Goal: Information Seeking & Learning: Learn about a topic

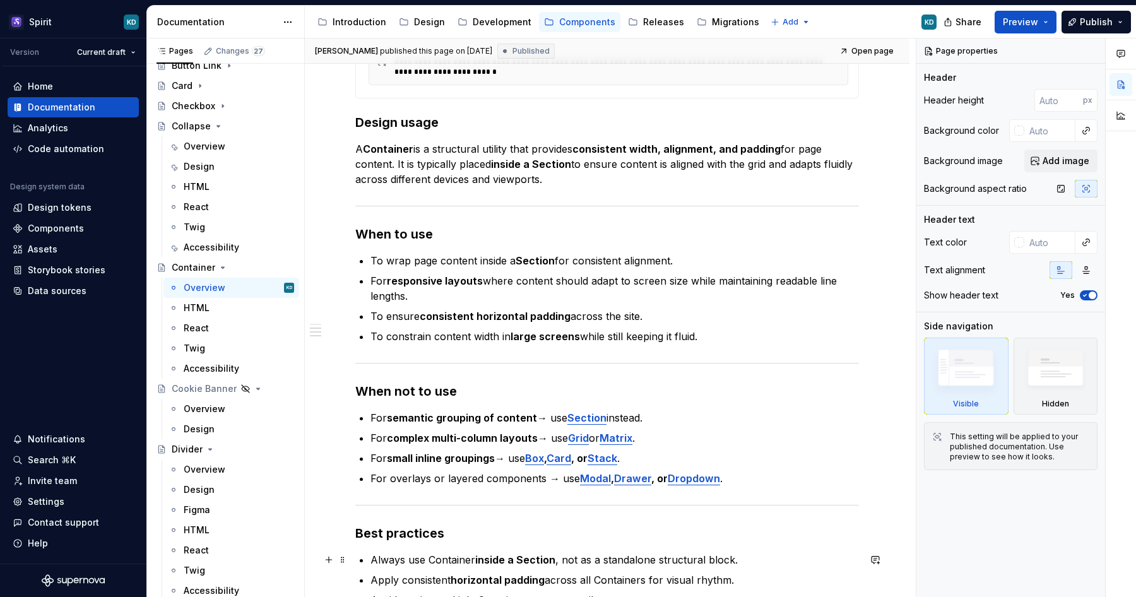
scroll to position [615, 0]
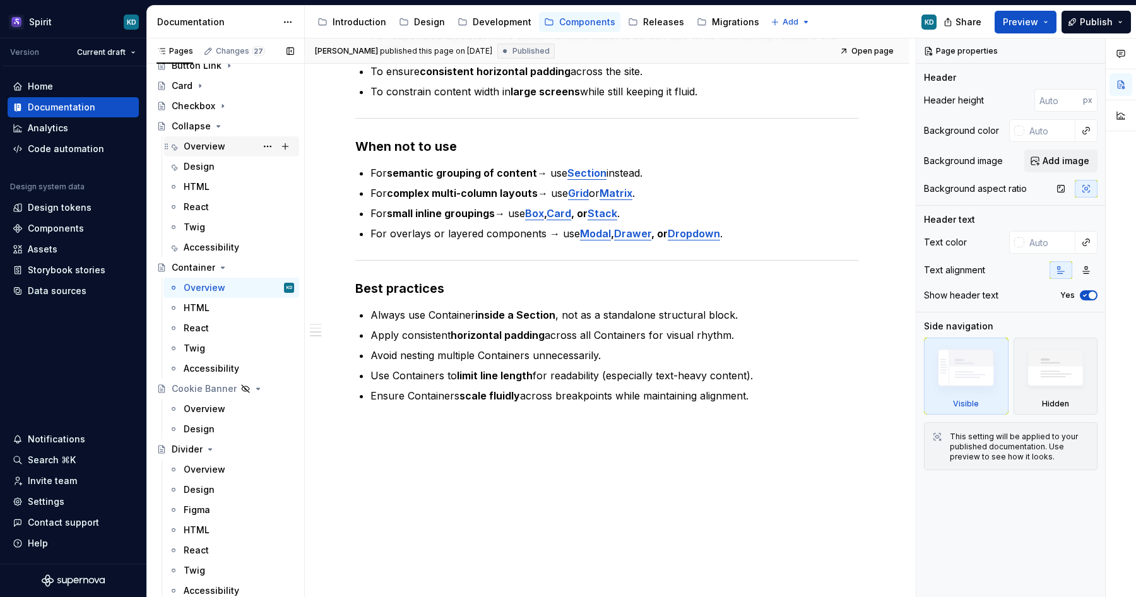
click at [206, 150] on div "Overview" at bounding box center [205, 146] width 42 height 13
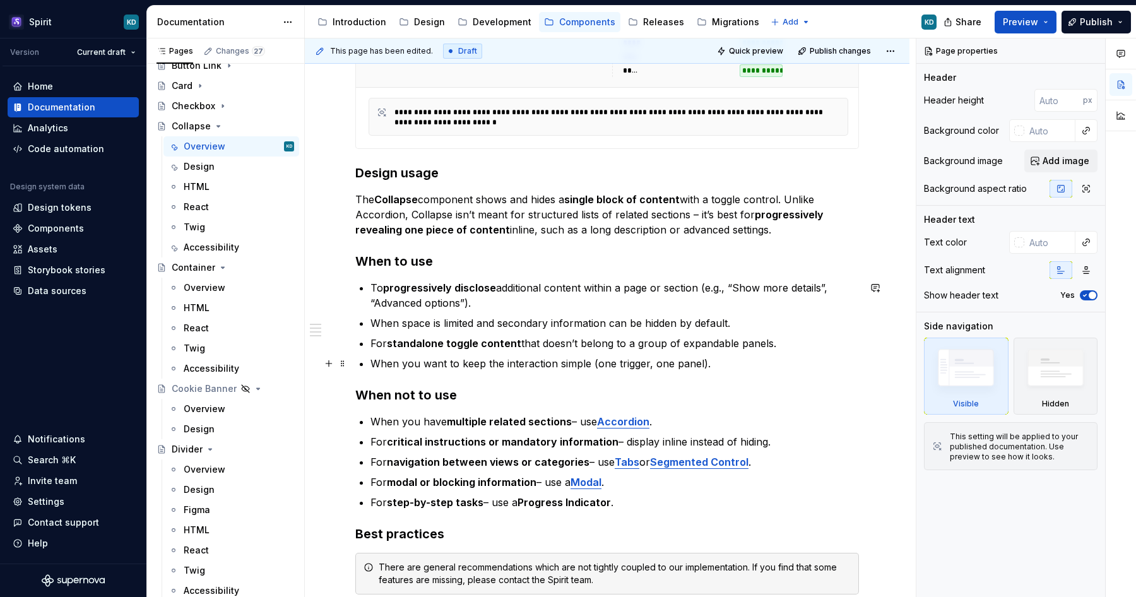
scroll to position [622, 0]
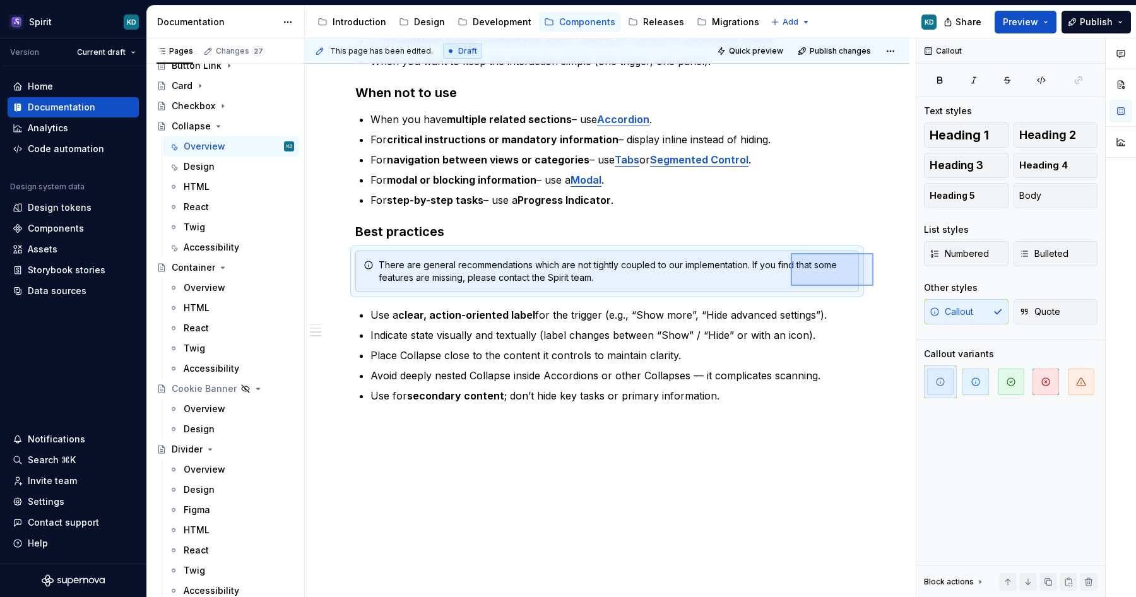
drag, startPoint x: 873, startPoint y: 286, endPoint x: 791, endPoint y: 253, distance: 88.9
click at [791, 253] on div "**********" at bounding box center [610, 317] width 611 height 559
click at [220, 284] on div "Overview" at bounding box center [205, 287] width 42 height 13
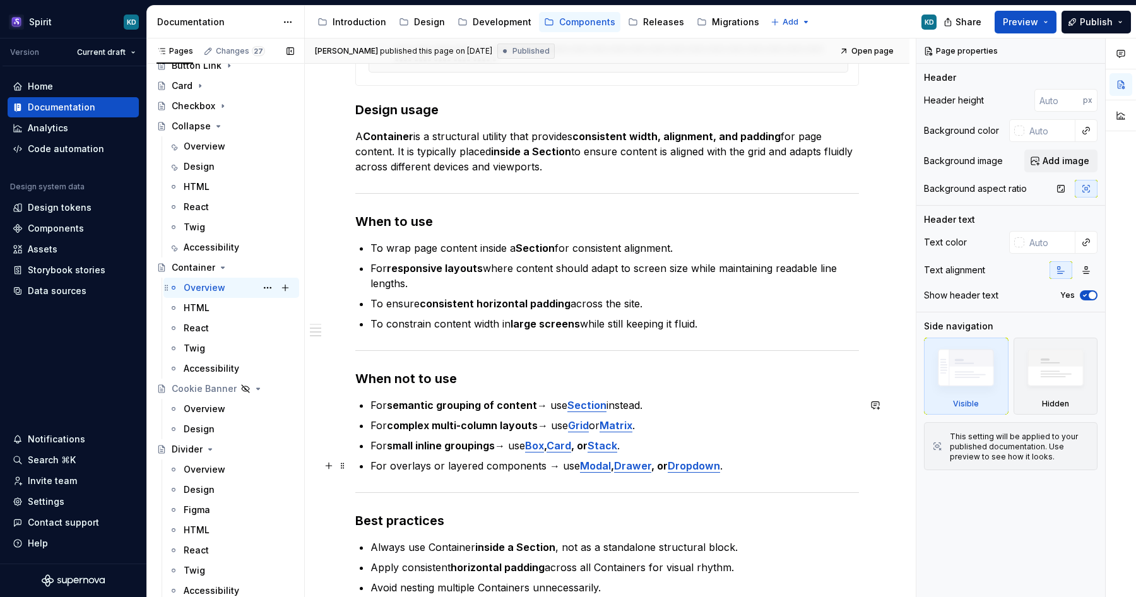
scroll to position [610, 0]
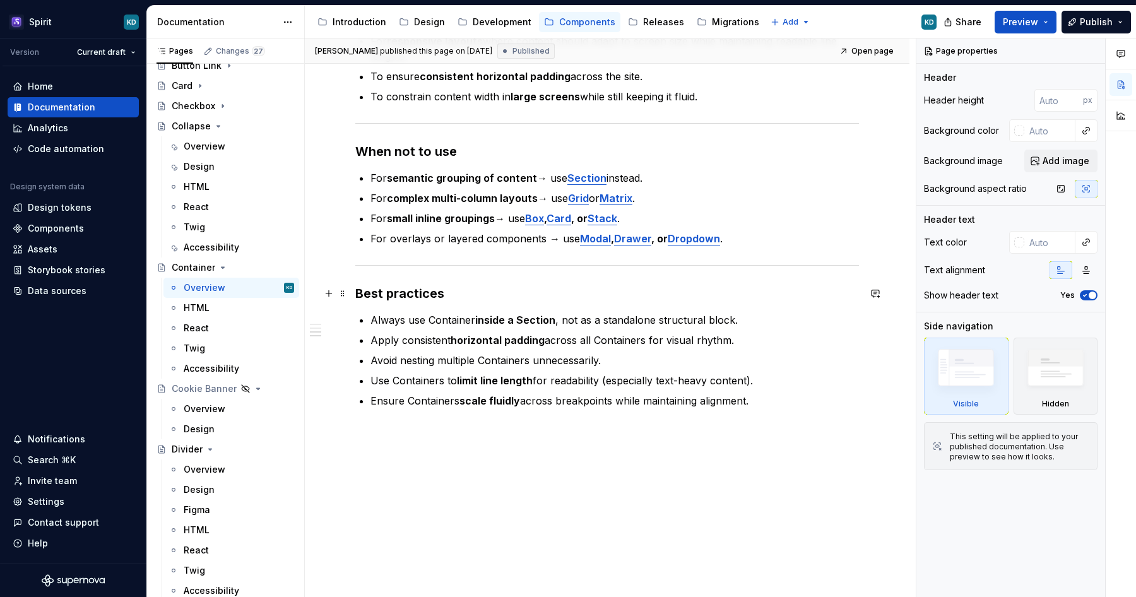
click at [441, 288] on strong "Best practices" at bounding box center [399, 293] width 89 height 15
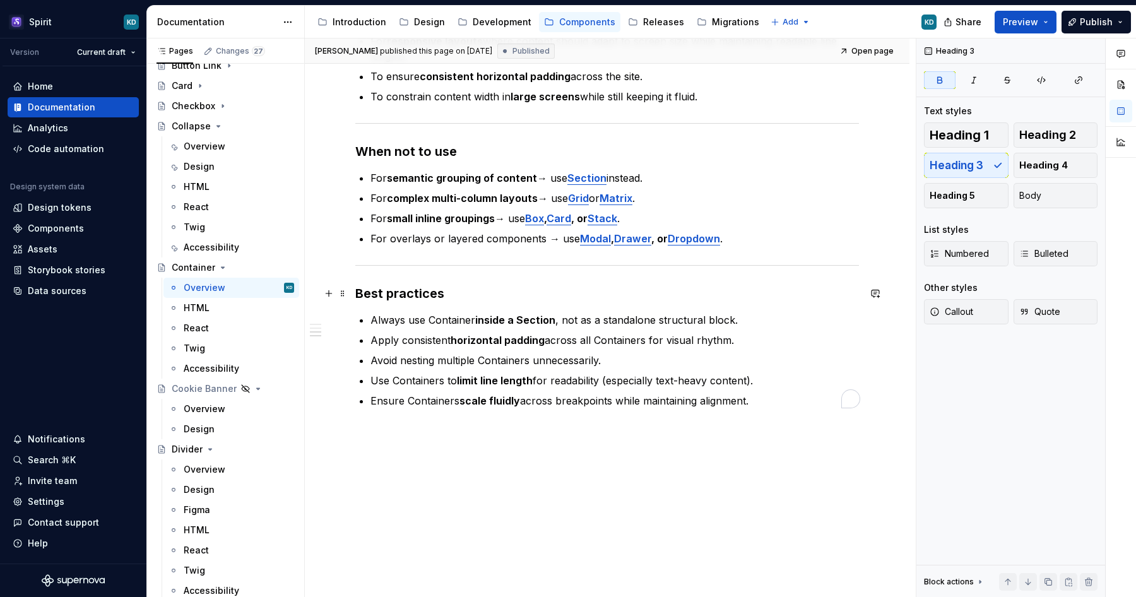
click at [452, 290] on h3 "Best practices" at bounding box center [607, 294] width 504 height 18
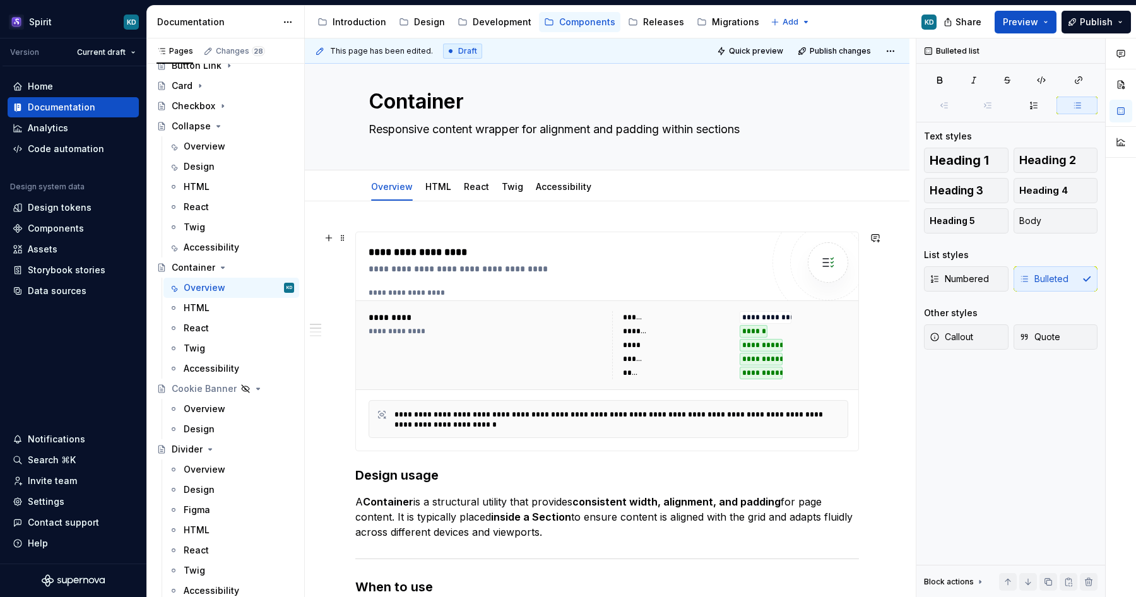
scroll to position [0, 0]
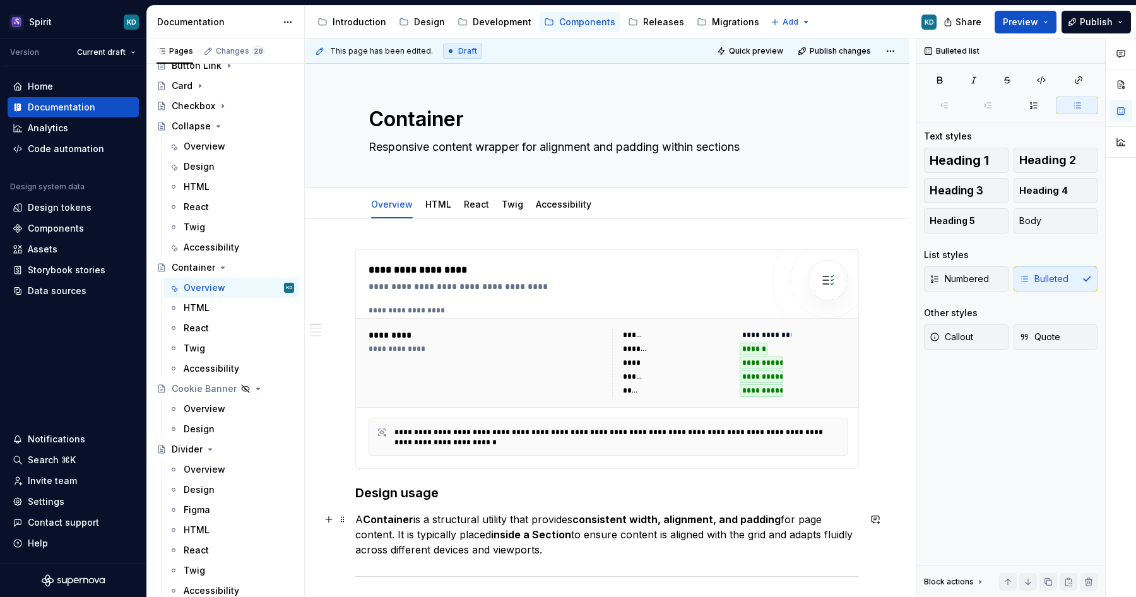
click at [756, 521] on strong "consistent width, alignment, and padding" at bounding box center [676, 519] width 208 height 13
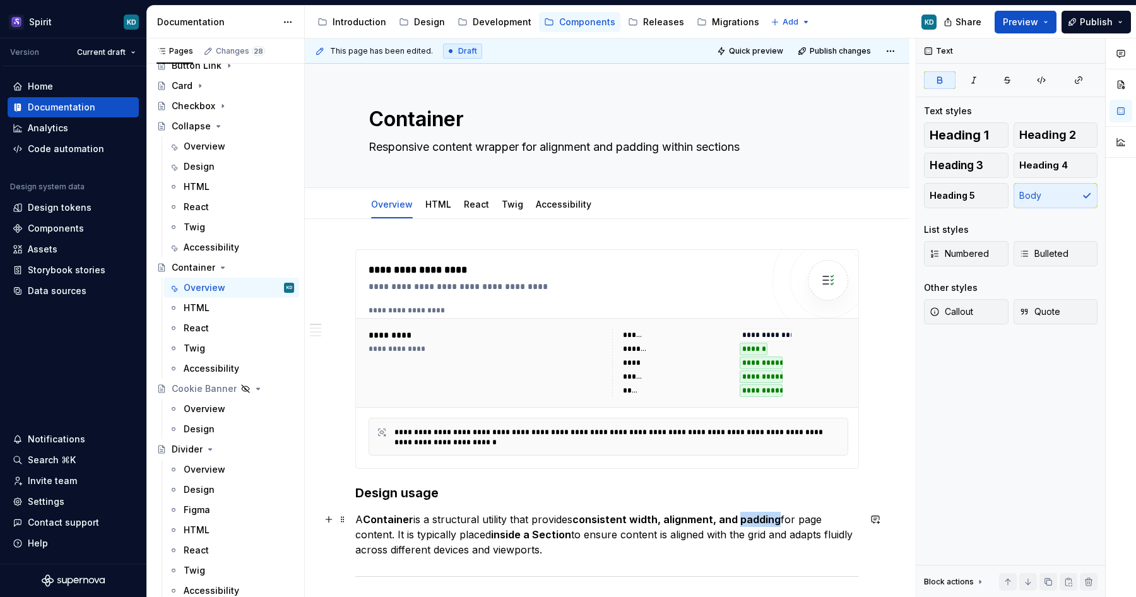
click at [756, 521] on strong "consistent width, alignment, and padding" at bounding box center [676, 519] width 208 height 13
type textarea "*"
click at [536, 545] on p "A Container is a structural utility that provides consistent width, alignment, …" at bounding box center [607, 534] width 504 height 45
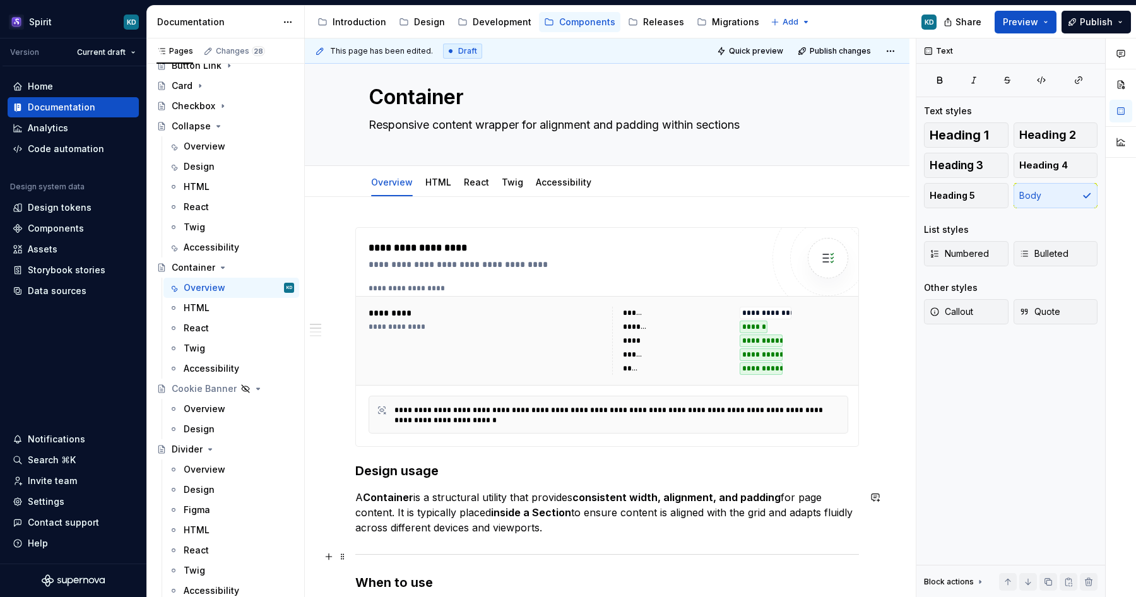
scroll to position [39, 0]
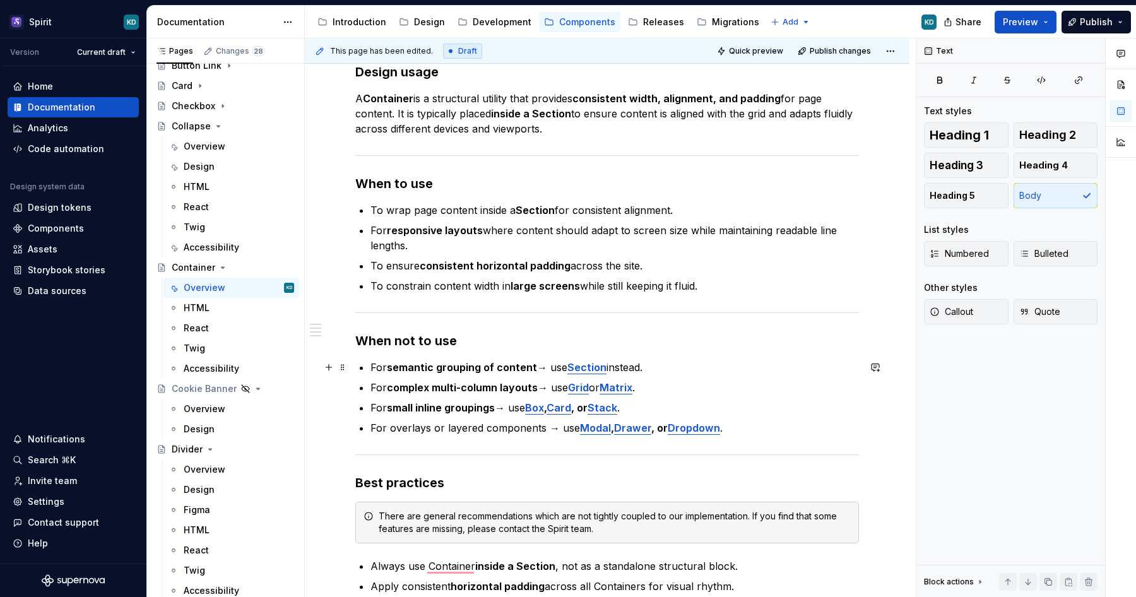
click at [549, 367] on p "For semantic grouping of content → use Section instead." at bounding box center [614, 367] width 488 height 15
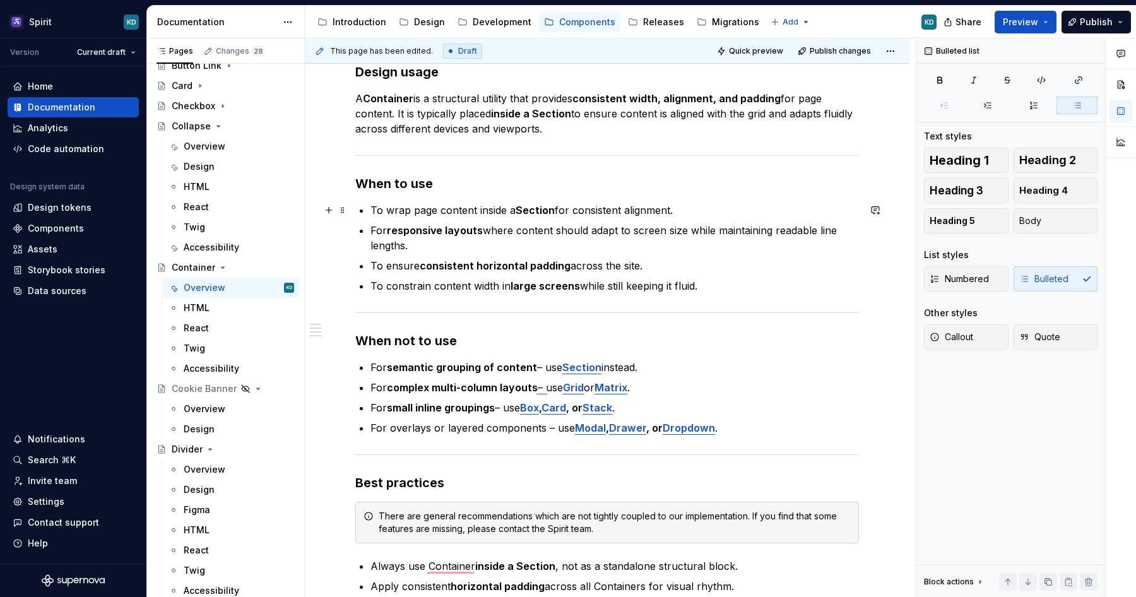
click at [674, 206] on p "To wrap page content inside a Section for consistent alignment." at bounding box center [614, 210] width 488 height 15
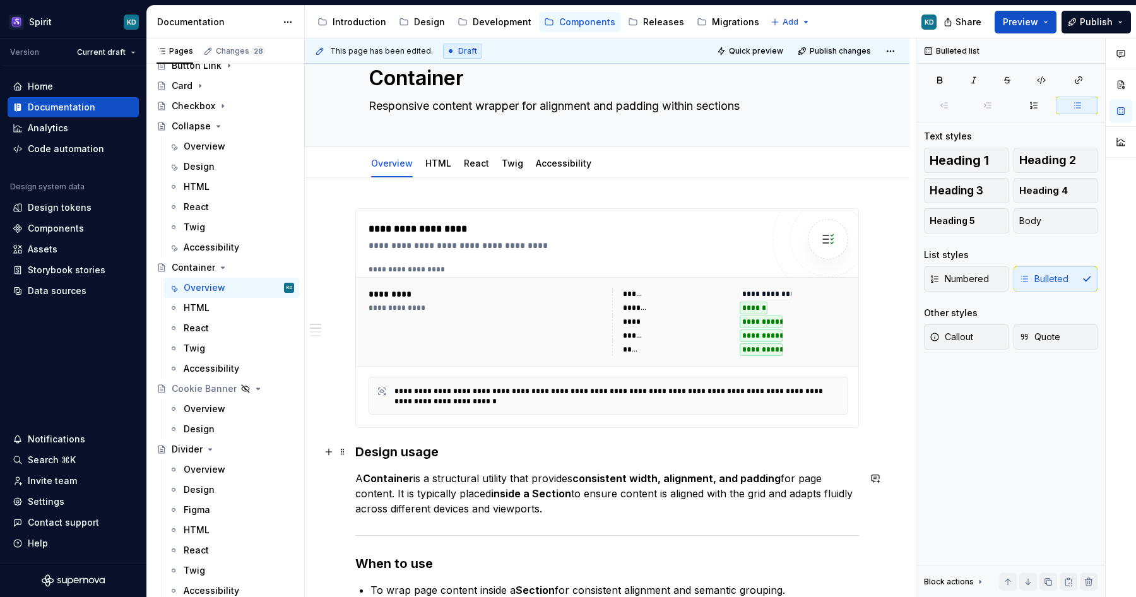
scroll to position [8, 0]
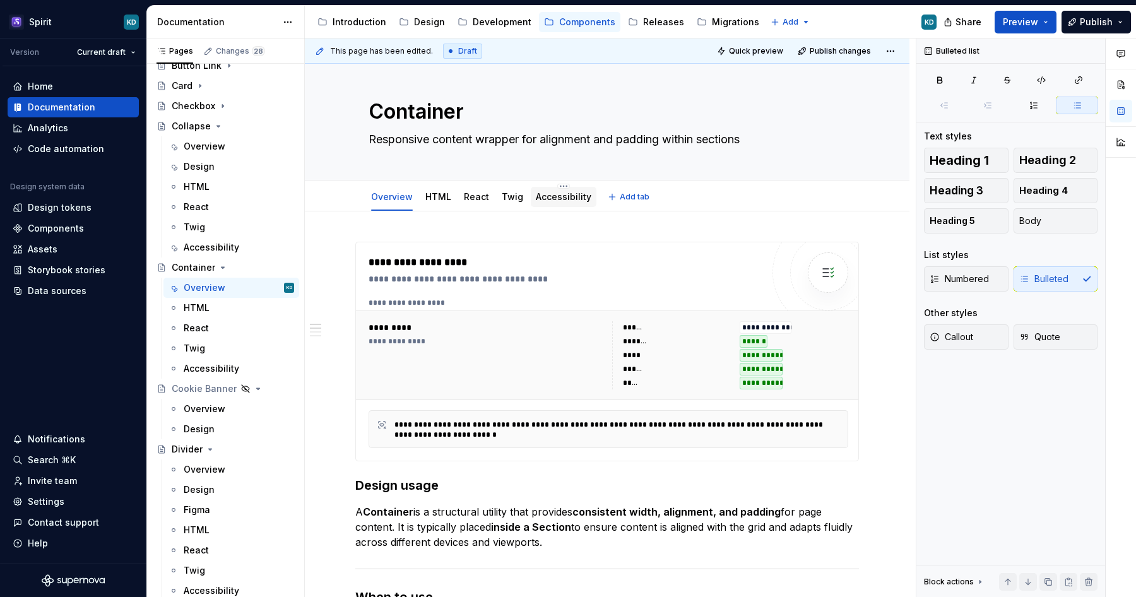
click at [570, 194] on link "Accessibility" at bounding box center [564, 196] width 56 height 11
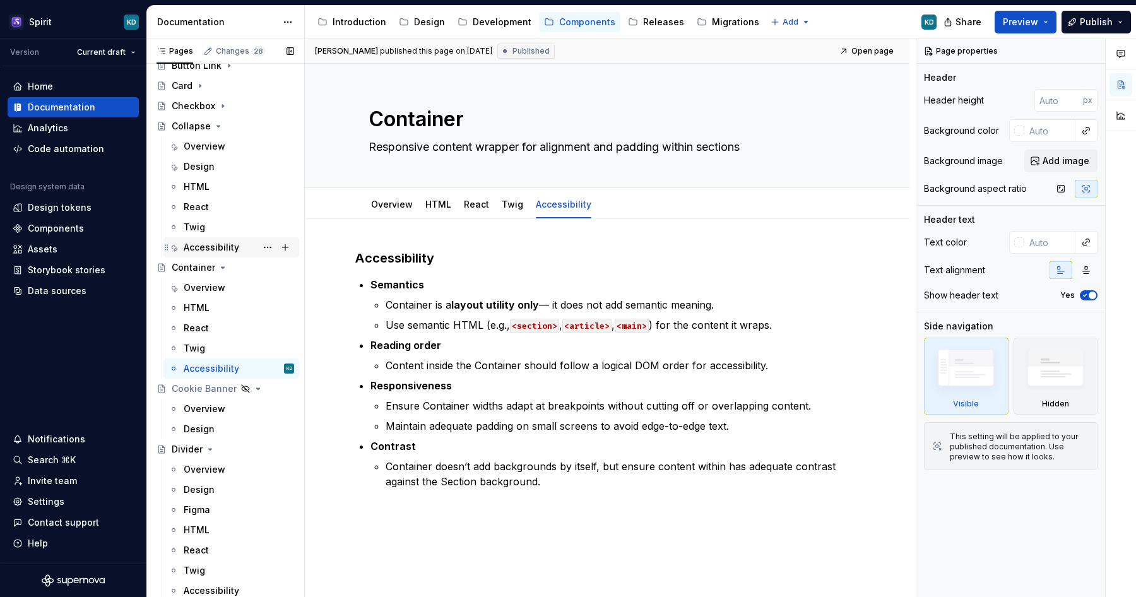
click at [233, 248] on div "Accessibility" at bounding box center [212, 247] width 56 height 13
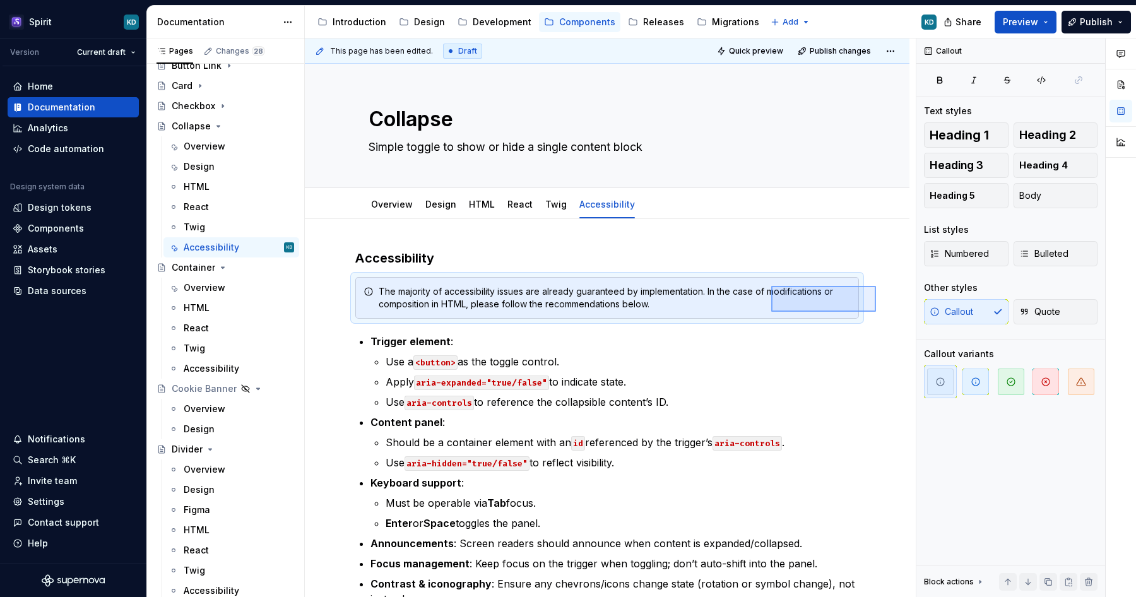
drag, startPoint x: 876, startPoint y: 312, endPoint x: 771, endPoint y: 286, distance: 107.9
click at [771, 286] on div "This page has been edited. Draft Quick preview Publish changes Collapse Simple …" at bounding box center [610, 317] width 611 height 559
click at [222, 365] on div "Accessibility" at bounding box center [212, 368] width 56 height 13
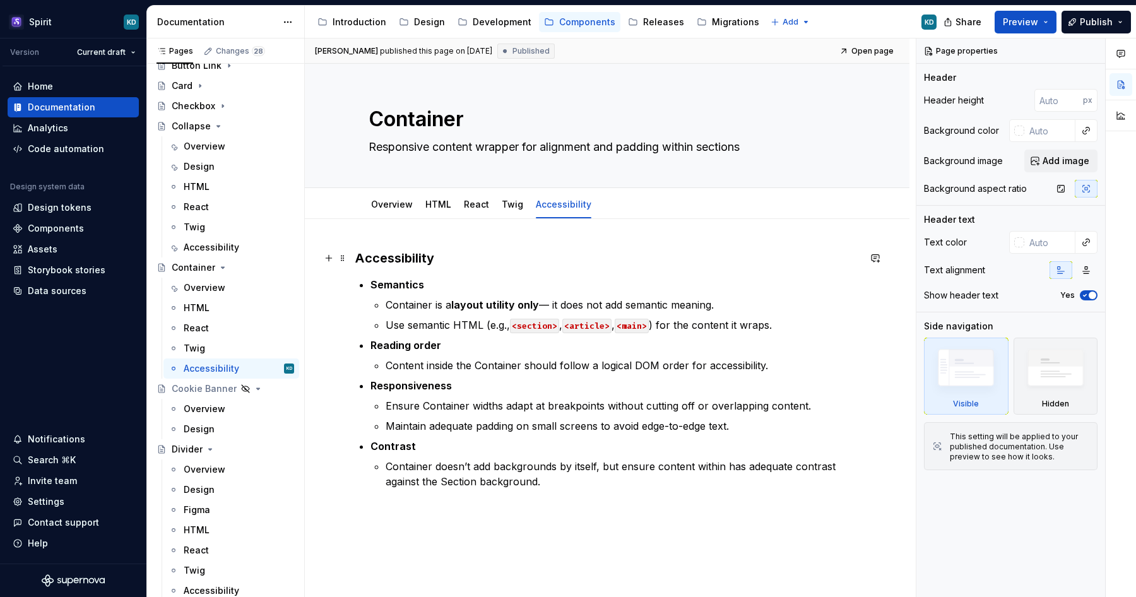
click at [440, 259] on h3 "Accessibility" at bounding box center [607, 258] width 504 height 18
type textarea "*"
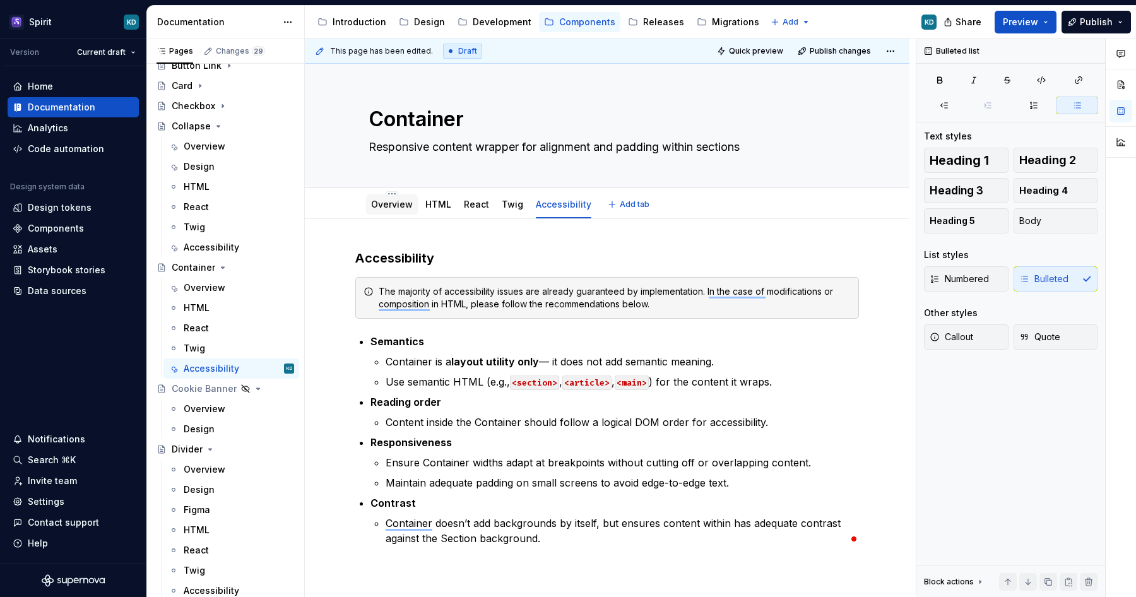
click at [401, 208] on link "Overview" at bounding box center [392, 204] width 42 height 11
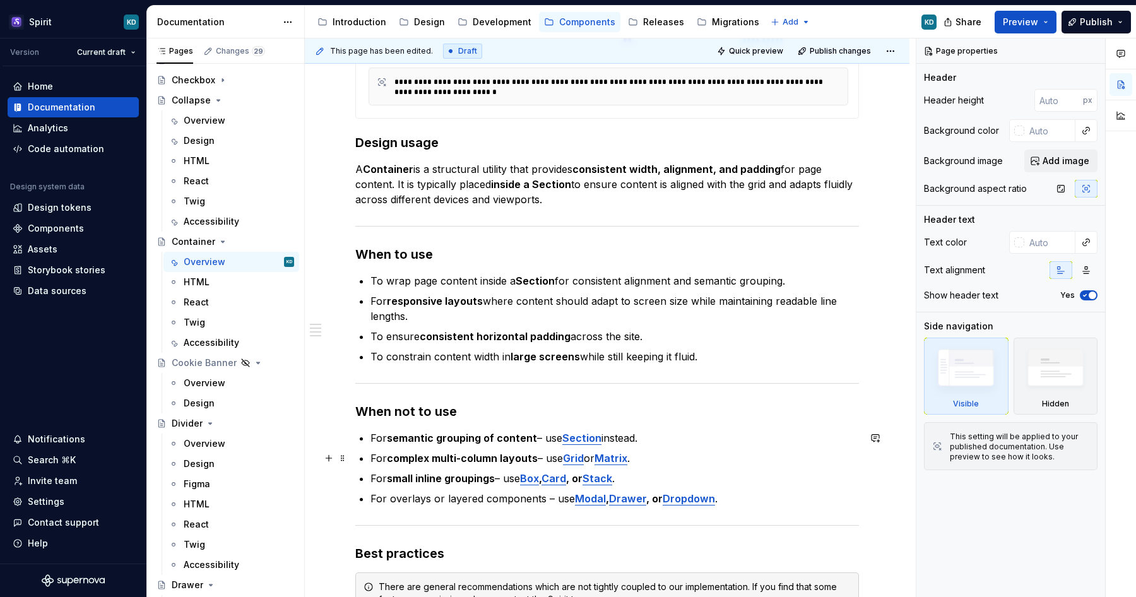
scroll to position [335, 0]
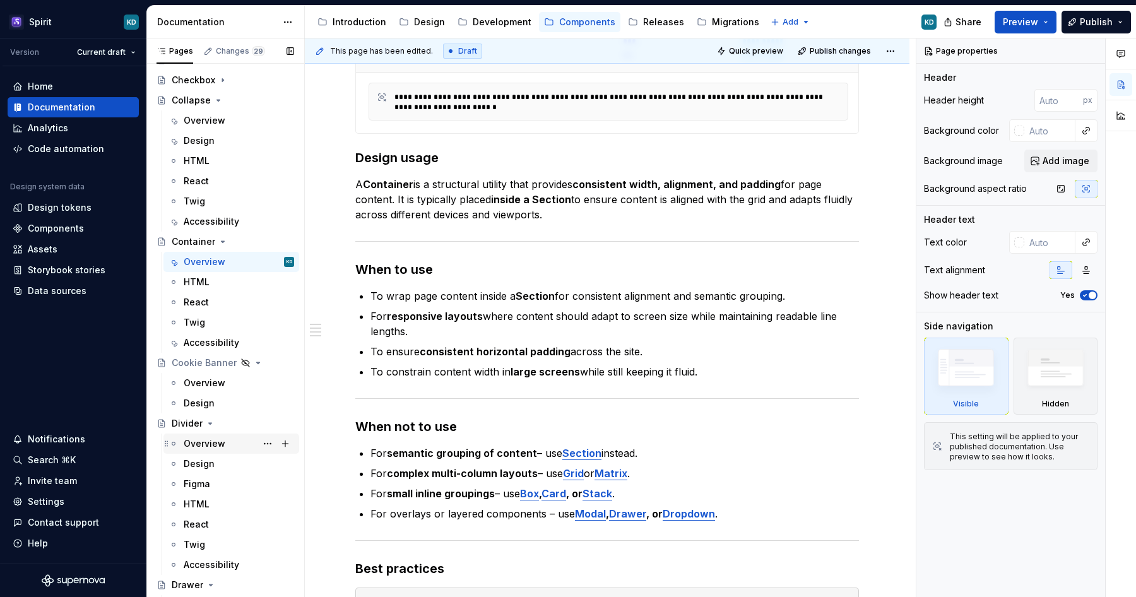
click at [202, 438] on div "Overview" at bounding box center [205, 443] width 42 height 13
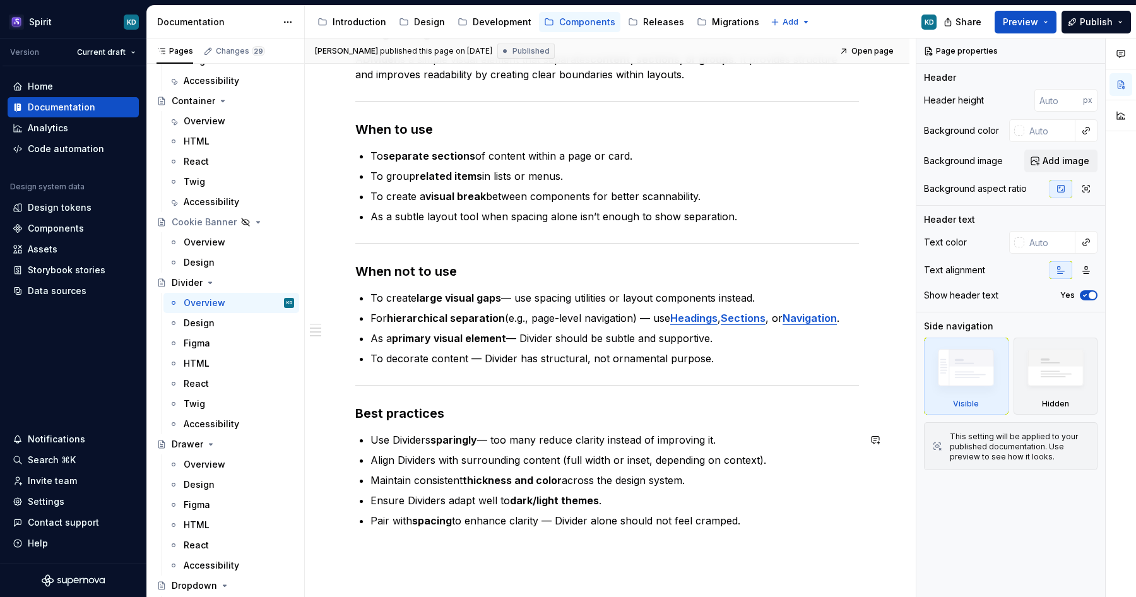
scroll to position [474, 0]
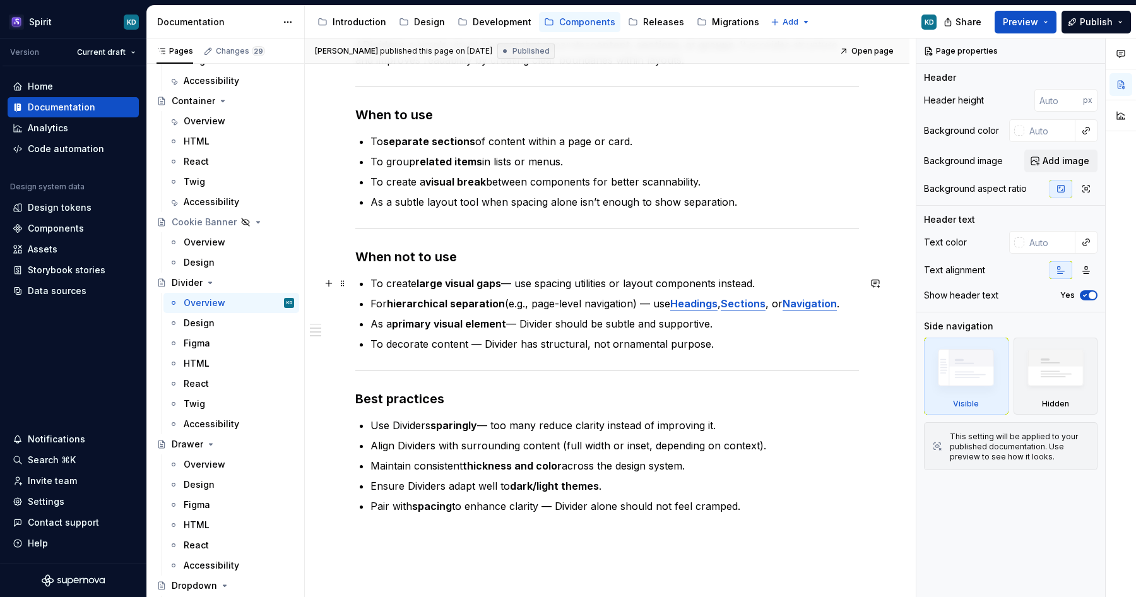
click at [515, 284] on p "To create large visual gaps — use spacing utilities or layout components instea…" at bounding box center [614, 283] width 488 height 15
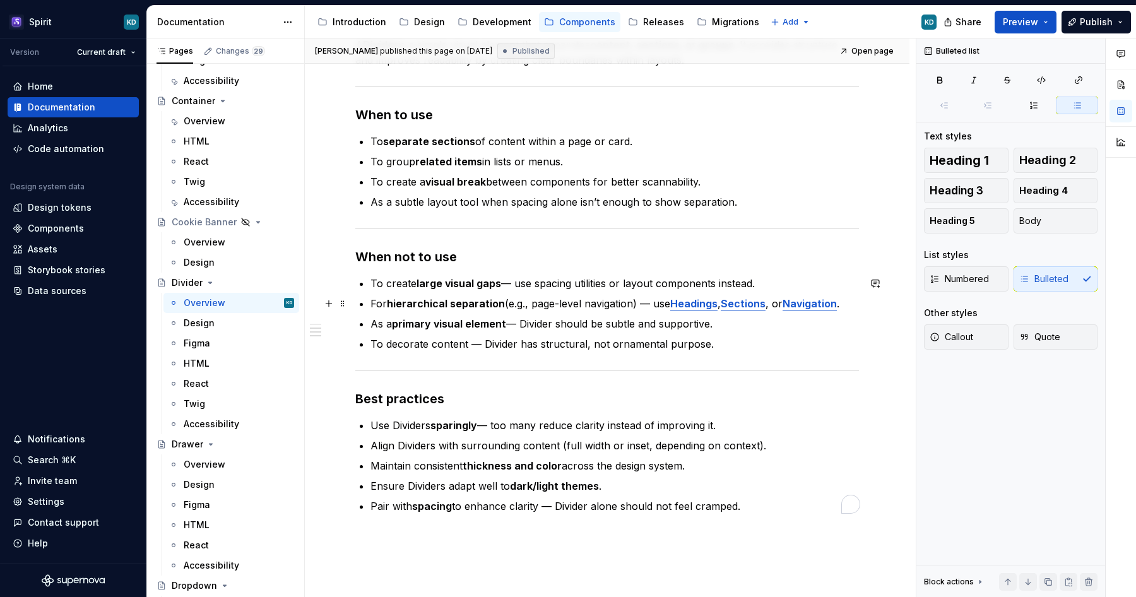
type textarea "*"
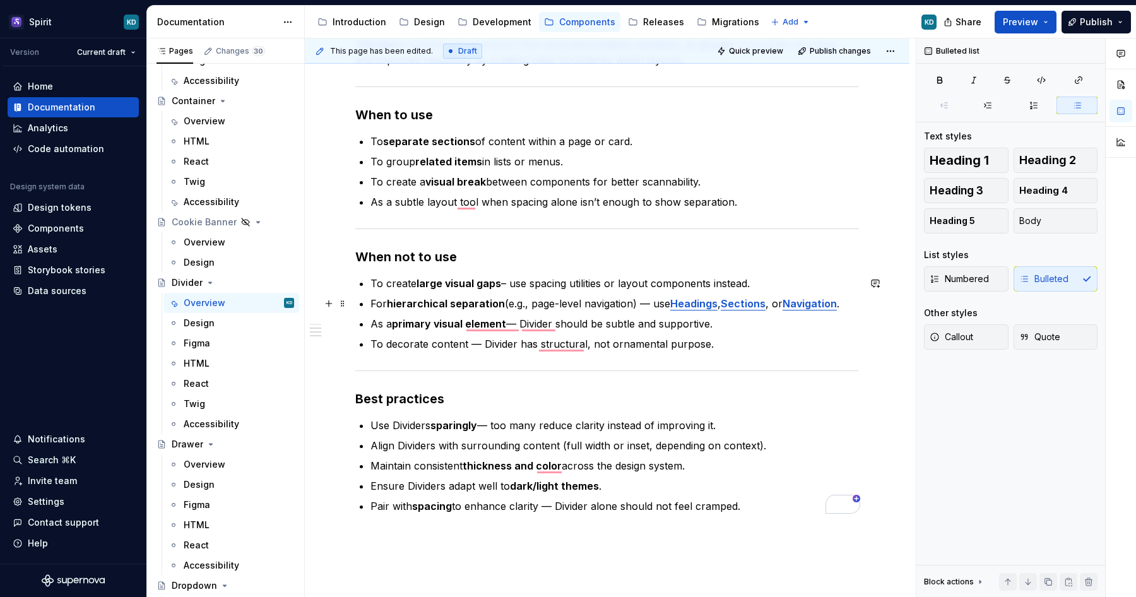
click at [654, 307] on p "For hierarchical separation (e.g., page-level navigation) — use Headings , Sect…" at bounding box center [614, 303] width 488 height 15
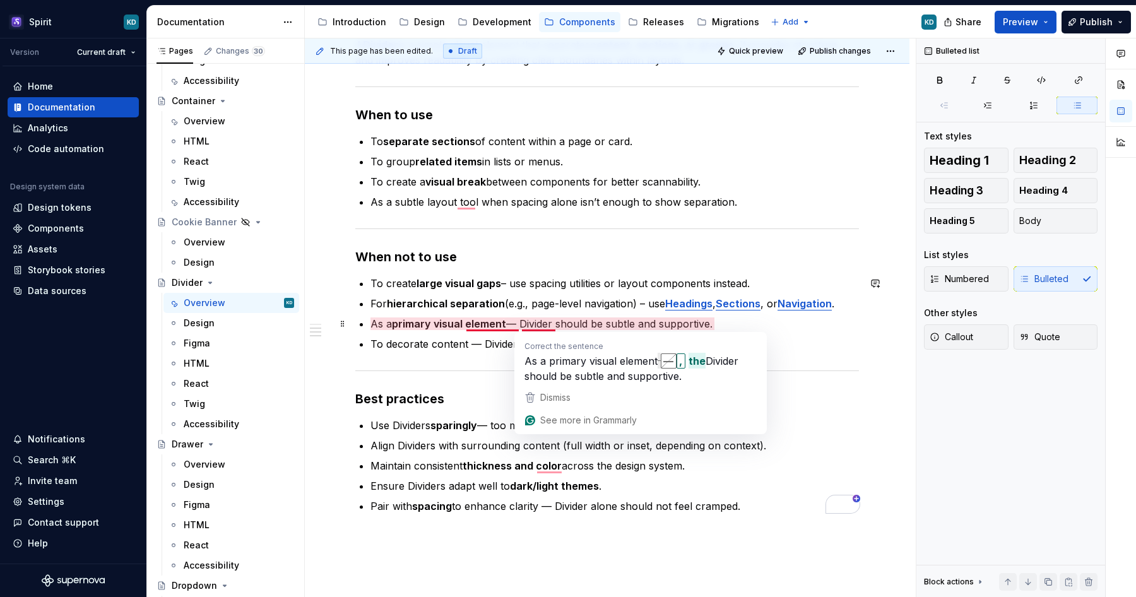
click at [522, 324] on p "As a primary visual element — Divider should be subtle and supportive." at bounding box center [614, 323] width 488 height 15
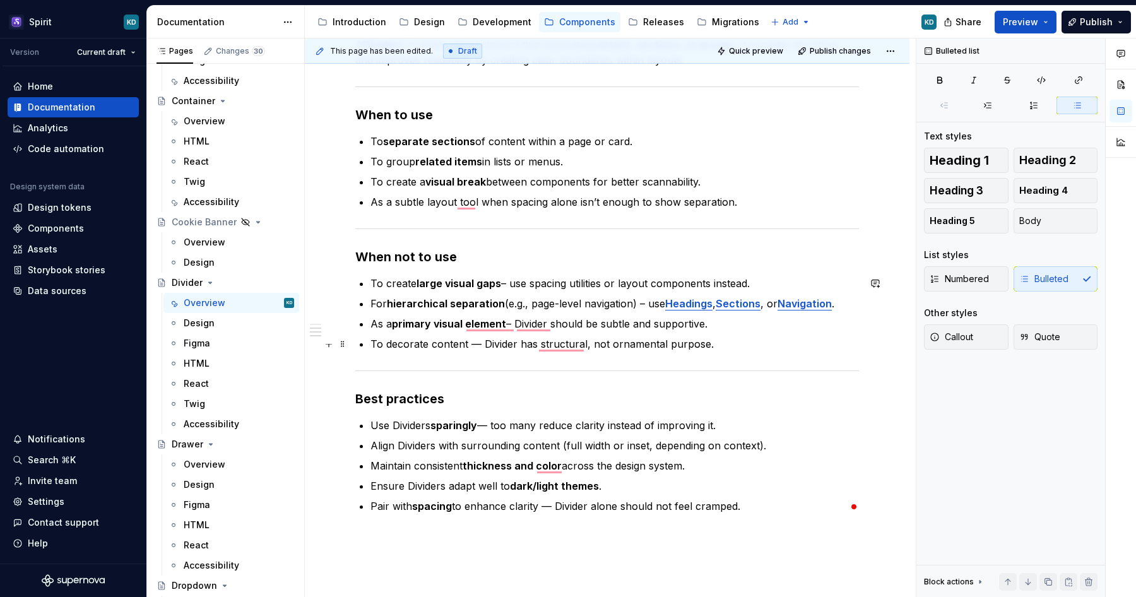
click at [480, 343] on p "To decorate content — Divider has structural, not ornamental purpose." at bounding box center [614, 343] width 488 height 15
click at [612, 340] on p "To decorate content – Divider has a structural, not ornamental purpose." at bounding box center [614, 343] width 488 height 15
click at [576, 425] on p "Use Dividers sparingly — too many reduce clarity instead of improving it." at bounding box center [614, 425] width 488 height 15
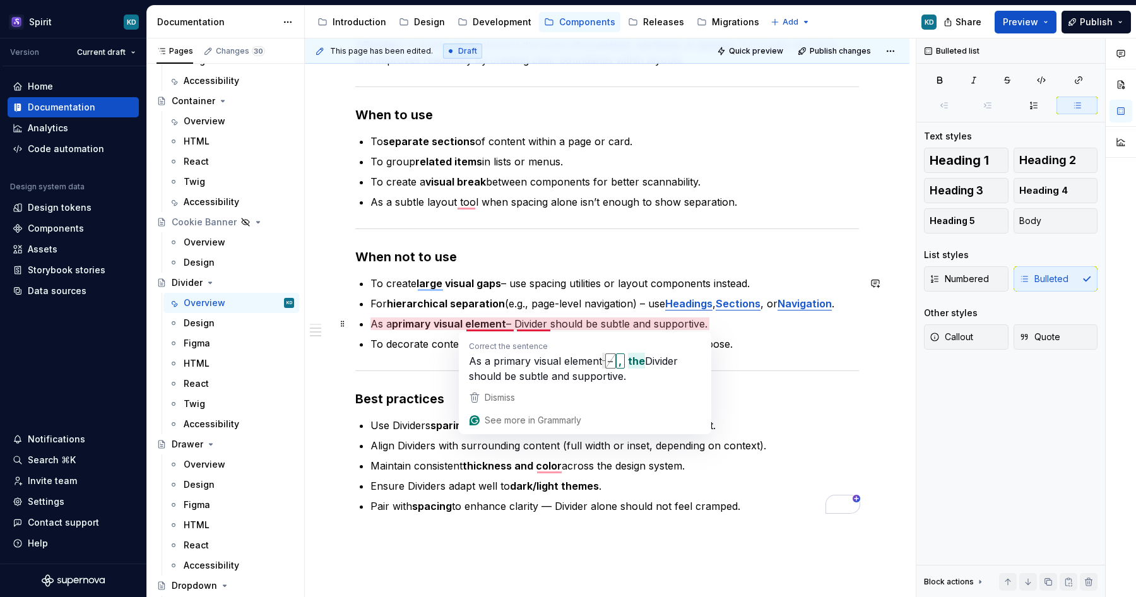
click at [544, 317] on p "As a primary visual element – Divider should be subtle and supportive." at bounding box center [614, 323] width 488 height 15
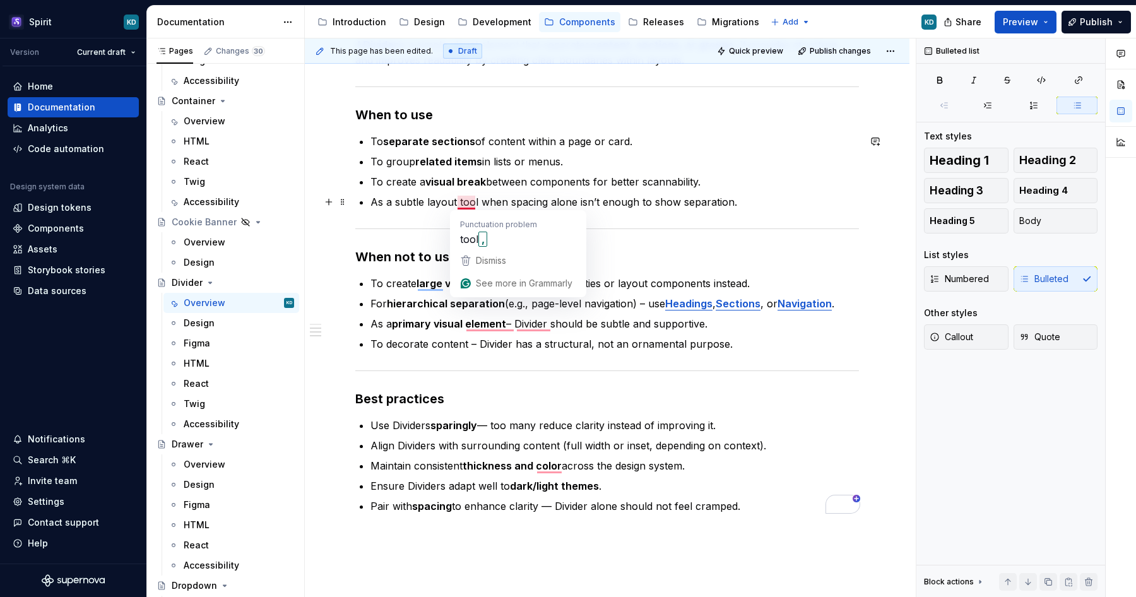
click at [481, 203] on p "As a subtle layout tool when spacing alone isn’t enough to show separation." at bounding box center [614, 201] width 488 height 15
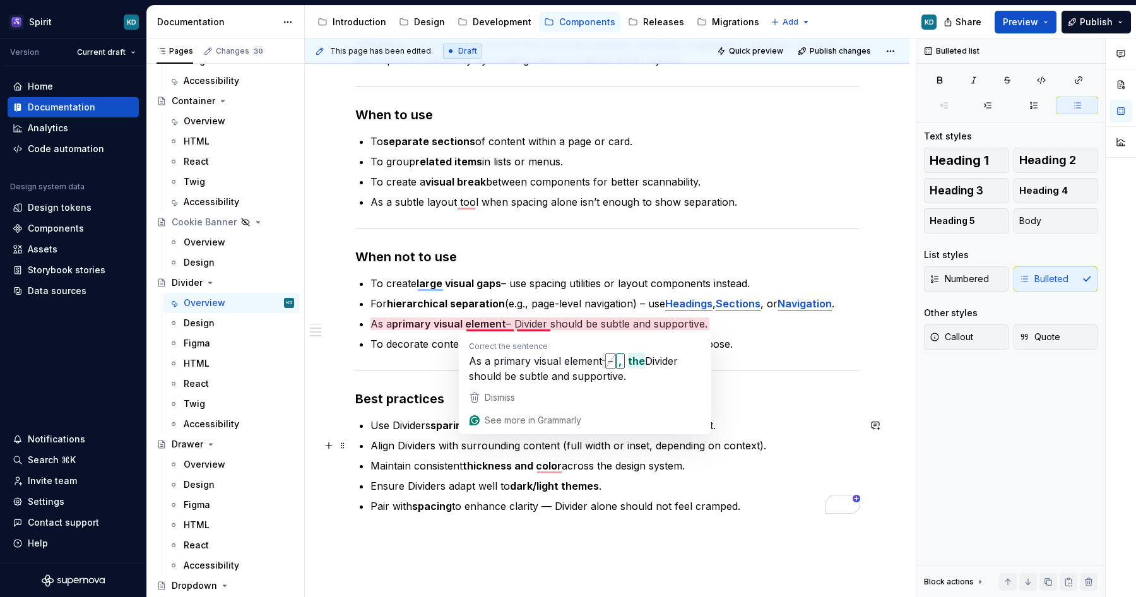
click at [437, 453] on ul "Use Dividers sparingly — too many reduce clarity instead of improving it. Align…" at bounding box center [614, 466] width 488 height 96
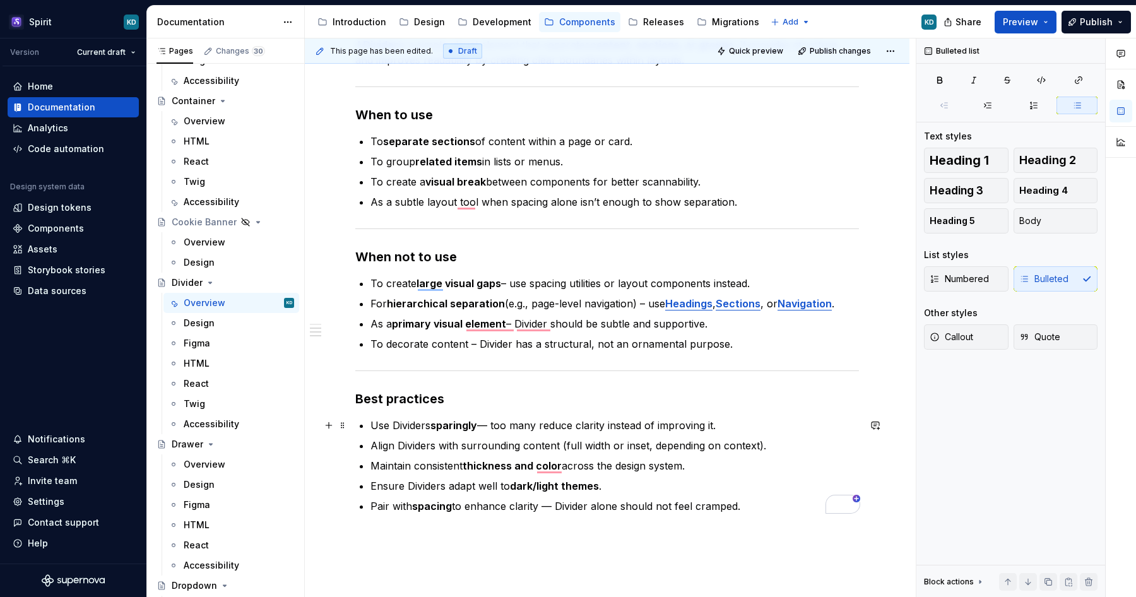
click at [490, 425] on p "Use Dividers sparingly — too many reduce clarity instead of improving it." at bounding box center [614, 425] width 488 height 15
click at [557, 509] on p "Pair with spacing to enhance clarity — Divider alone should not feel cramped." at bounding box center [614, 505] width 488 height 15
click at [202, 125] on div "Overview" at bounding box center [205, 121] width 42 height 13
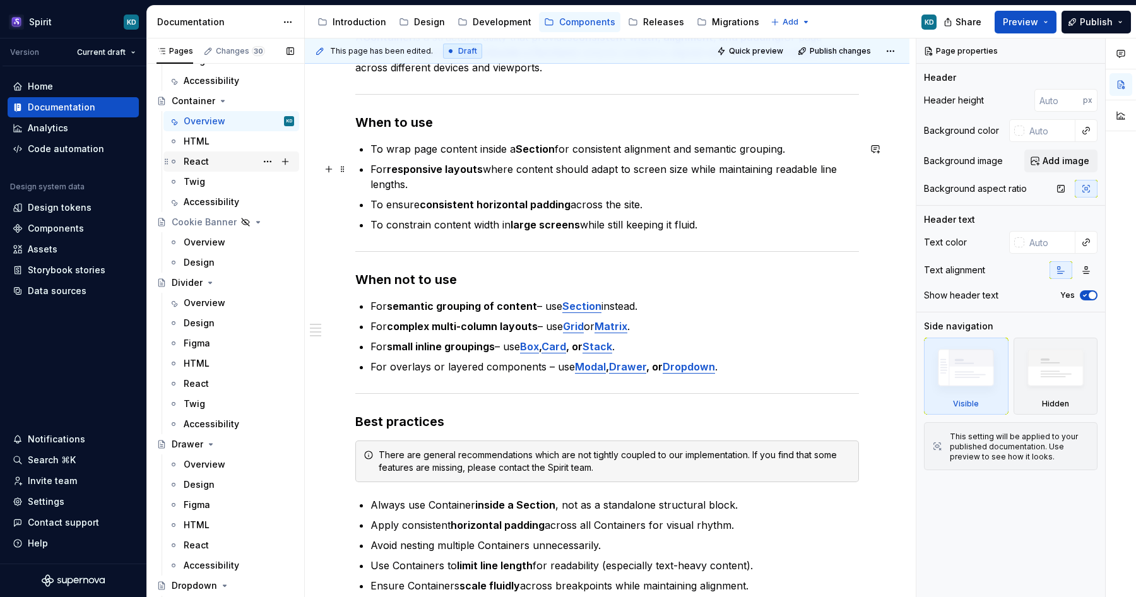
scroll to position [672, 0]
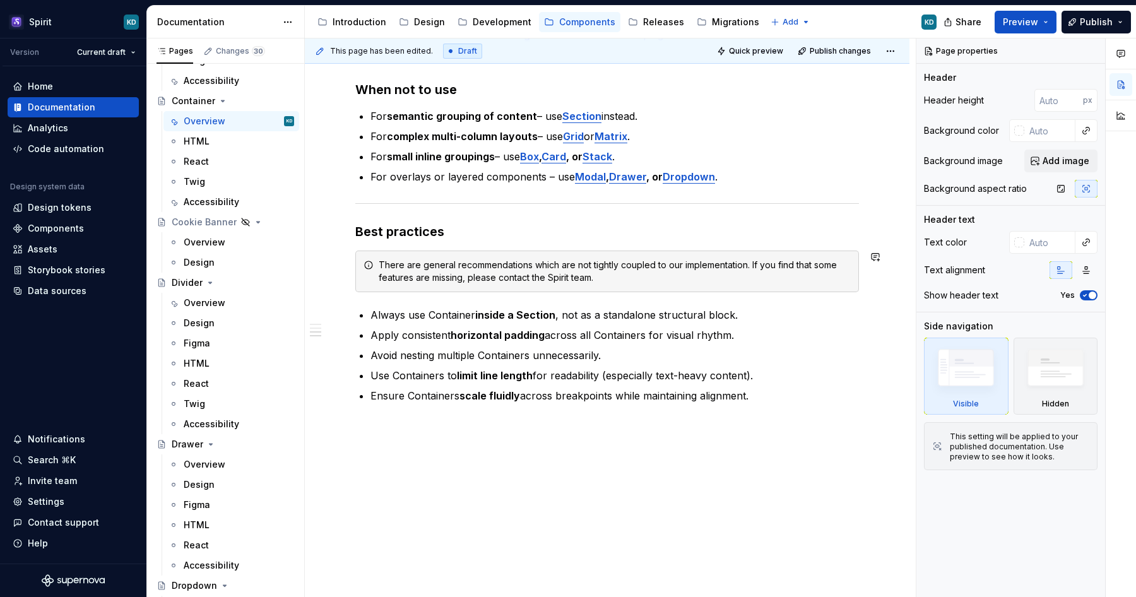
type textarea "*"
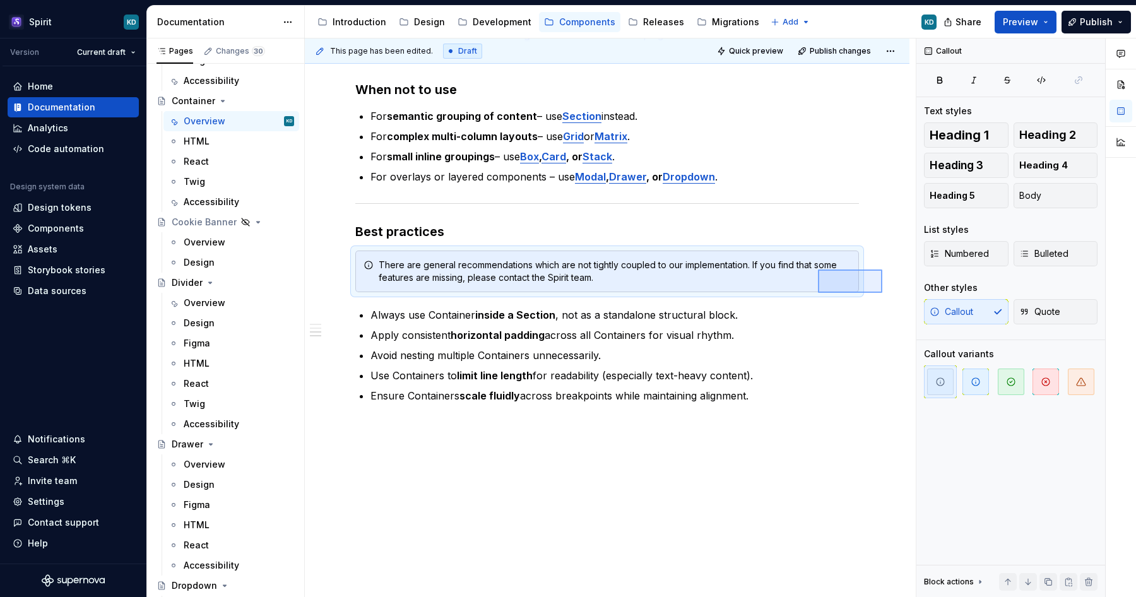
click at [818, 269] on div "**********" at bounding box center [610, 317] width 611 height 559
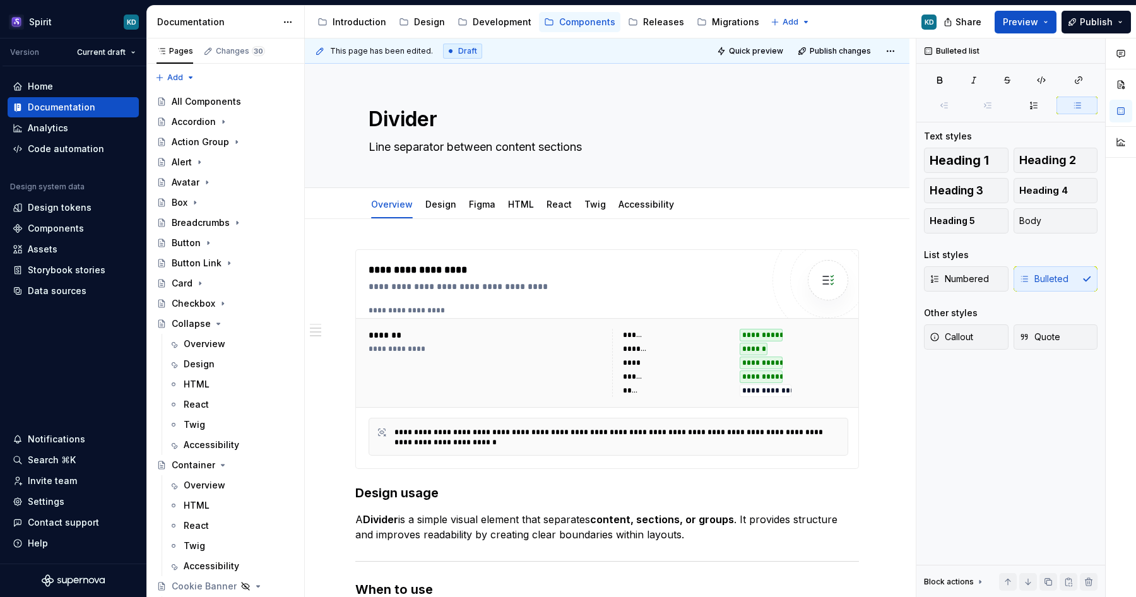
scroll to position [518, 0]
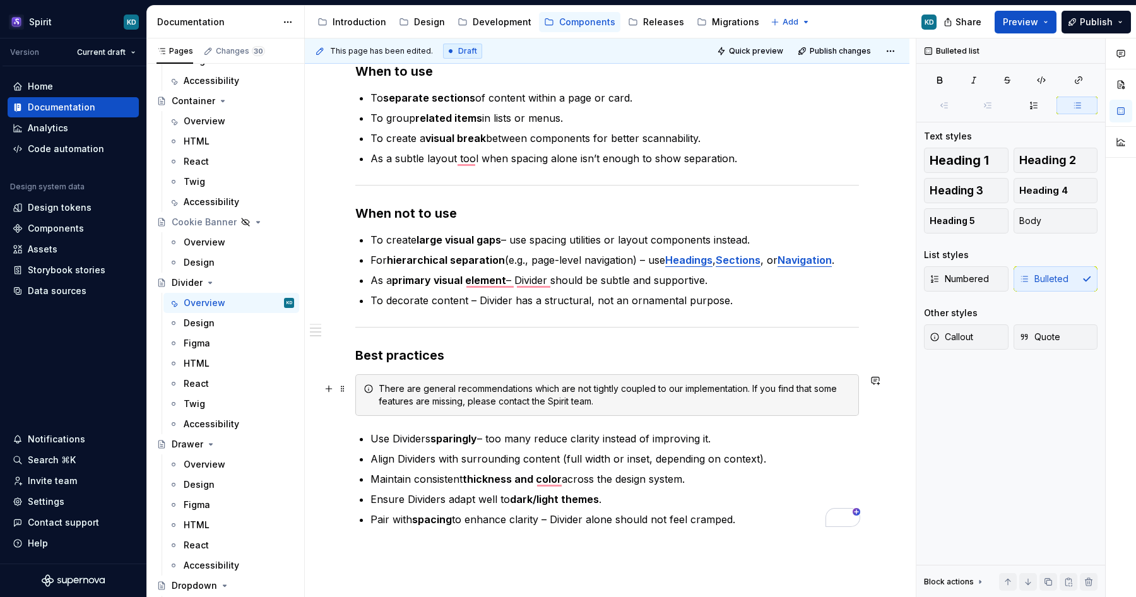
click at [568, 391] on div "There are general recommendations which are not tightly coupled to our implemen…" at bounding box center [615, 394] width 472 height 25
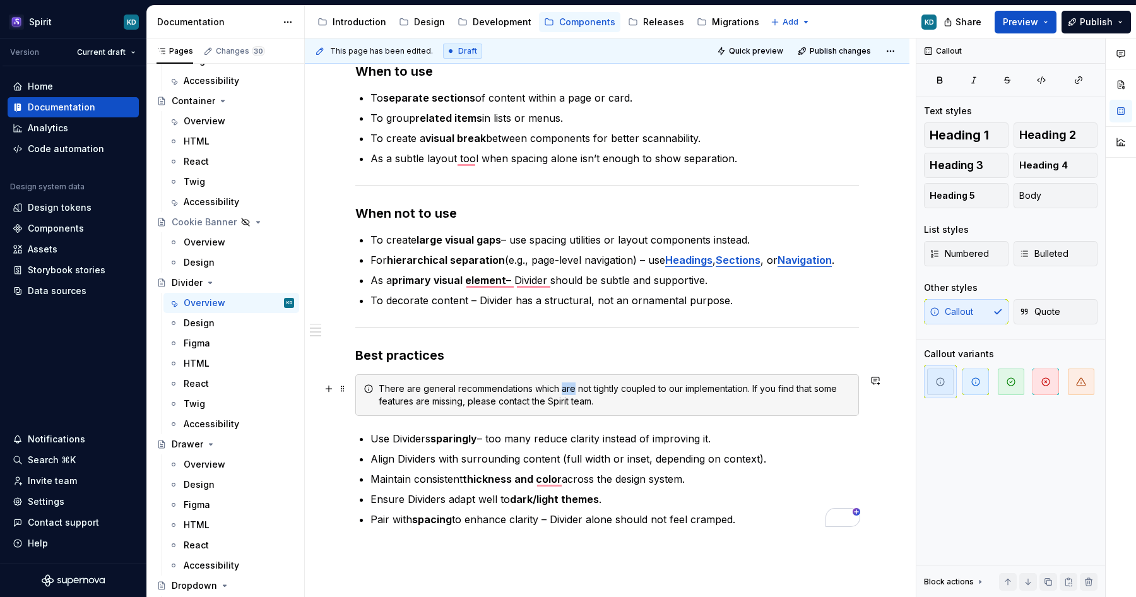
click at [568, 391] on div "There are general recommendations which are not tightly coupled to our implemen…" at bounding box center [615, 394] width 472 height 25
copy div "There are general recommendations which doesn’t have to be tightly coupled to o…"
click at [500, 403] on div "There are general recommendations which doesn’t have to be tightly coupled to o…" at bounding box center [615, 394] width 472 height 25
click at [511, 398] on div "There are general recommendations which doesn’t have to be tightly coupled to o…" at bounding box center [615, 394] width 472 height 25
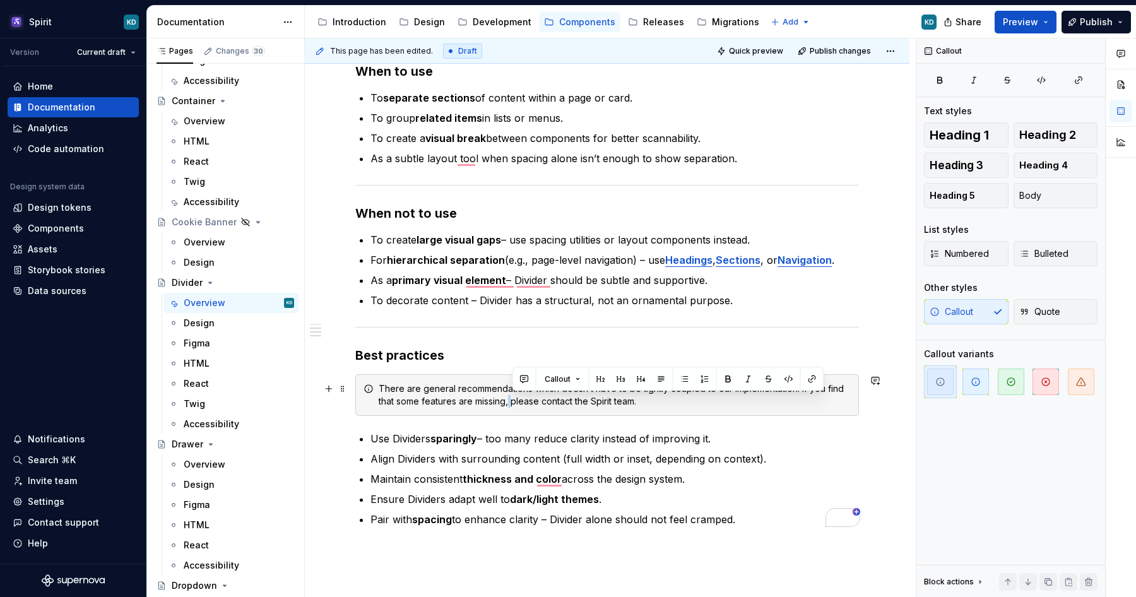
click at [511, 398] on div "There are general recommendations which doesn’t have to be tightly coupled to o…" at bounding box center [615, 394] width 472 height 25
copy div "There are general recommendations which doesn’t have to be tightly coupled to o…"
click at [203, 126] on div "Overview" at bounding box center [205, 121] width 42 height 13
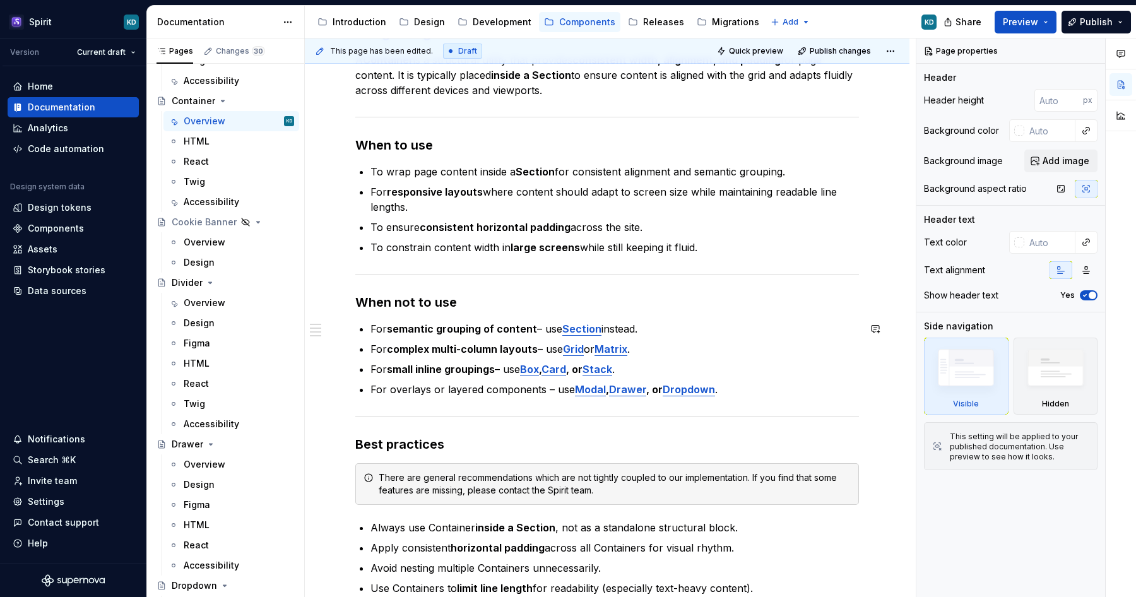
scroll to position [672, 0]
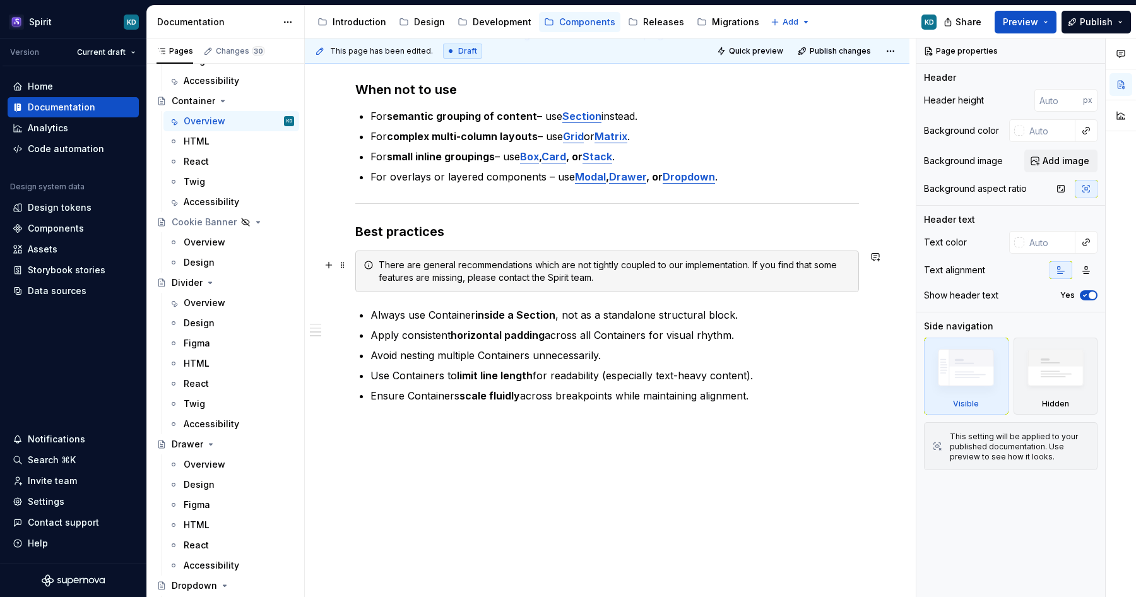
click at [495, 262] on div "There are general recommendations which are not tightly coupled to our implemen…" at bounding box center [615, 271] width 472 height 25
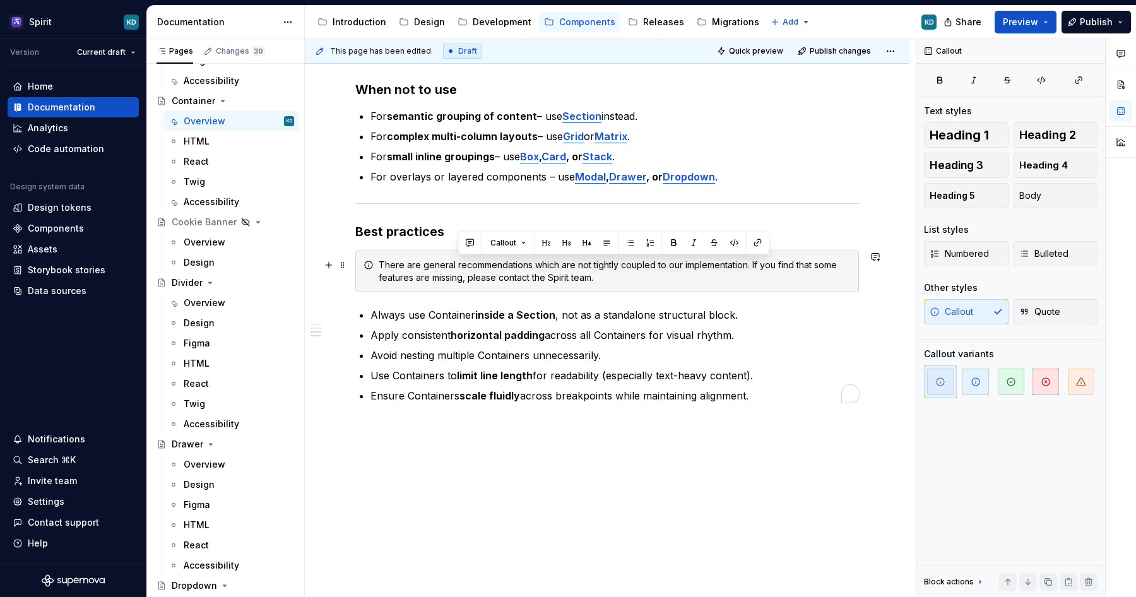
click at [495, 262] on div "There are general recommendations which are not tightly coupled to our implemen…" at bounding box center [615, 271] width 472 height 25
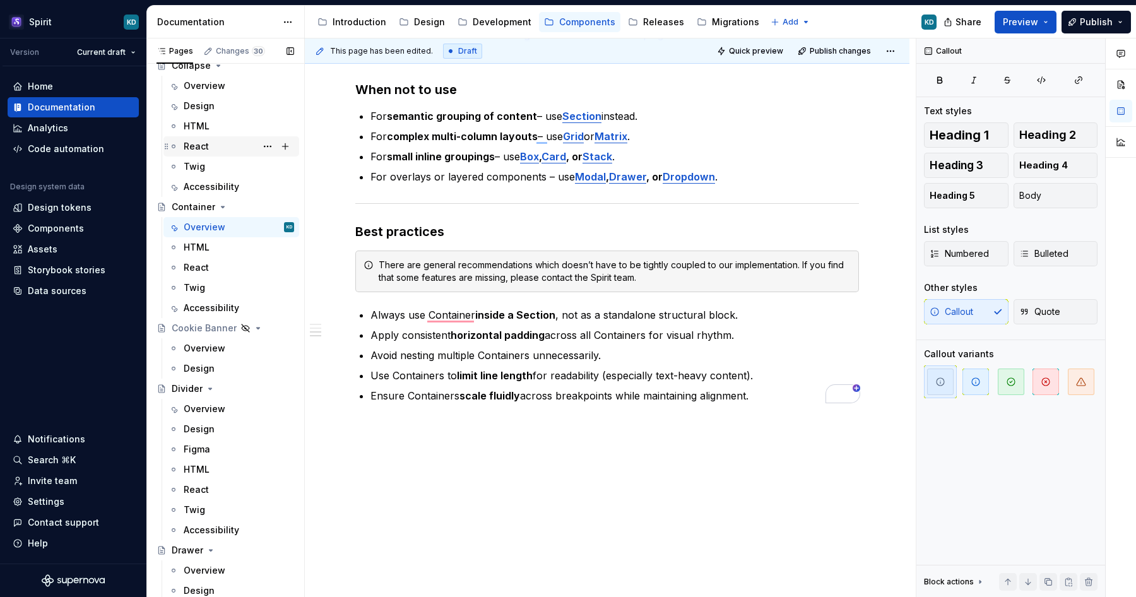
scroll to position [218, 0]
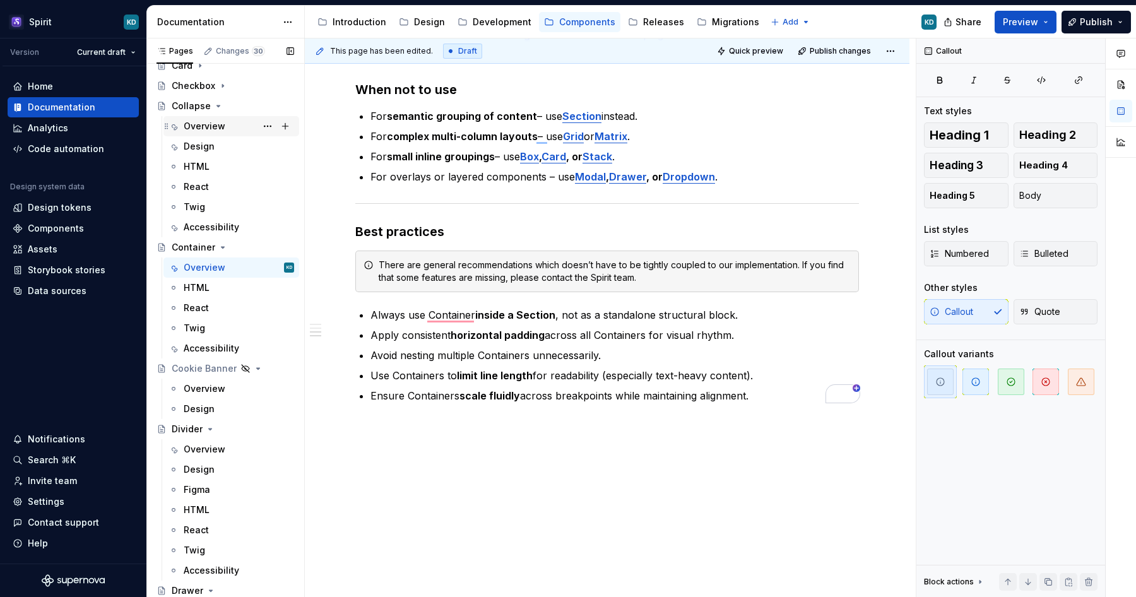
click at [235, 126] on div "Overview" at bounding box center [239, 126] width 110 height 18
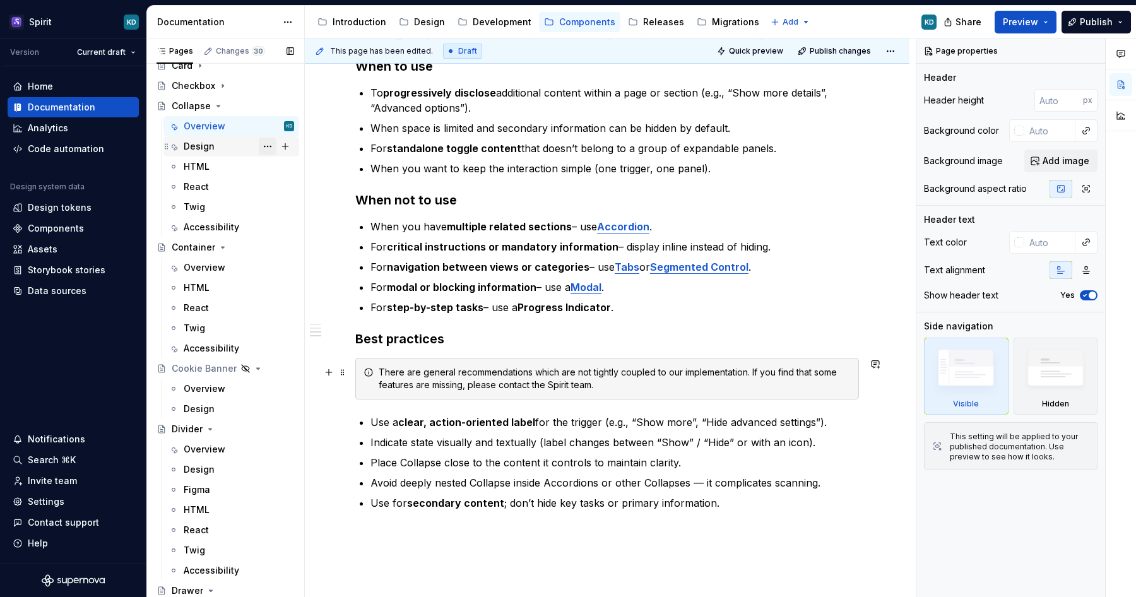
scroll to position [622, 0]
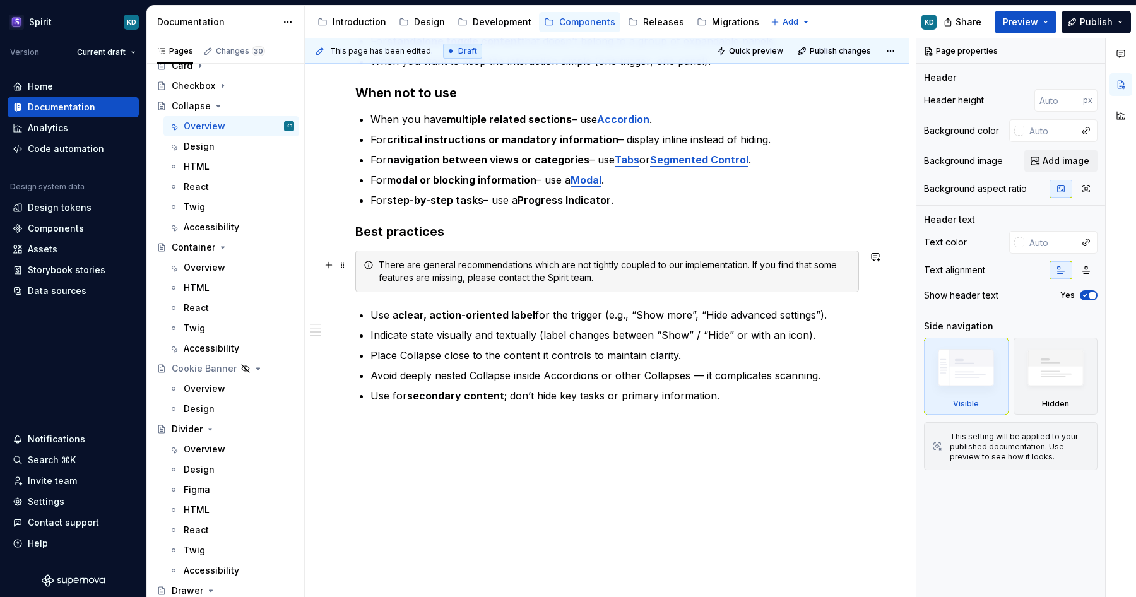
click at [450, 278] on div "There are general recommendations which are not tightly coupled to our implemen…" at bounding box center [615, 271] width 472 height 25
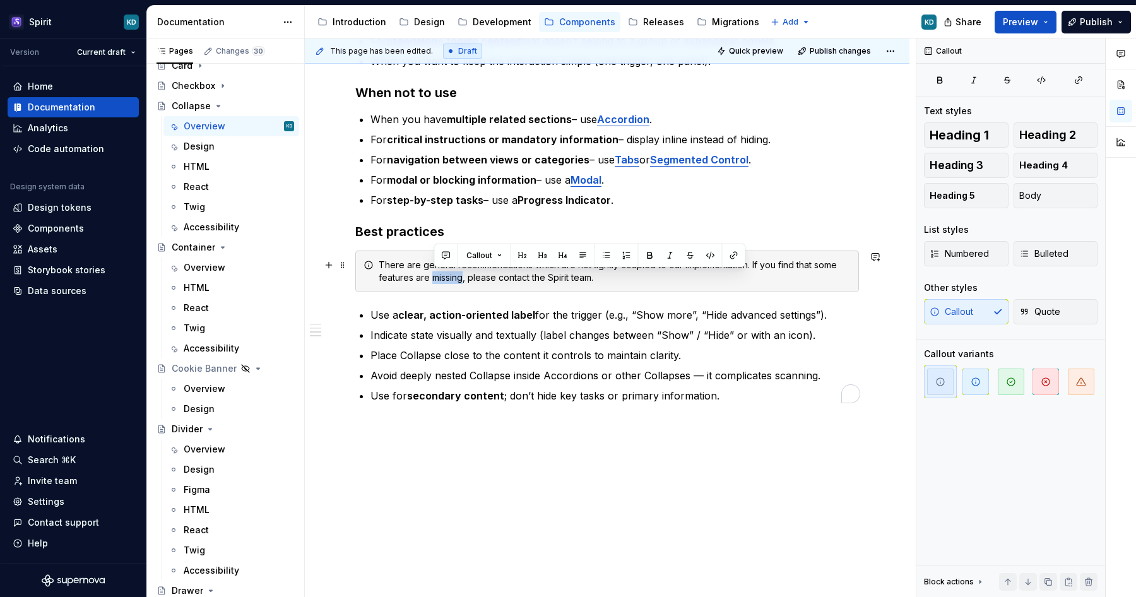
click at [450, 278] on div "There are general recommendations which are not tightly coupled to our implemen…" at bounding box center [615, 271] width 472 height 25
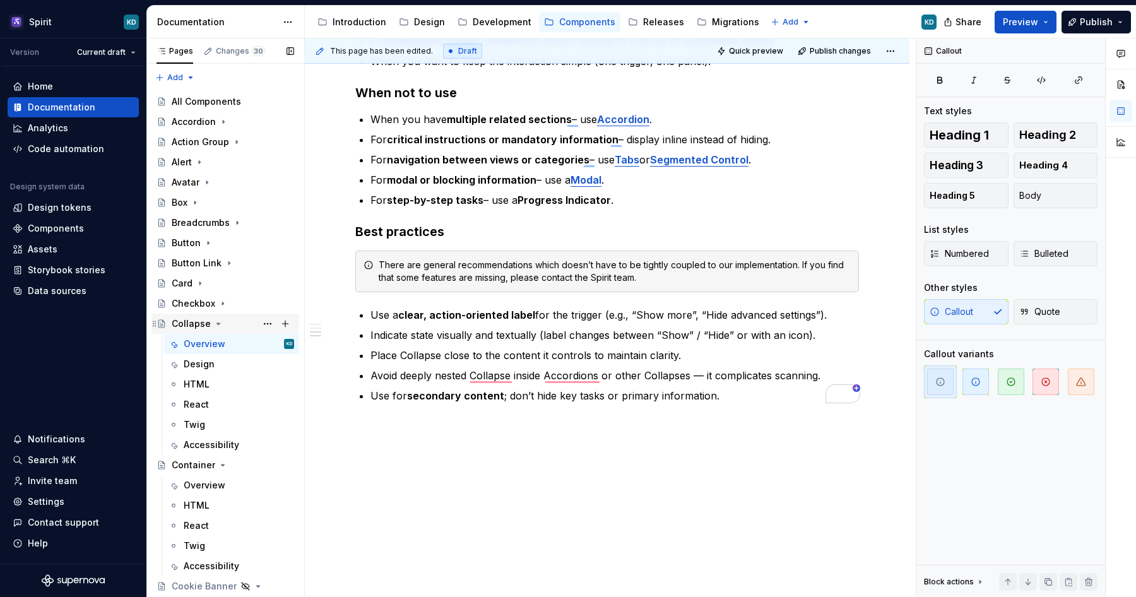
click at [217, 323] on icon "Page tree" at bounding box center [218, 323] width 3 height 1
click at [221, 343] on icon "Page tree" at bounding box center [222, 343] width 3 height 1
click at [254, 362] on icon "Page tree" at bounding box center [251, 364] width 10 height 10
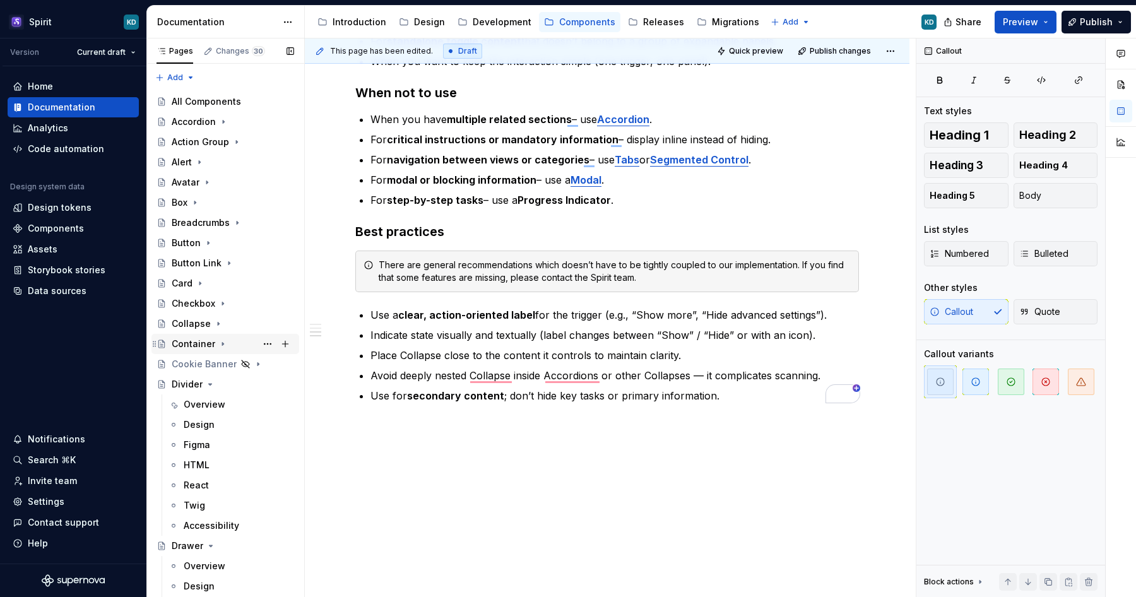
click at [219, 344] on icon "Page tree" at bounding box center [223, 344] width 10 height 10
click at [221, 305] on icon "Page tree" at bounding box center [223, 303] width 10 height 10
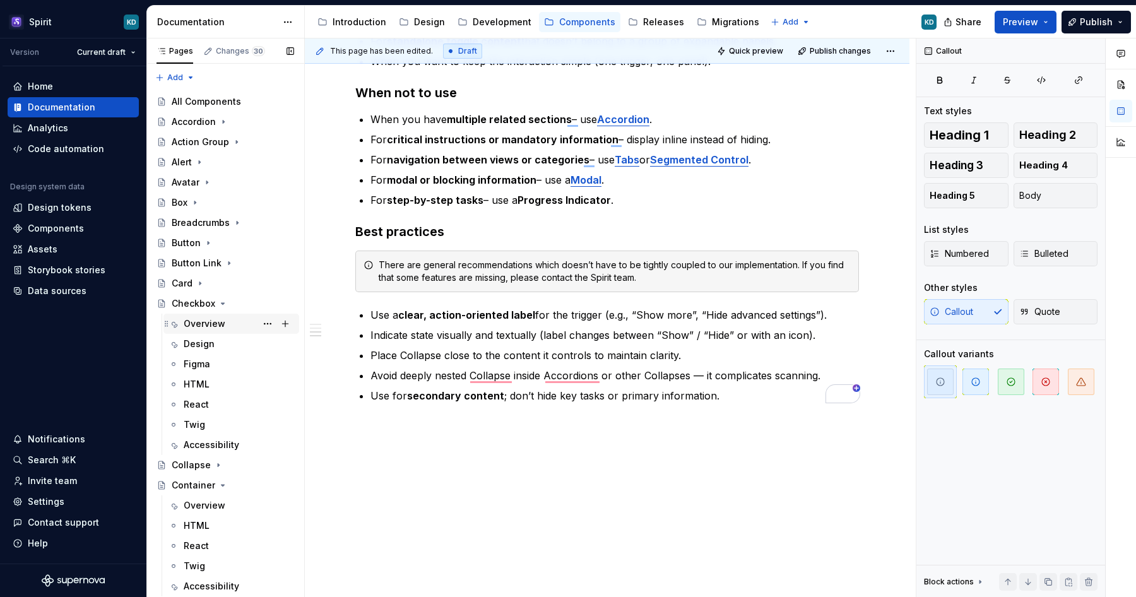
click at [208, 324] on div "Overview" at bounding box center [205, 323] width 42 height 13
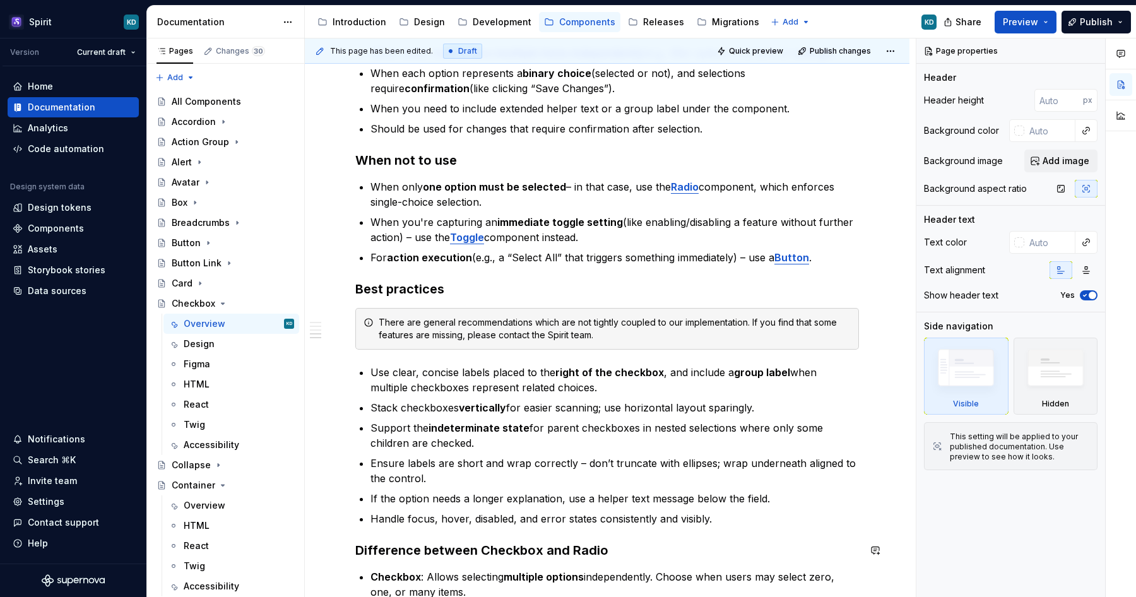
scroll to position [472, 0]
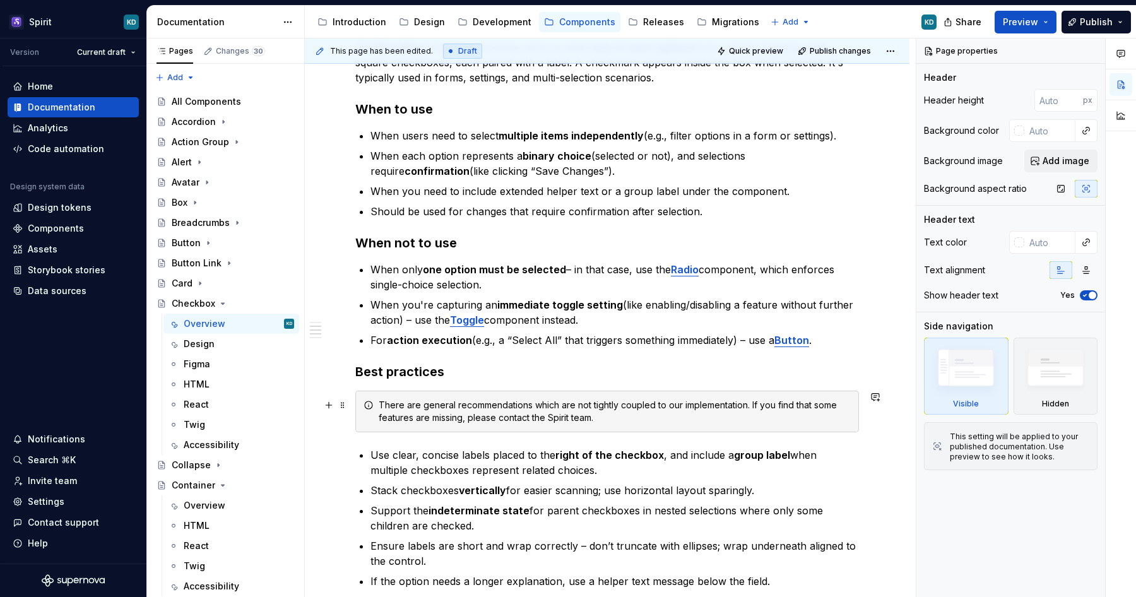
click at [454, 409] on div "There are general recommendations which are not tightly coupled to our implemen…" at bounding box center [615, 411] width 472 height 25
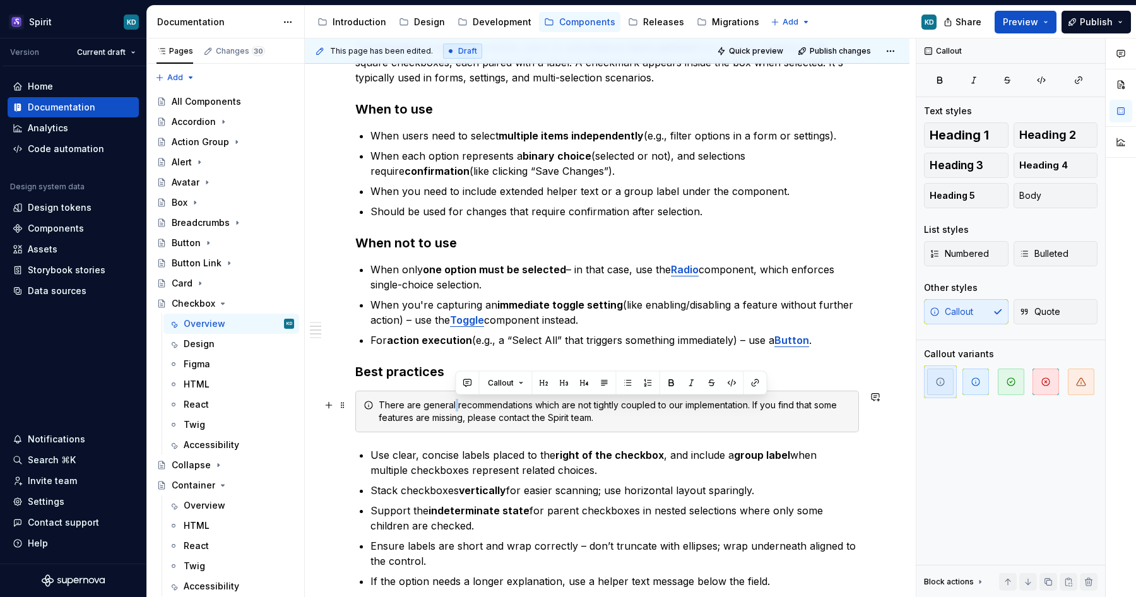
click at [454, 409] on div "There are general recommendations which are not tightly coupled to our implemen…" at bounding box center [615, 411] width 472 height 25
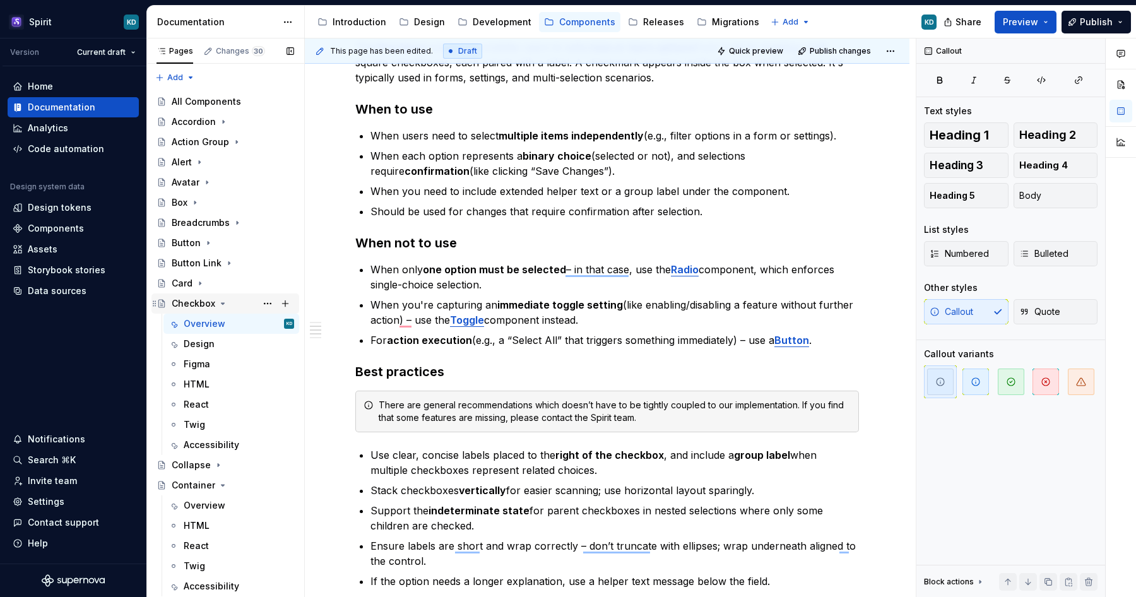
click at [220, 302] on icon "Page tree" at bounding box center [223, 303] width 10 height 10
click at [199, 285] on icon "Page tree" at bounding box center [200, 283] width 10 height 10
click at [236, 307] on div "Overview" at bounding box center [239, 304] width 110 height 18
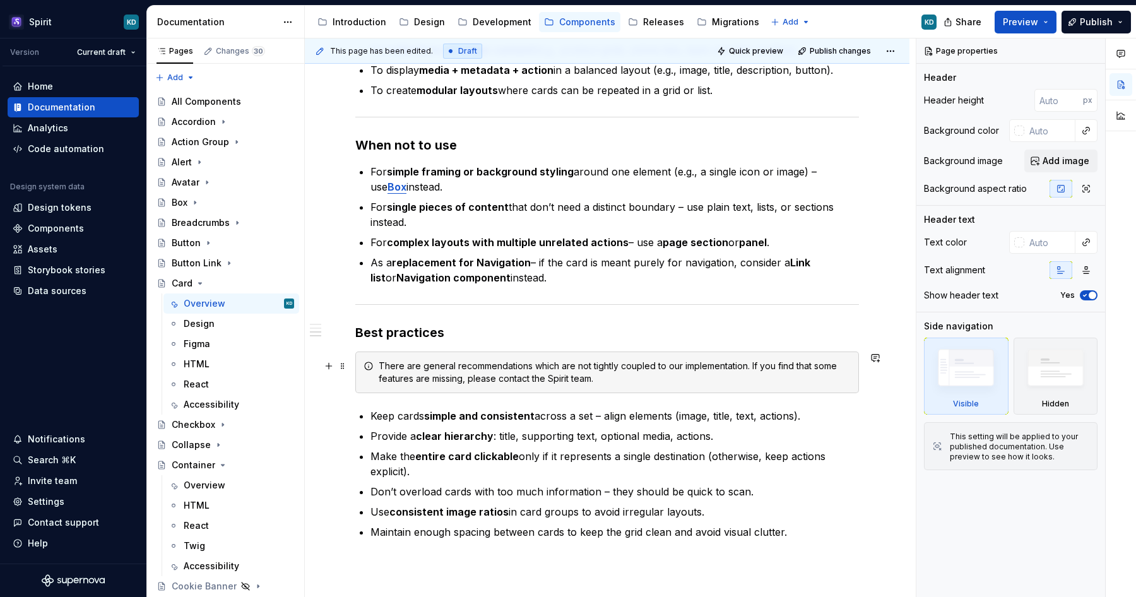
scroll to position [772, 0]
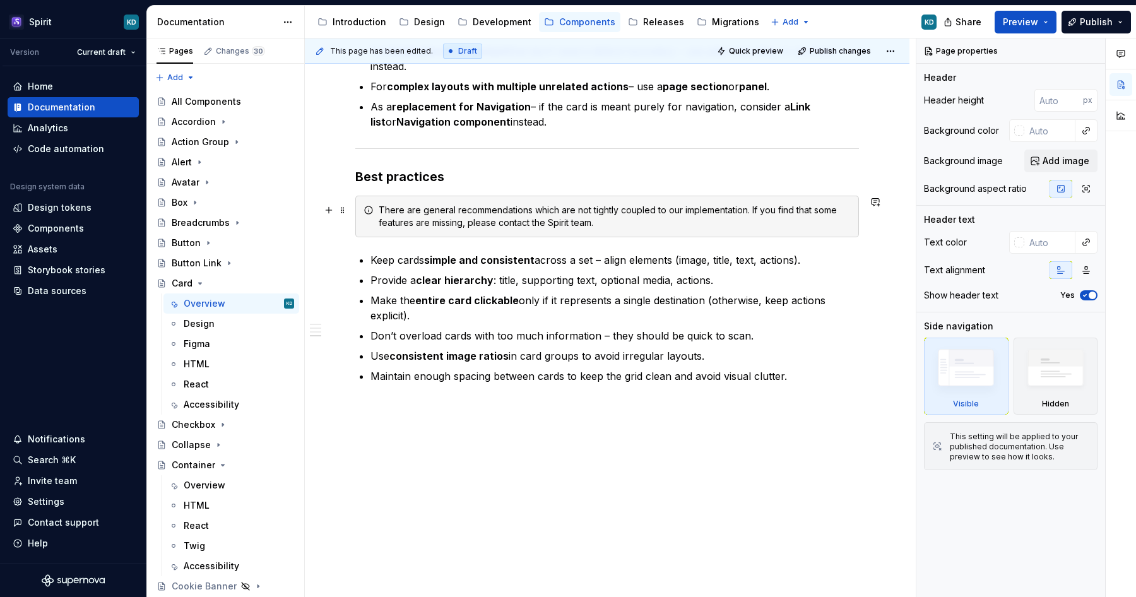
click at [474, 206] on div "There are general recommendations which are not tightly coupled to our implemen…" at bounding box center [615, 216] width 472 height 25
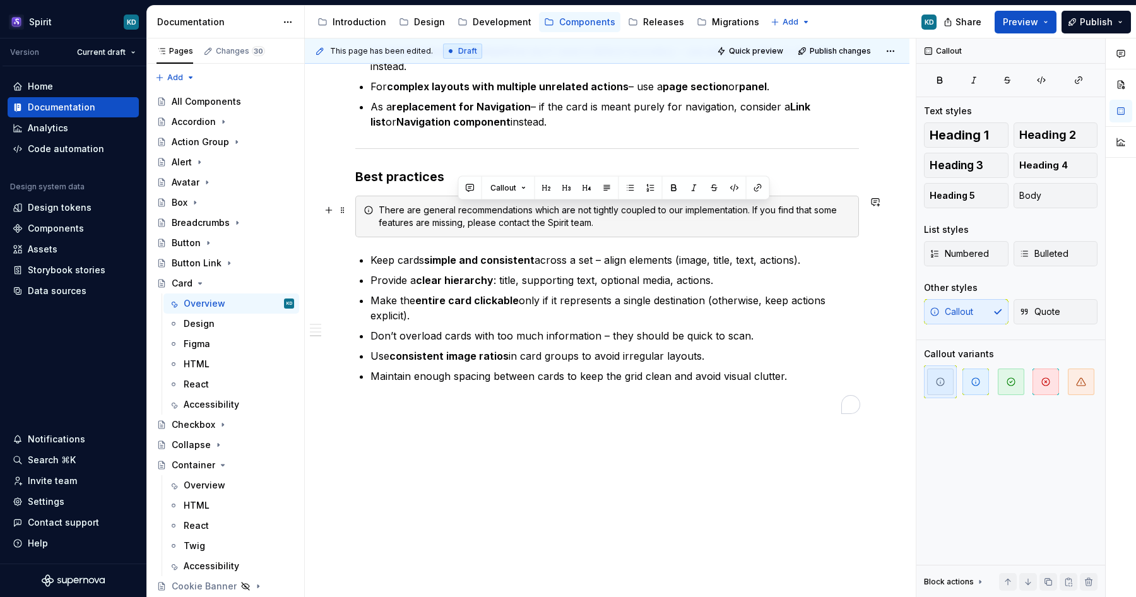
click at [474, 206] on div "There are general recommendations which are not tightly coupled to our implemen…" at bounding box center [615, 216] width 472 height 25
type textarea "*"
click at [474, 206] on div "There are general recommendations which are not tightly coupled to our implemen…" at bounding box center [615, 216] width 472 height 25
paste div "To enrich screen reader interactions, please activate Accessibility in Grammarl…"
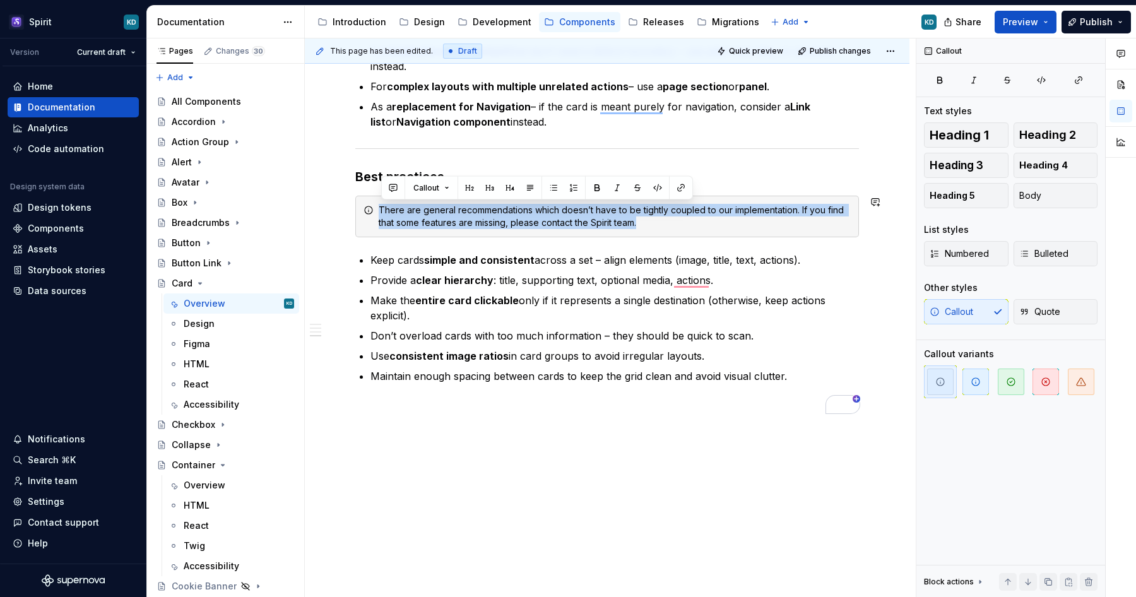
copy div "There are general recommendations which doesn’t have to be tightly coupled to o…"
click at [197, 278] on icon "Page tree" at bounding box center [200, 283] width 10 height 10
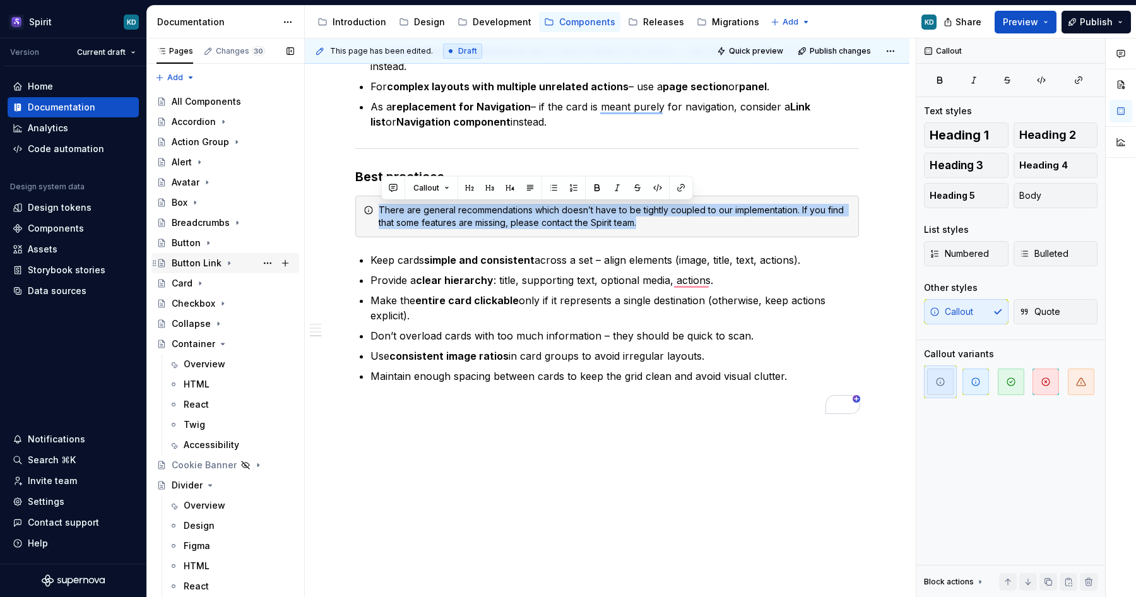
click at [228, 264] on icon "Page tree" at bounding box center [229, 263] width 10 height 10
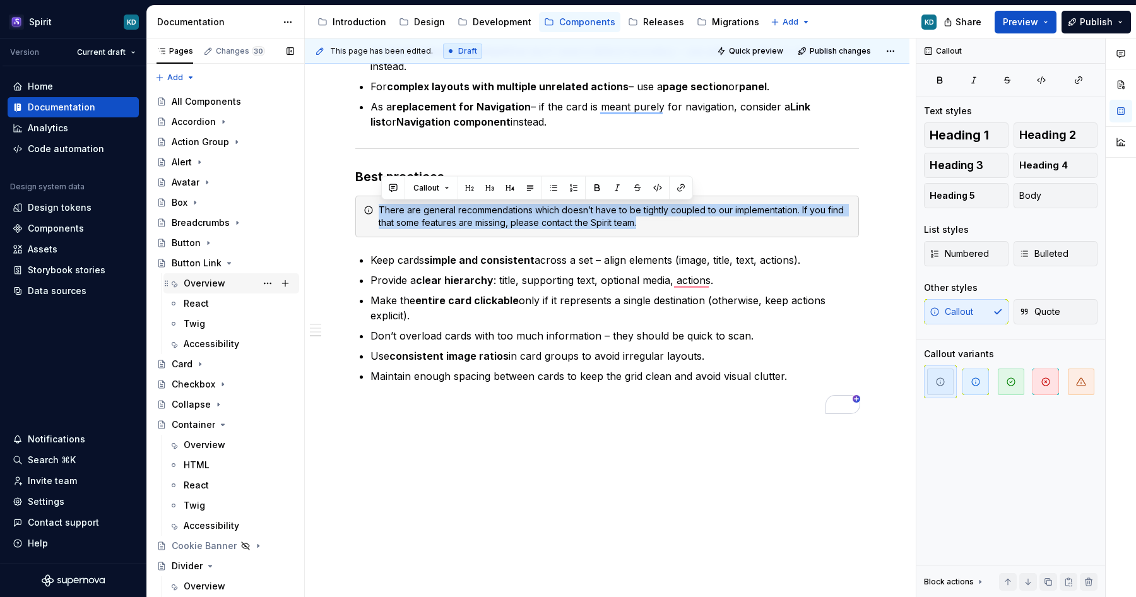
click at [210, 283] on div "Overview" at bounding box center [205, 283] width 42 height 13
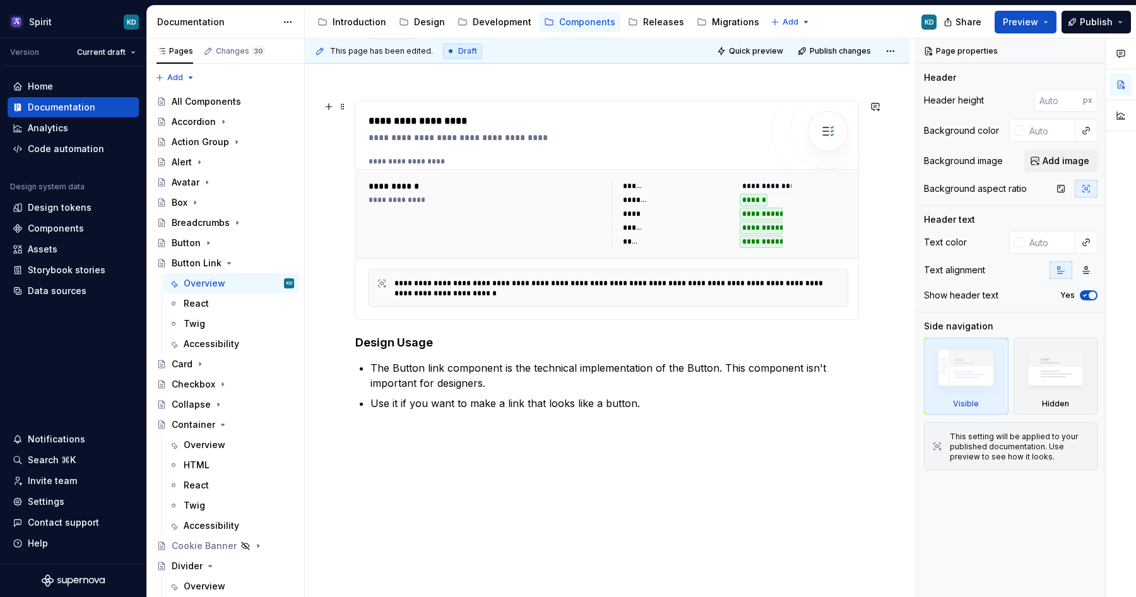
scroll to position [166, 0]
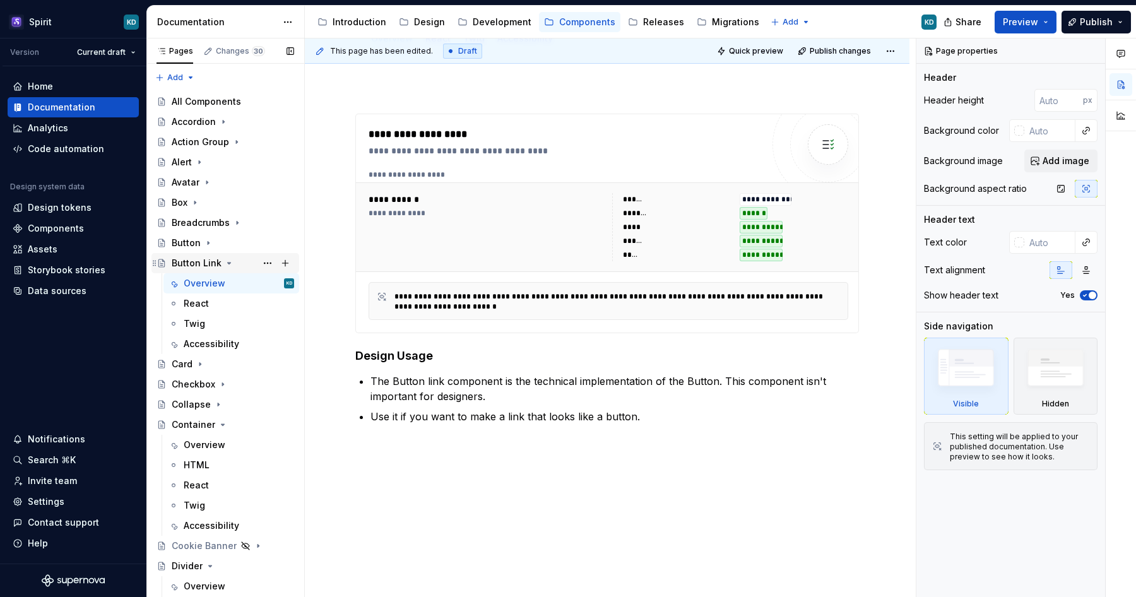
click at [226, 264] on icon "Page tree" at bounding box center [229, 263] width 10 height 10
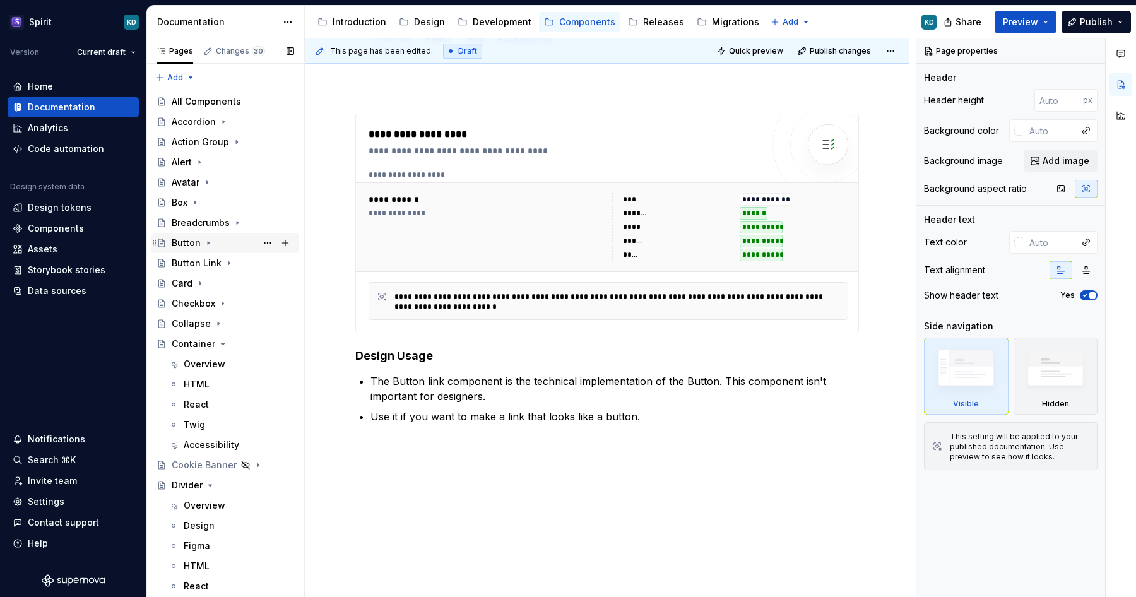
click at [206, 243] on icon "Page tree" at bounding box center [208, 243] width 10 height 10
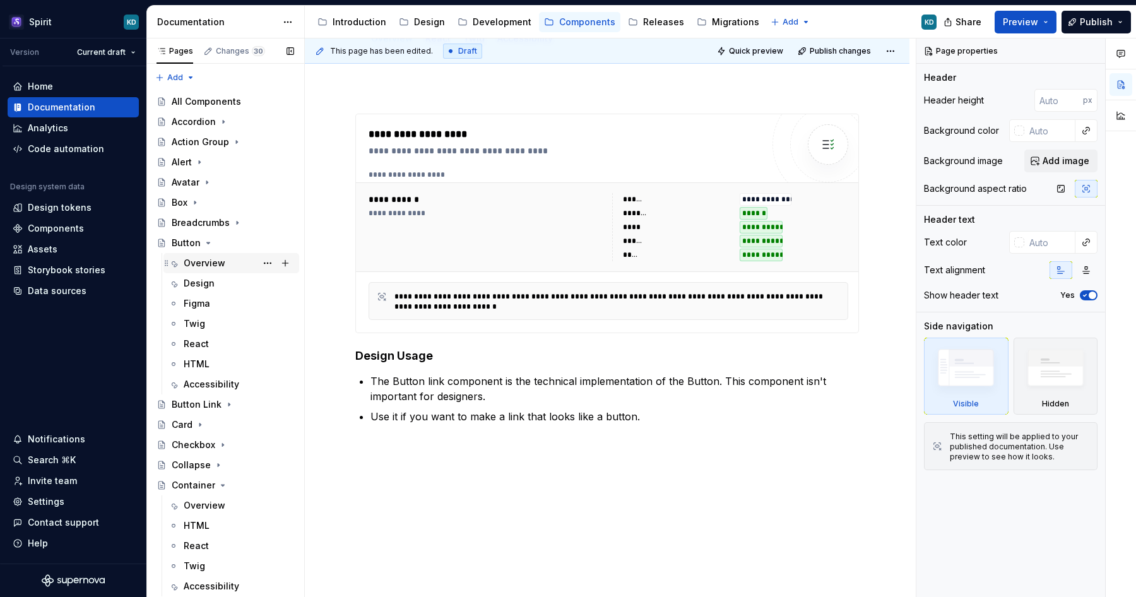
click at [205, 263] on div "Overview" at bounding box center [205, 263] width 42 height 13
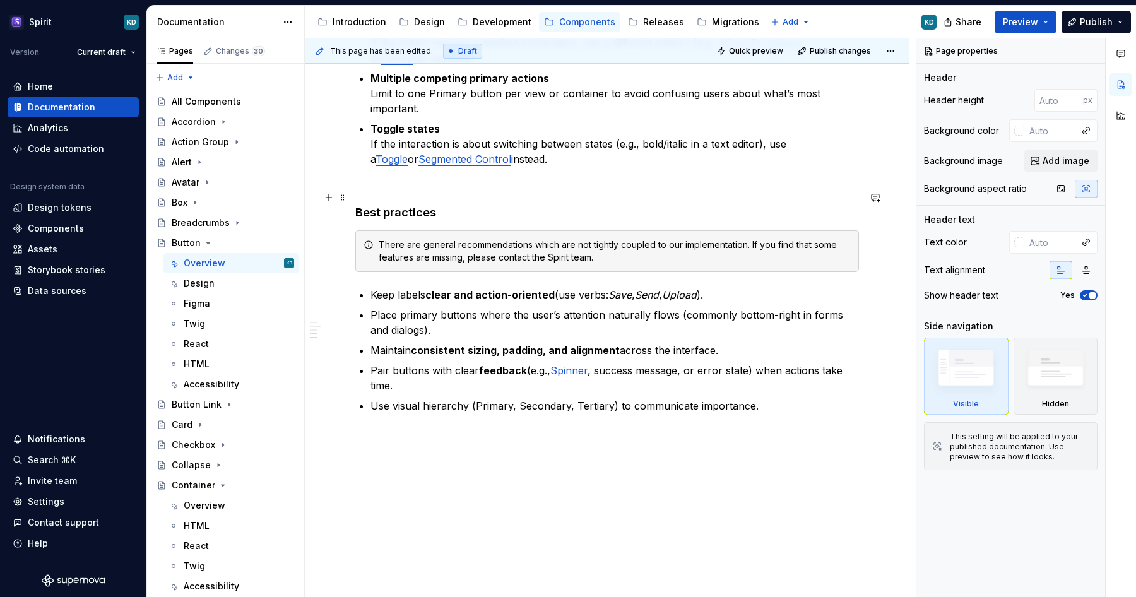
scroll to position [1377, 0]
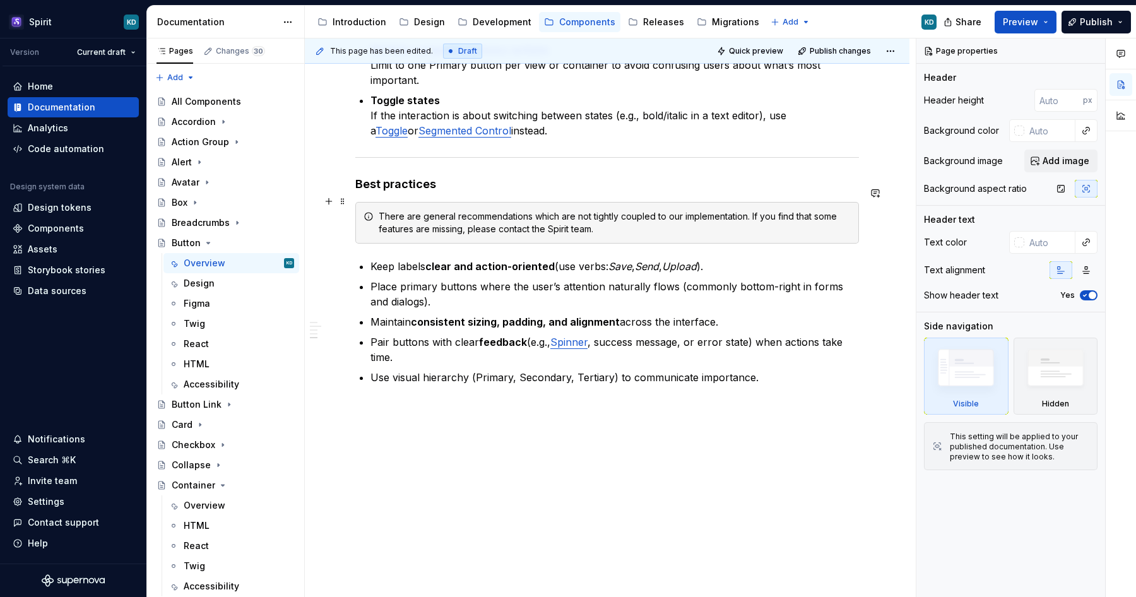
click at [452, 215] on div "There are general recommendations which are not tightly coupled to our implemen…" at bounding box center [615, 222] width 472 height 25
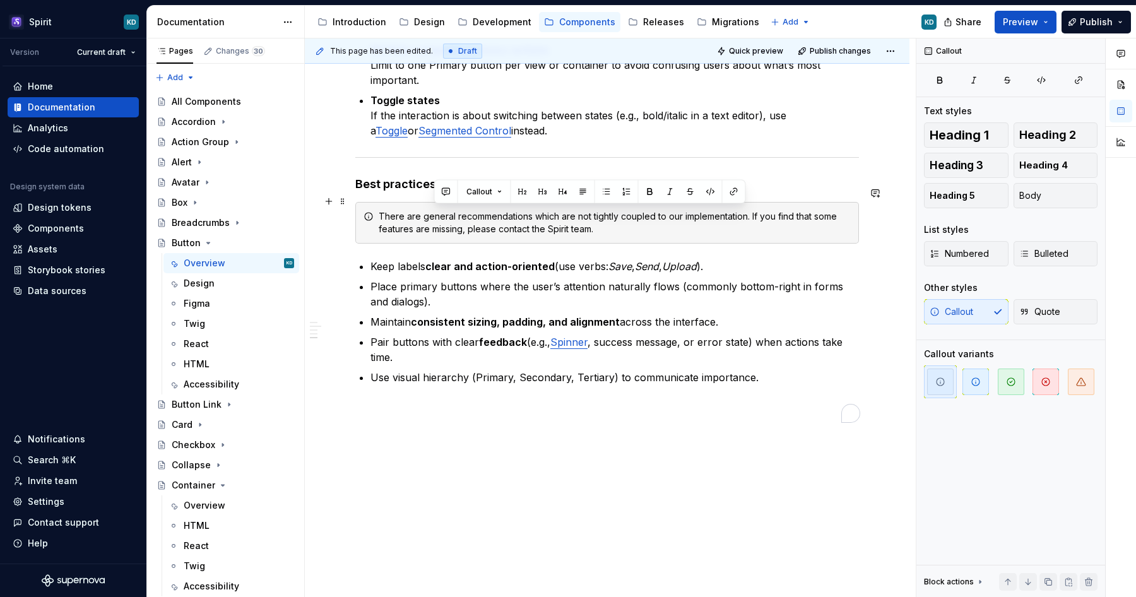
click at [452, 215] on div "There are general recommendations which are not tightly coupled to our implemen…" at bounding box center [615, 222] width 472 height 25
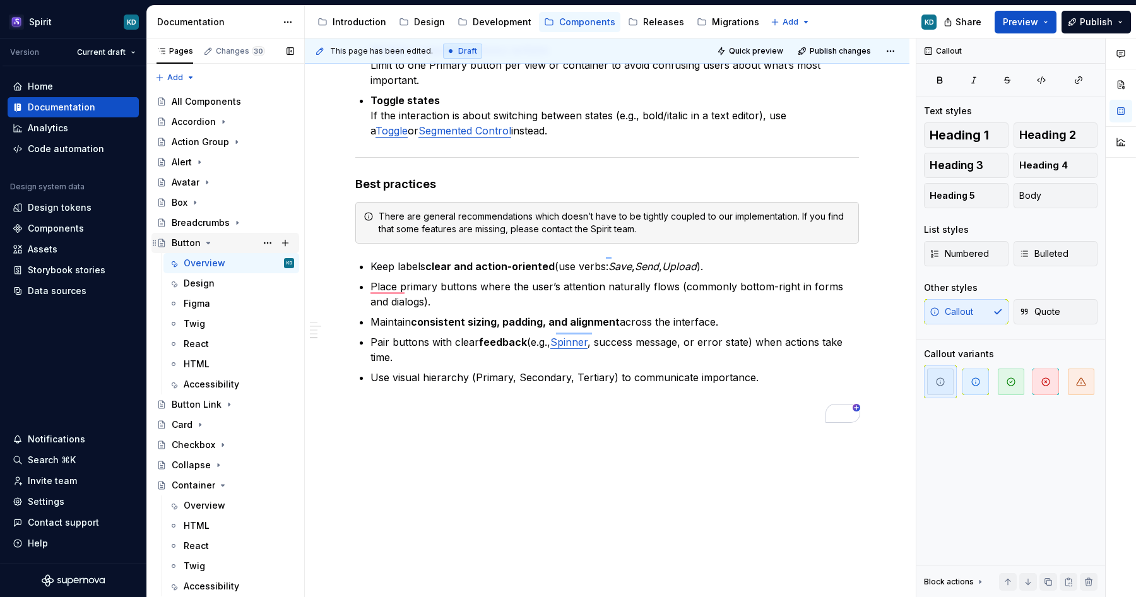
click at [210, 243] on icon "Page tree" at bounding box center [208, 243] width 10 height 10
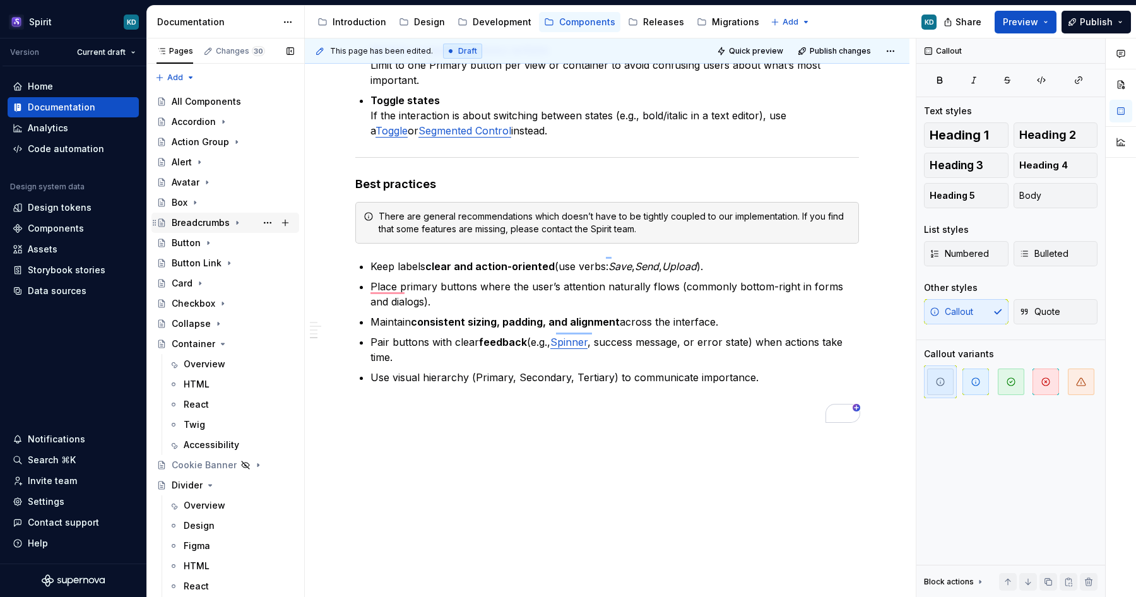
click at [237, 221] on icon "Page tree" at bounding box center [237, 222] width 1 height 3
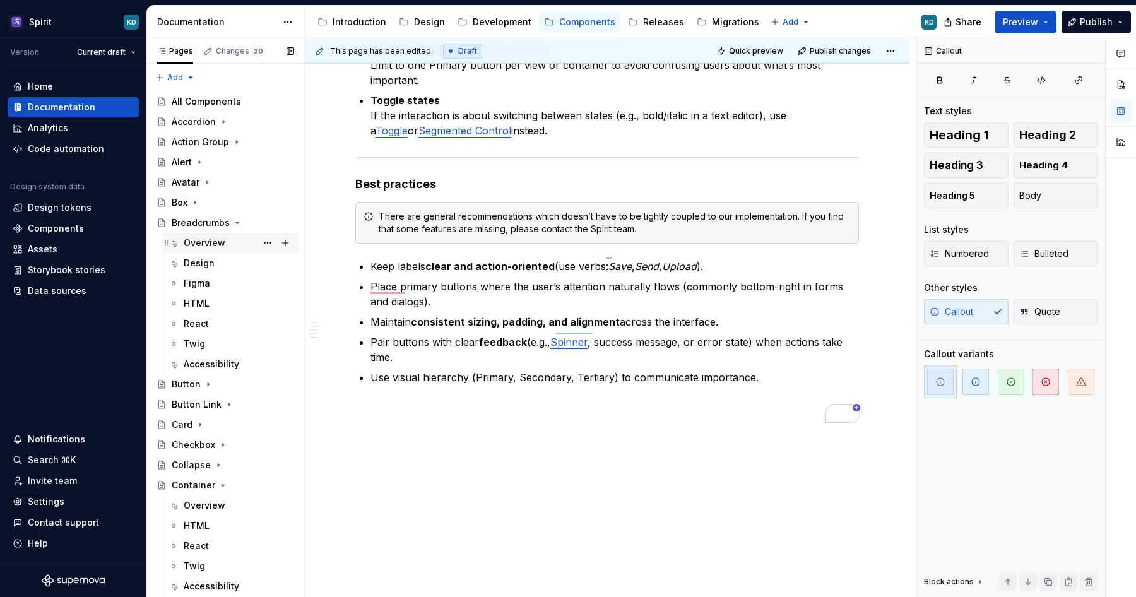
click at [207, 244] on div "Overview" at bounding box center [205, 243] width 42 height 13
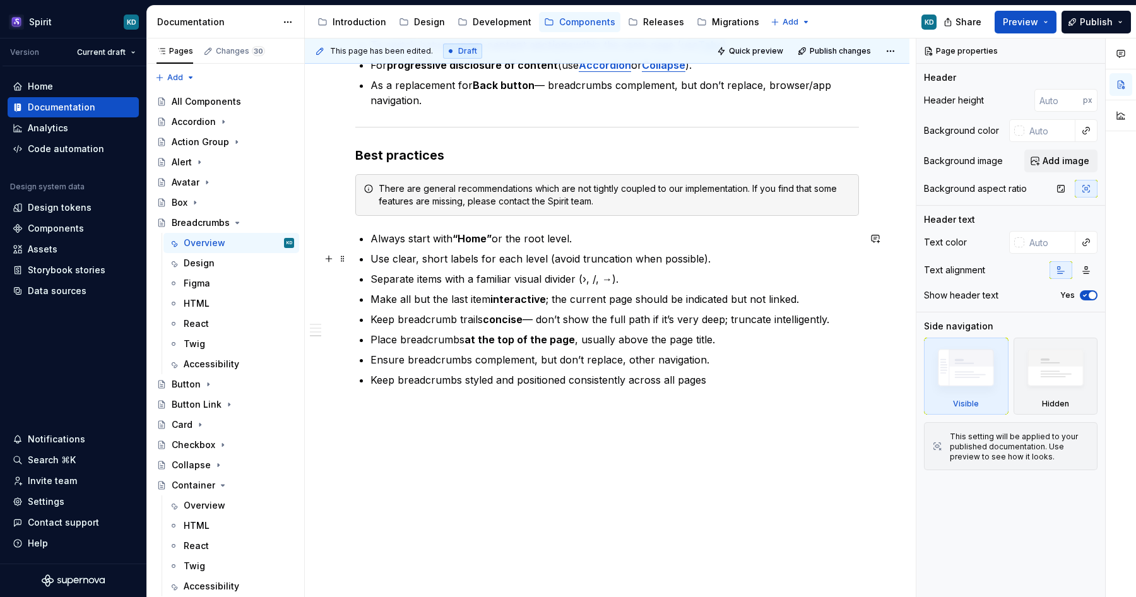
scroll to position [844, 0]
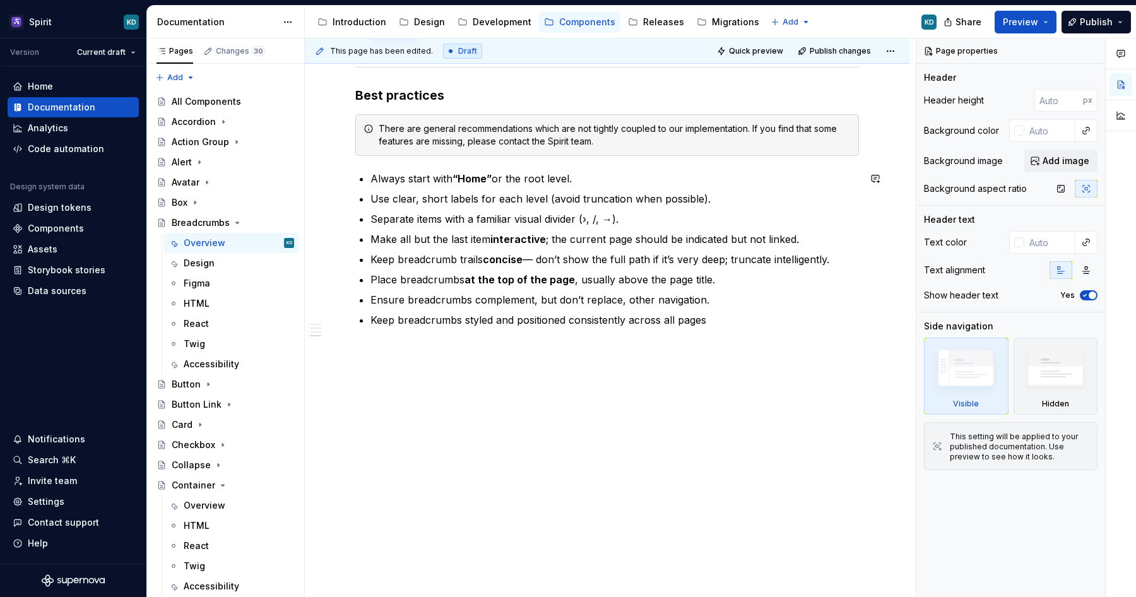
click at [445, 147] on div "There are general recommendations which are not tightly coupled to our implemen…" at bounding box center [615, 134] width 472 height 25
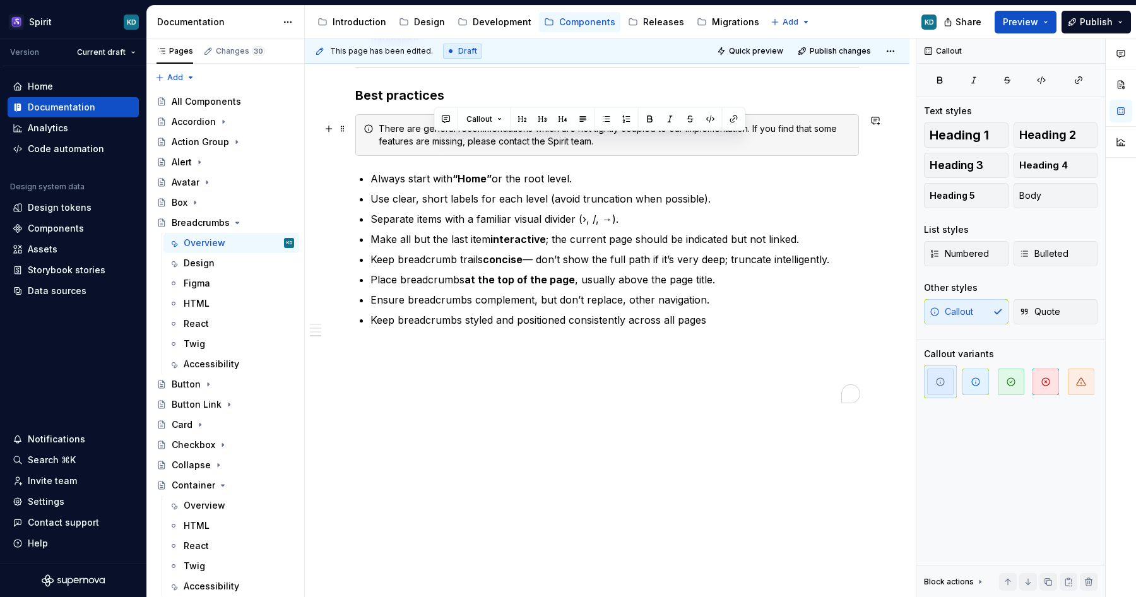
click at [445, 147] on div "There are general recommendations which are not tightly coupled to our implemen…" at bounding box center [615, 134] width 472 height 25
click at [235, 225] on icon "Page tree" at bounding box center [237, 223] width 10 height 10
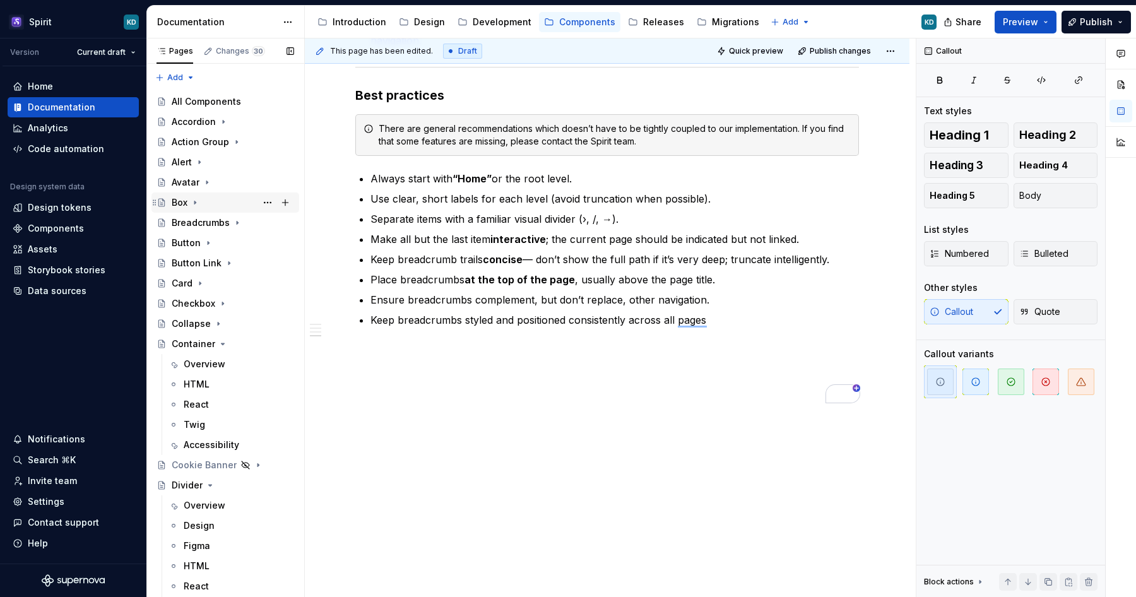
click at [195, 201] on icon "Page tree" at bounding box center [195, 202] width 10 height 10
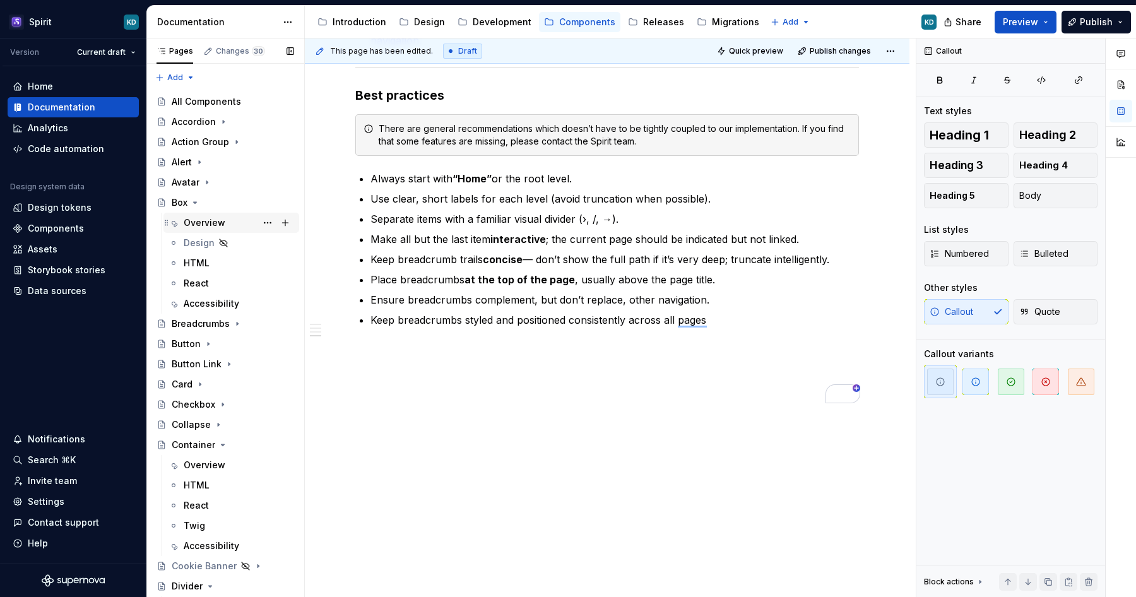
click at [208, 221] on div "Overview" at bounding box center [205, 222] width 42 height 13
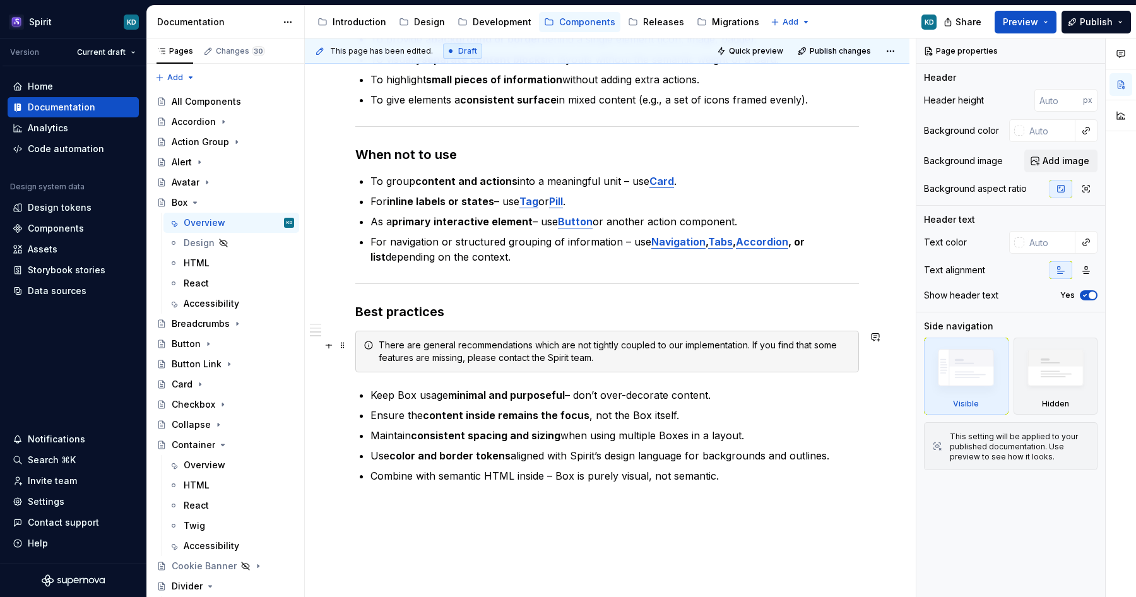
scroll to position [673, 0]
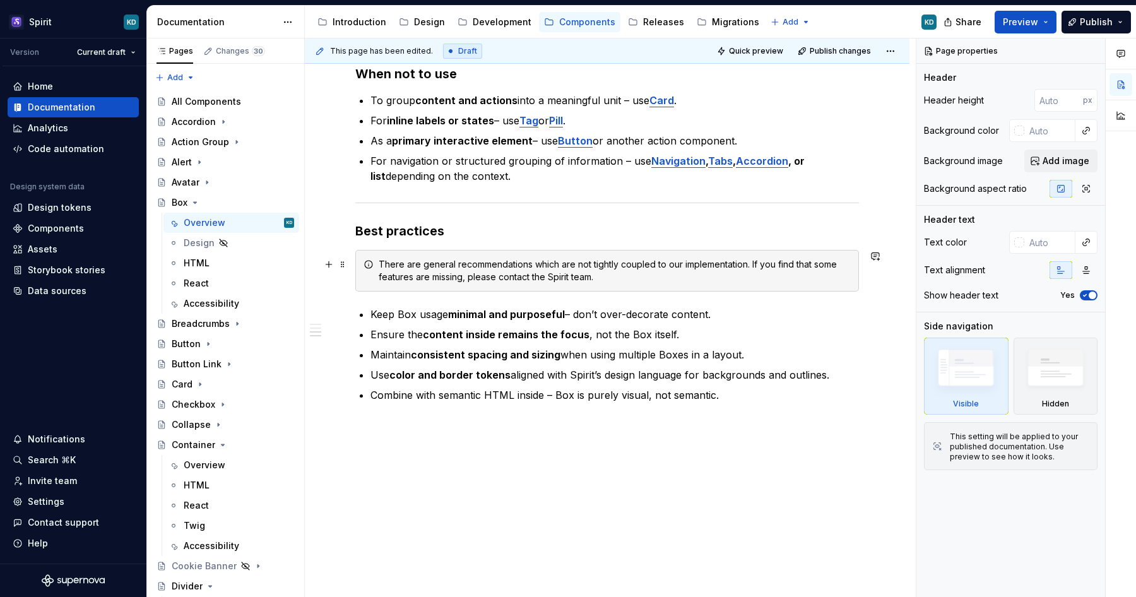
click at [448, 268] on div "There are general recommendations which are not tightly coupled to our implemen…" at bounding box center [615, 270] width 472 height 25
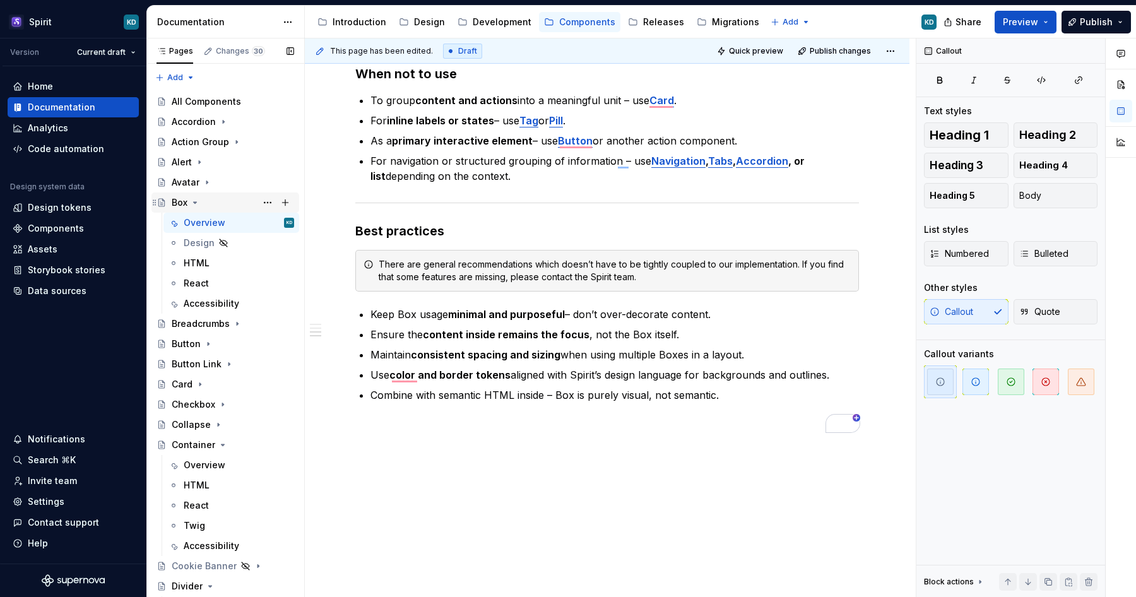
click at [198, 203] on icon "Page tree" at bounding box center [195, 202] width 10 height 10
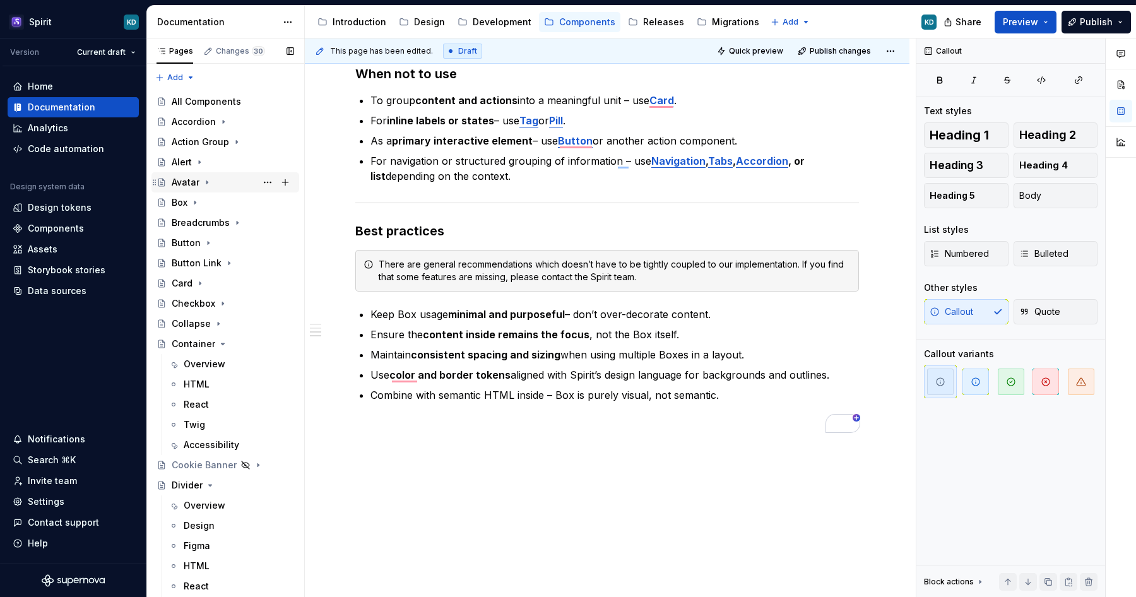
click at [207, 186] on icon "Page tree" at bounding box center [207, 182] width 10 height 10
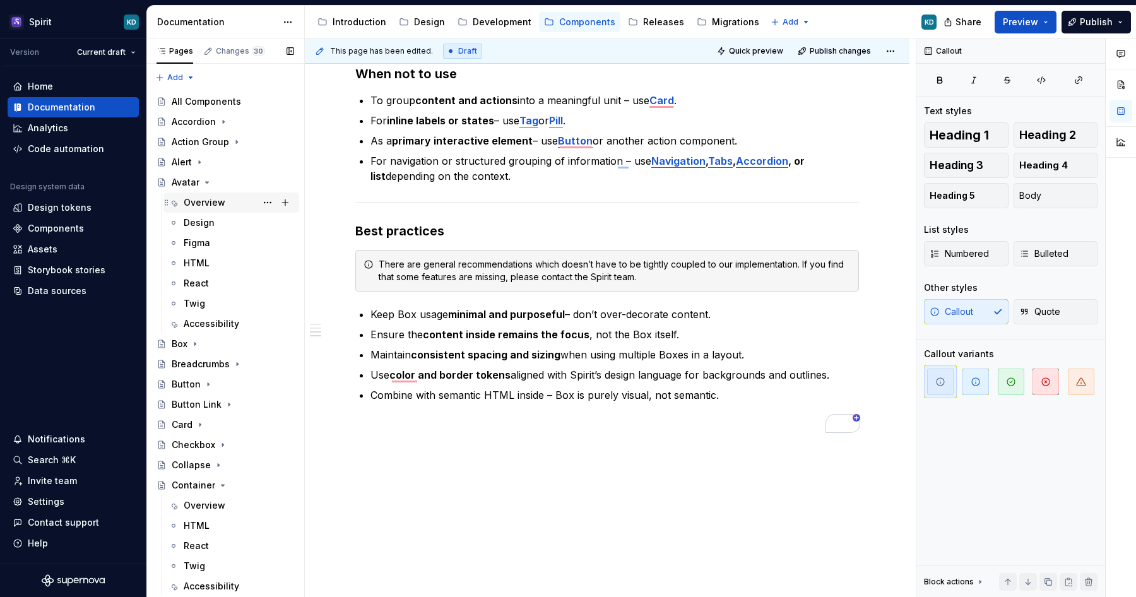
click at [205, 199] on div "Overview" at bounding box center [205, 202] width 42 height 13
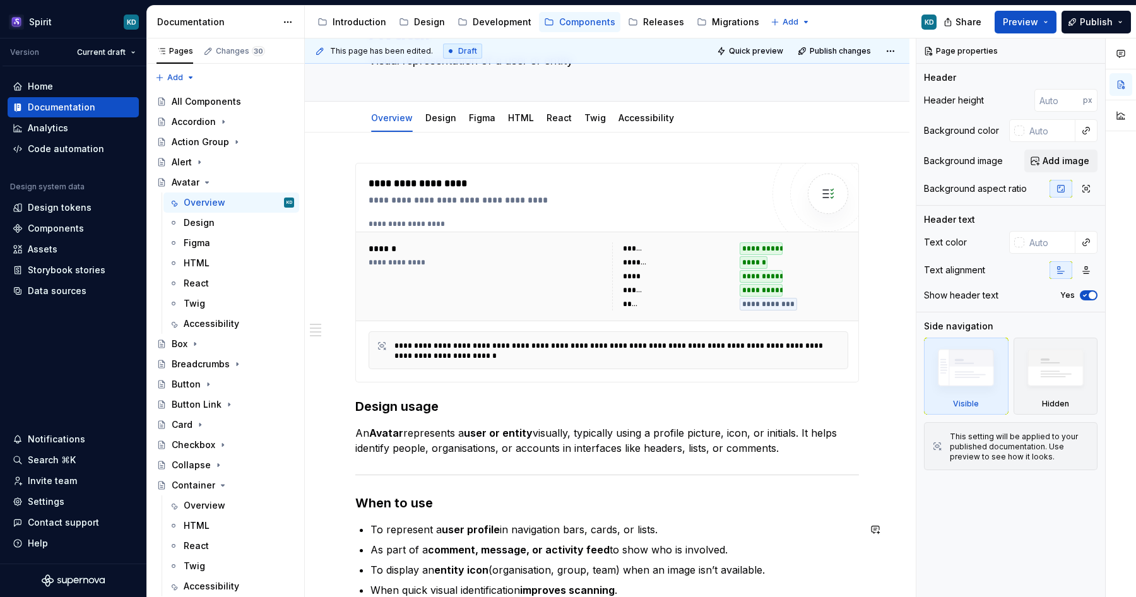
scroll to position [712, 0]
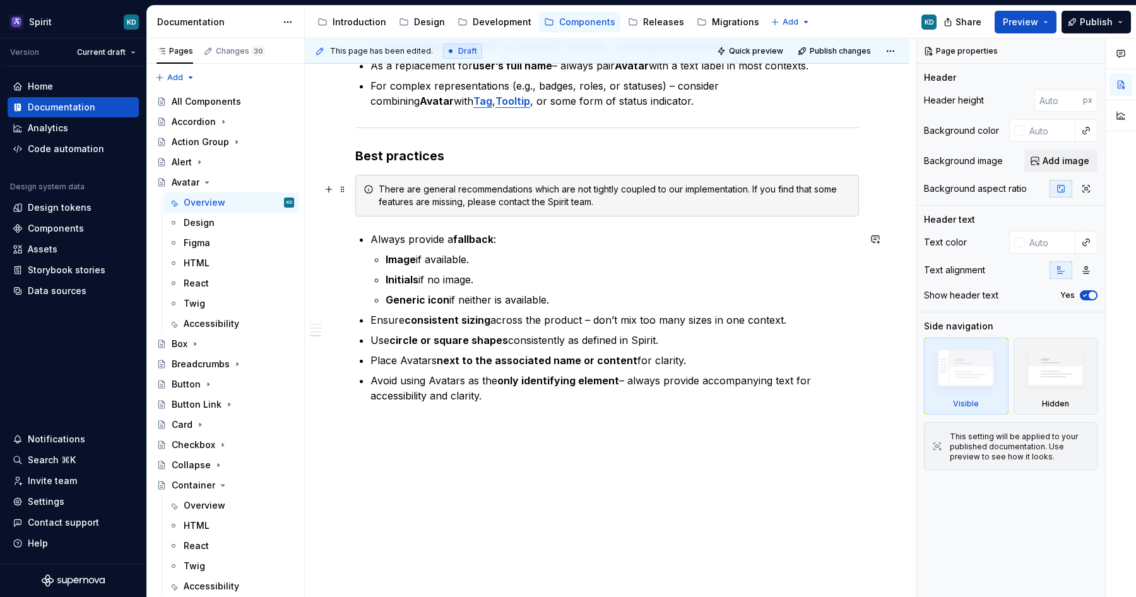
click at [480, 203] on div "There are general recommendations which are not tightly coupled to our implemen…" at bounding box center [615, 195] width 472 height 25
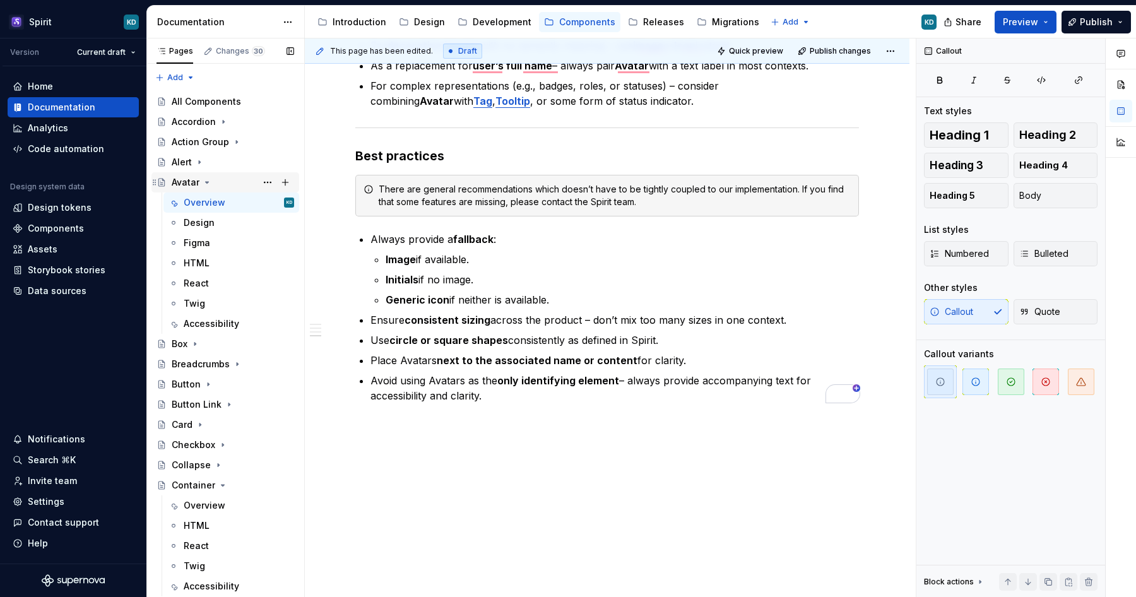
click at [205, 184] on icon "Page tree" at bounding box center [207, 182] width 10 height 10
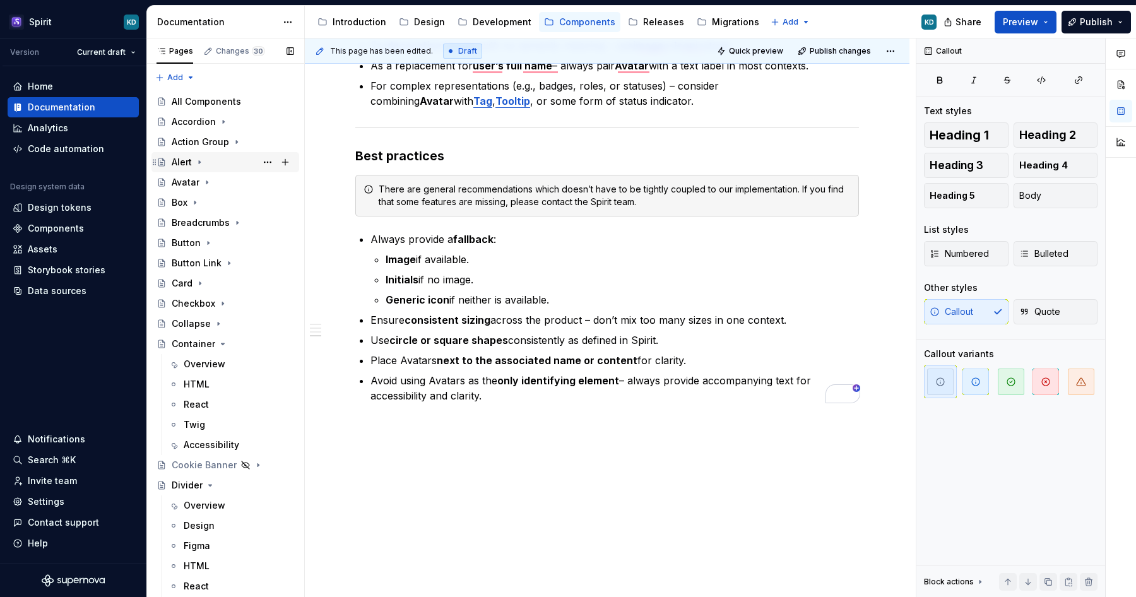
click at [197, 160] on icon "Page tree" at bounding box center [199, 162] width 10 height 10
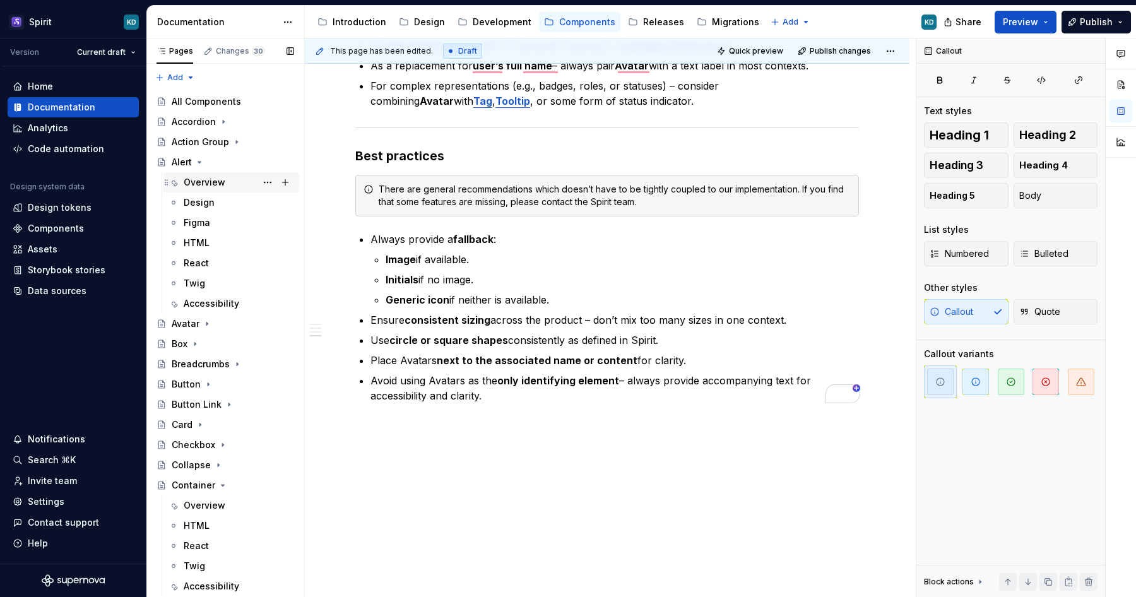
click at [204, 180] on div "Overview" at bounding box center [205, 182] width 42 height 13
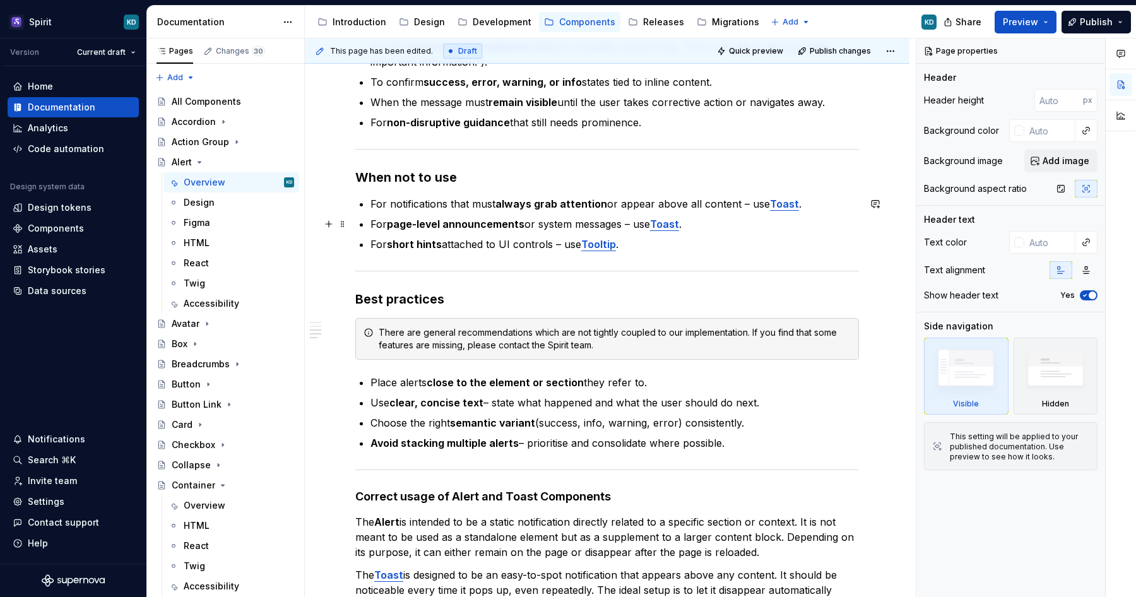
scroll to position [580, 0]
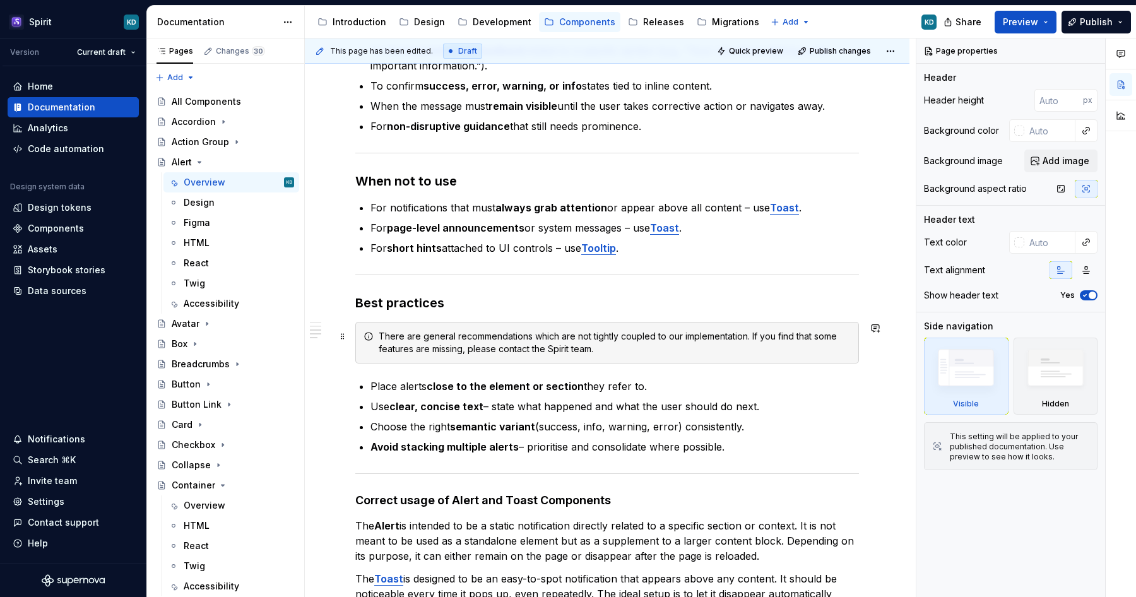
click at [508, 334] on div "There are general recommendations which are not tightly coupled to our implemen…" at bounding box center [615, 342] width 472 height 25
type textarea "*"
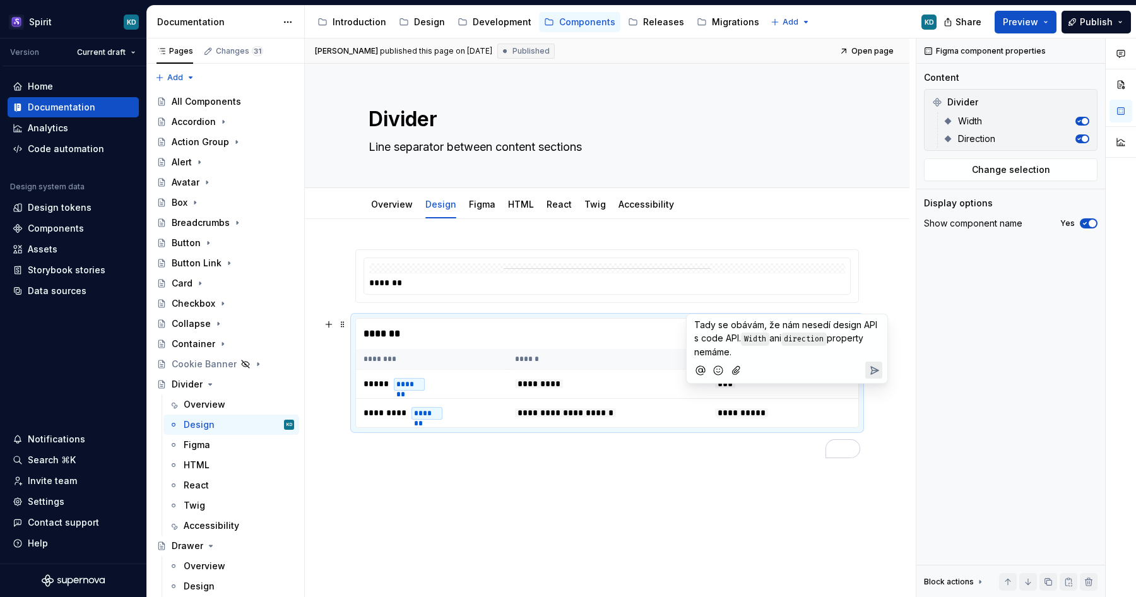
scroll to position [22, 0]
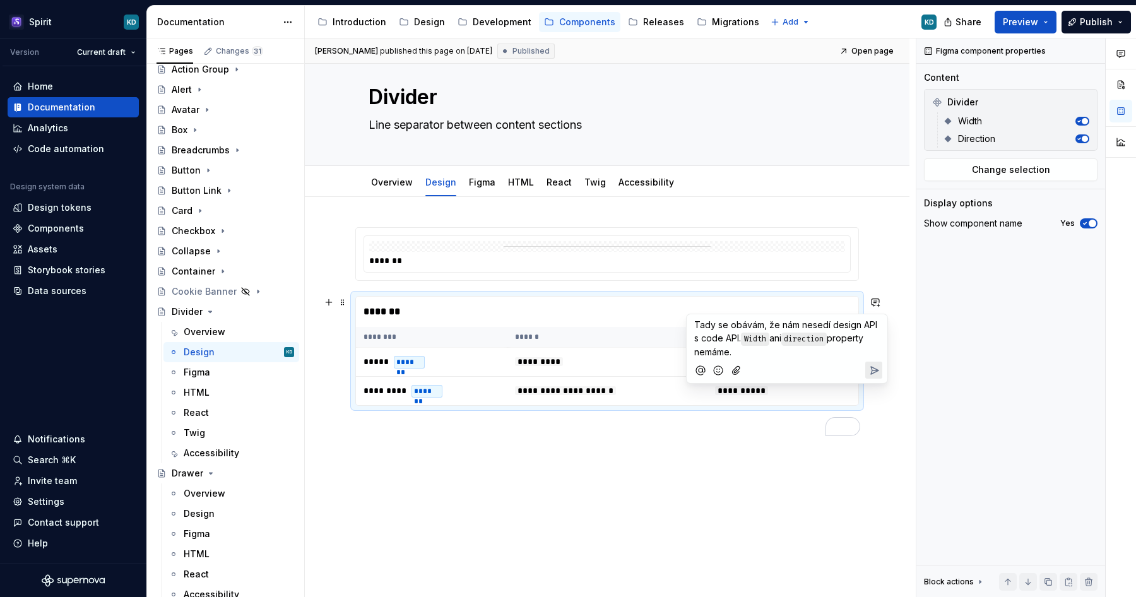
click at [870, 367] on icon "Send" at bounding box center [874, 370] width 13 height 13
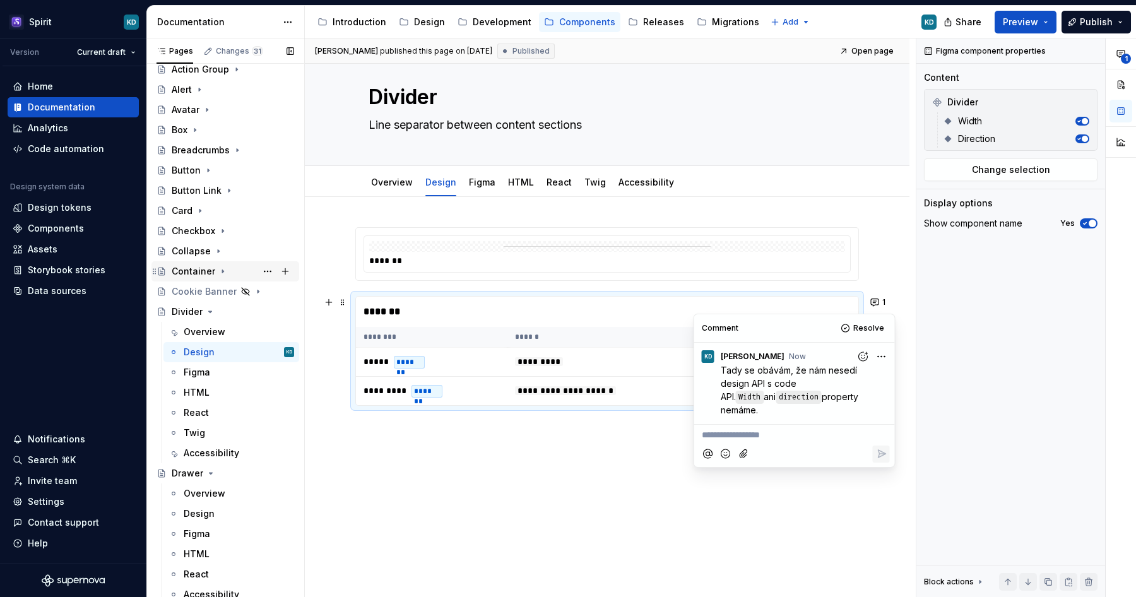
click at [222, 269] on icon "Page tree" at bounding box center [223, 271] width 10 height 10
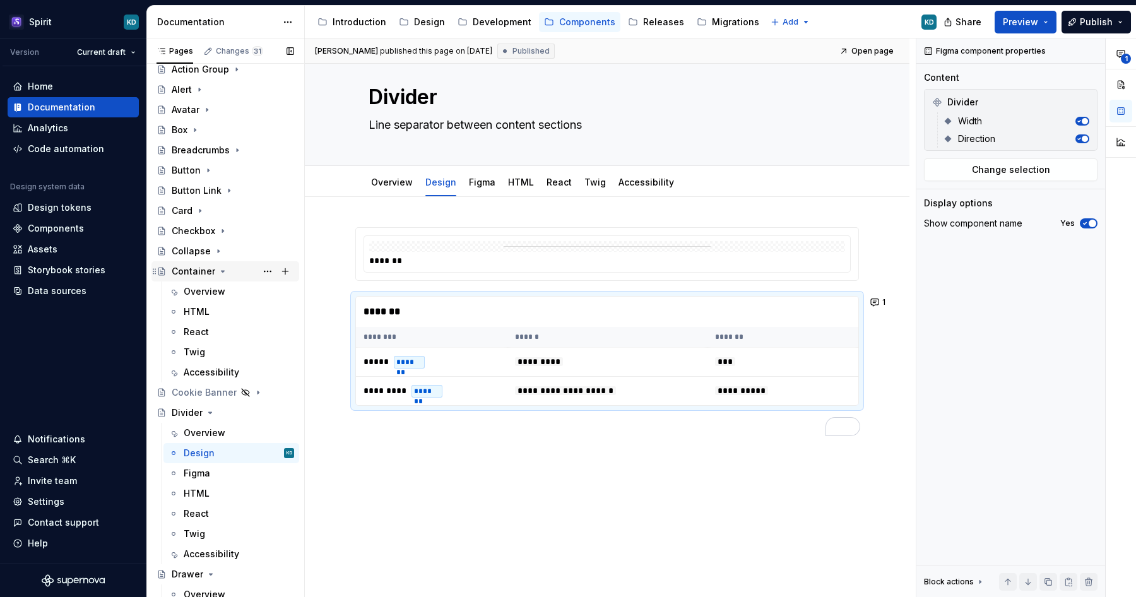
click at [223, 276] on icon "Page tree" at bounding box center [223, 271] width 10 height 10
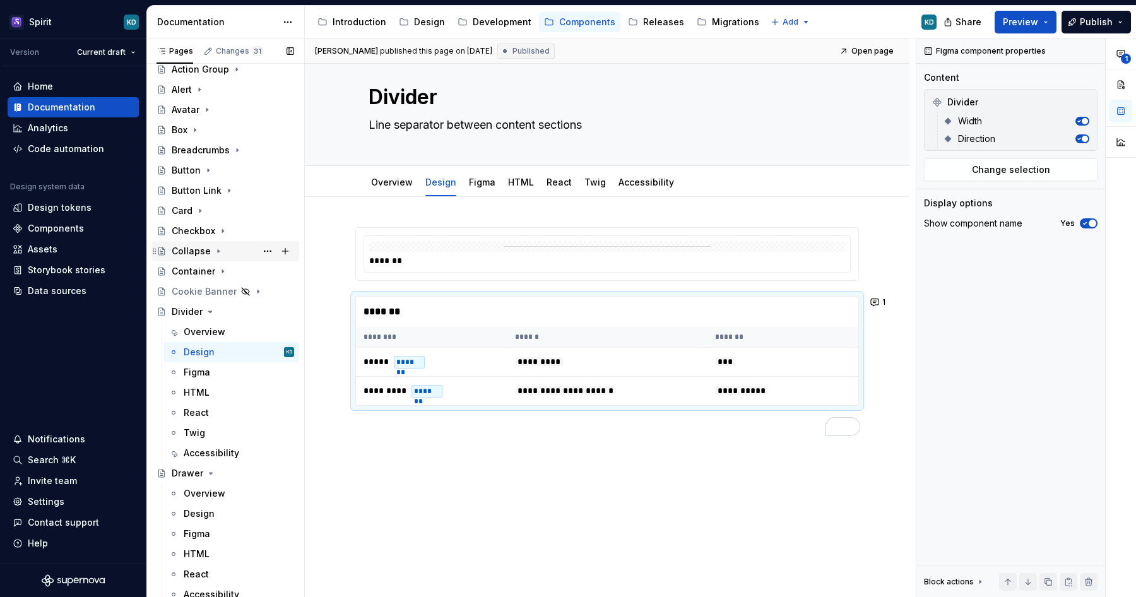
click at [216, 252] on icon "Page tree" at bounding box center [218, 251] width 10 height 10
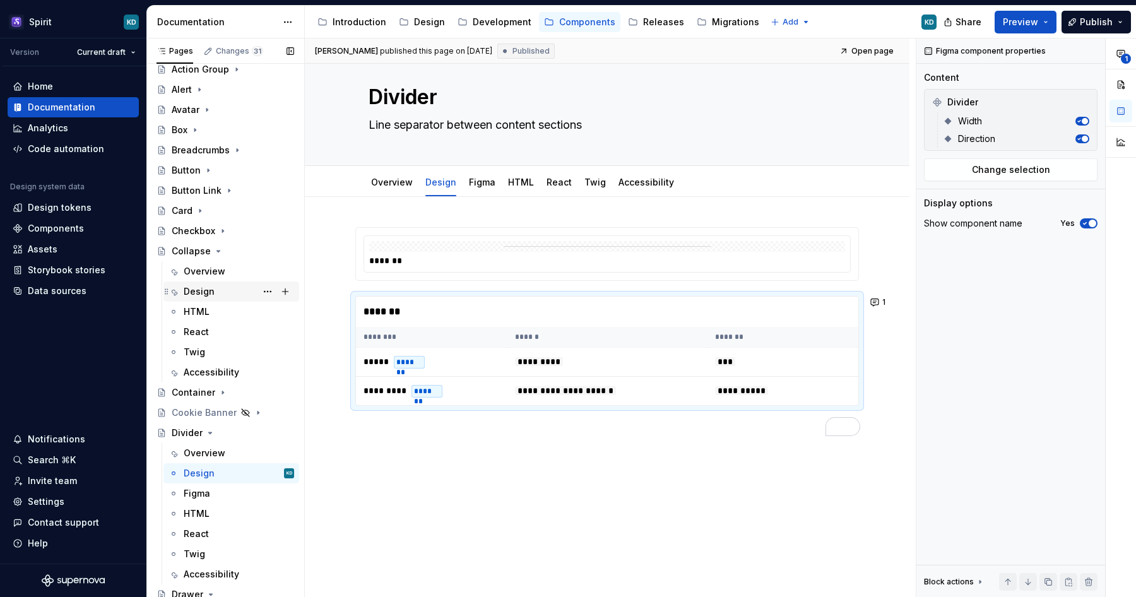
click at [207, 290] on div "Design" at bounding box center [199, 291] width 31 height 13
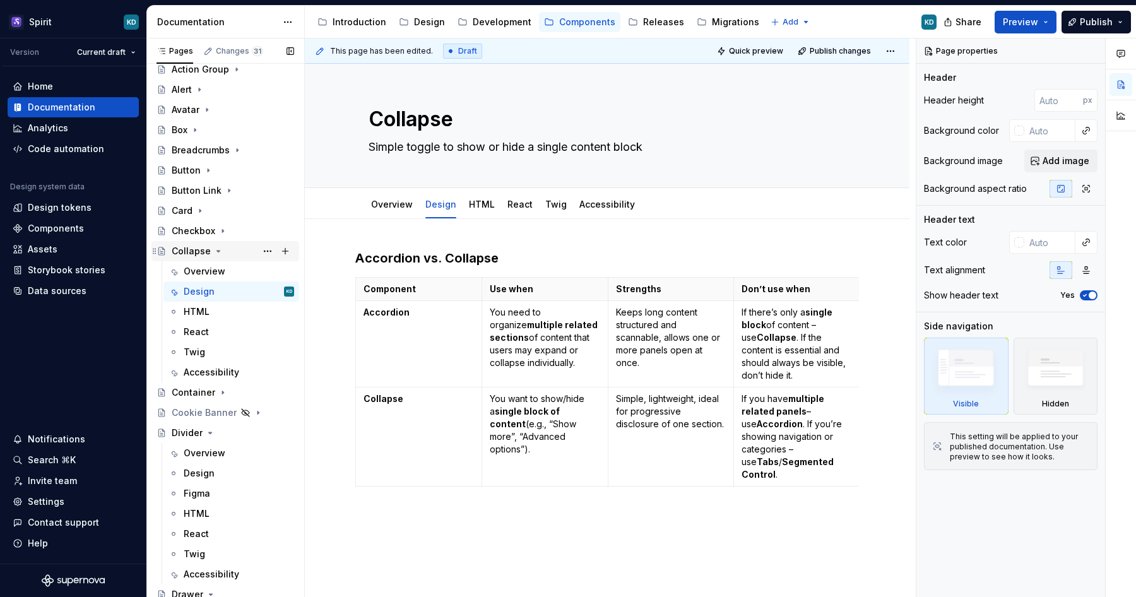
click at [214, 249] on icon "Page tree" at bounding box center [218, 251] width 10 height 10
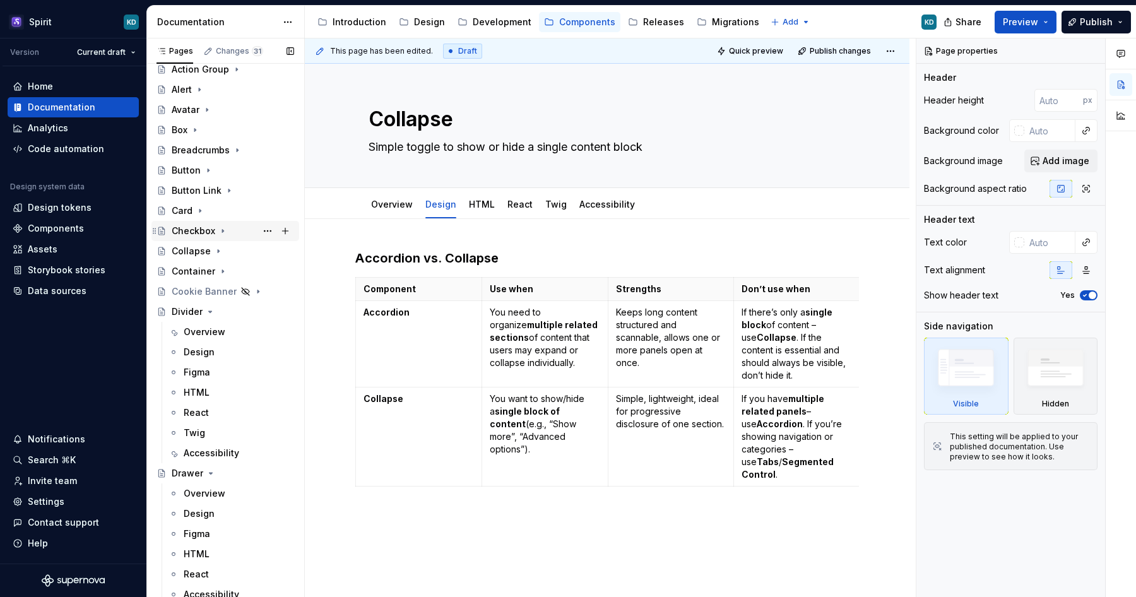
click at [220, 232] on icon "Page tree" at bounding box center [223, 231] width 10 height 10
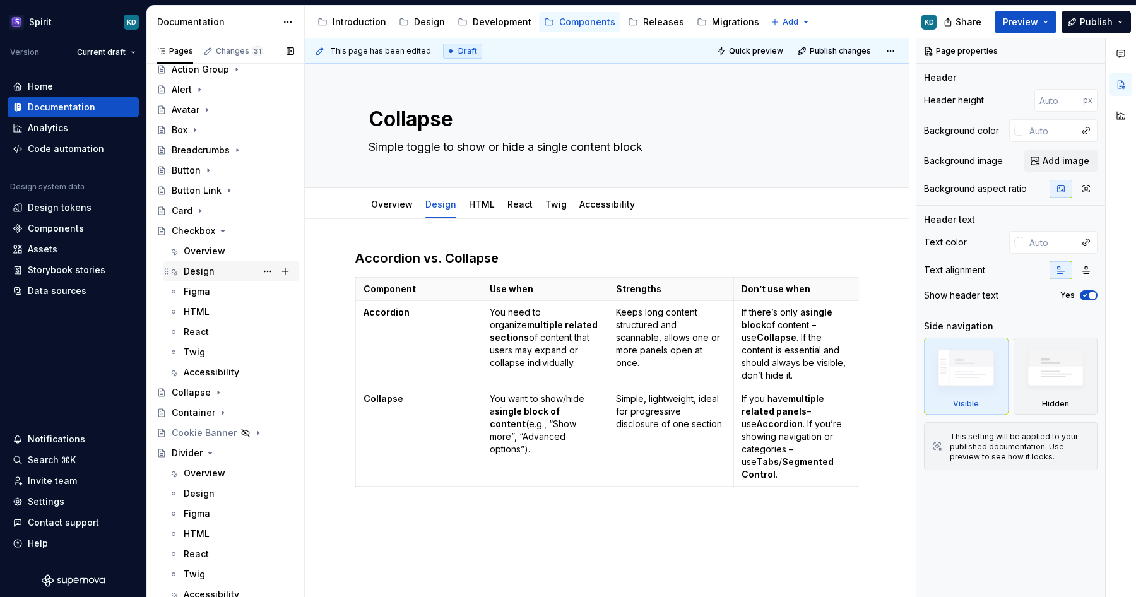
click at [205, 274] on div "Design" at bounding box center [199, 271] width 31 height 13
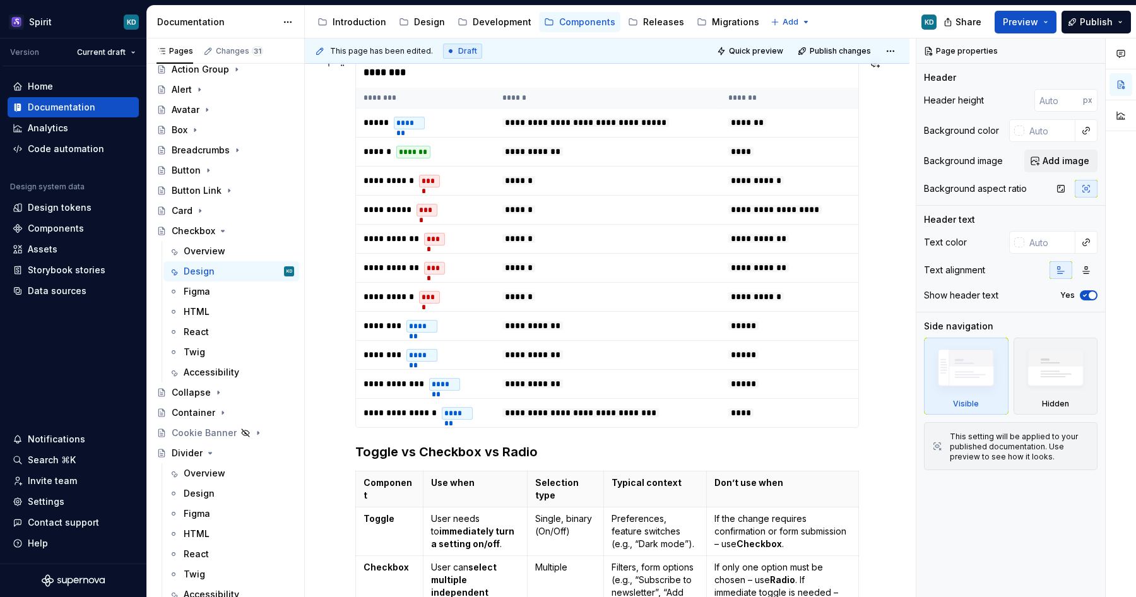
scroll to position [588, 0]
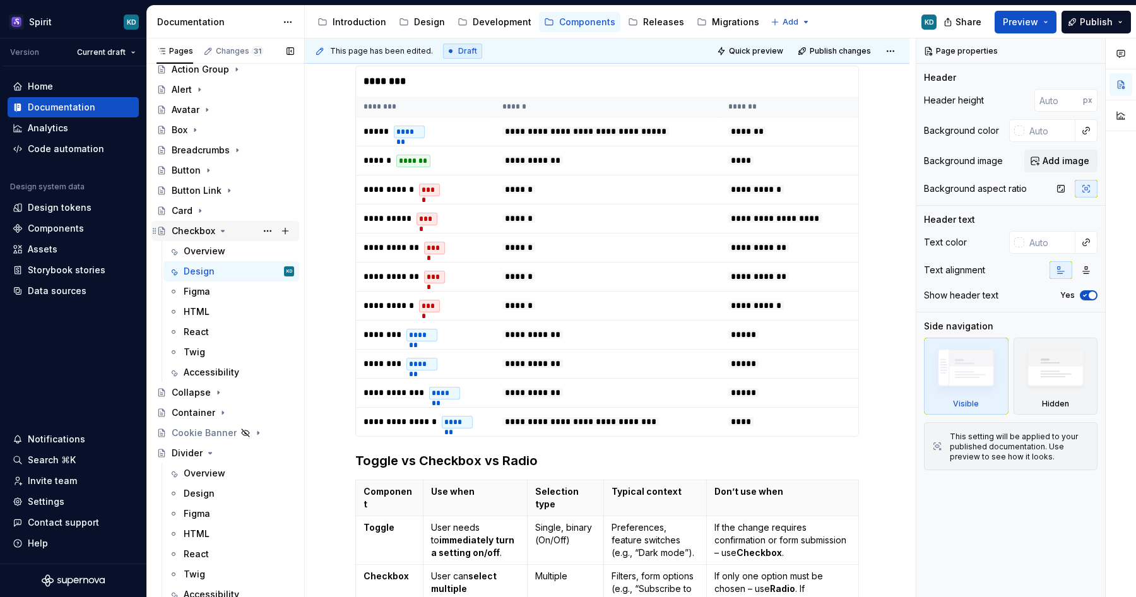
click at [221, 232] on icon "Page tree" at bounding box center [222, 230] width 3 height 1
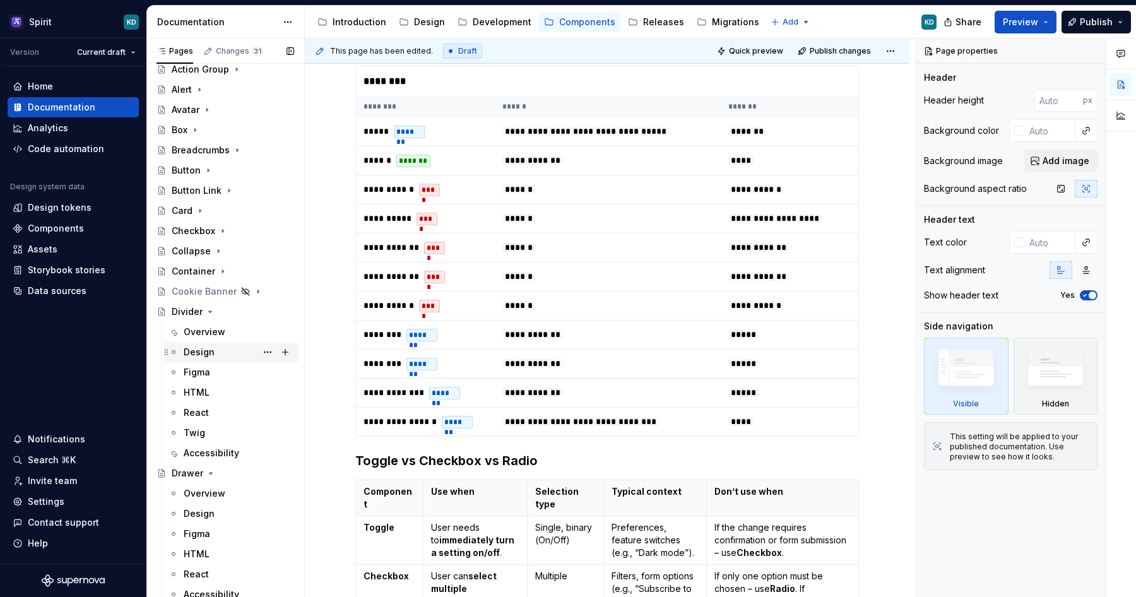
click at [218, 350] on div "Design" at bounding box center [239, 352] width 110 height 18
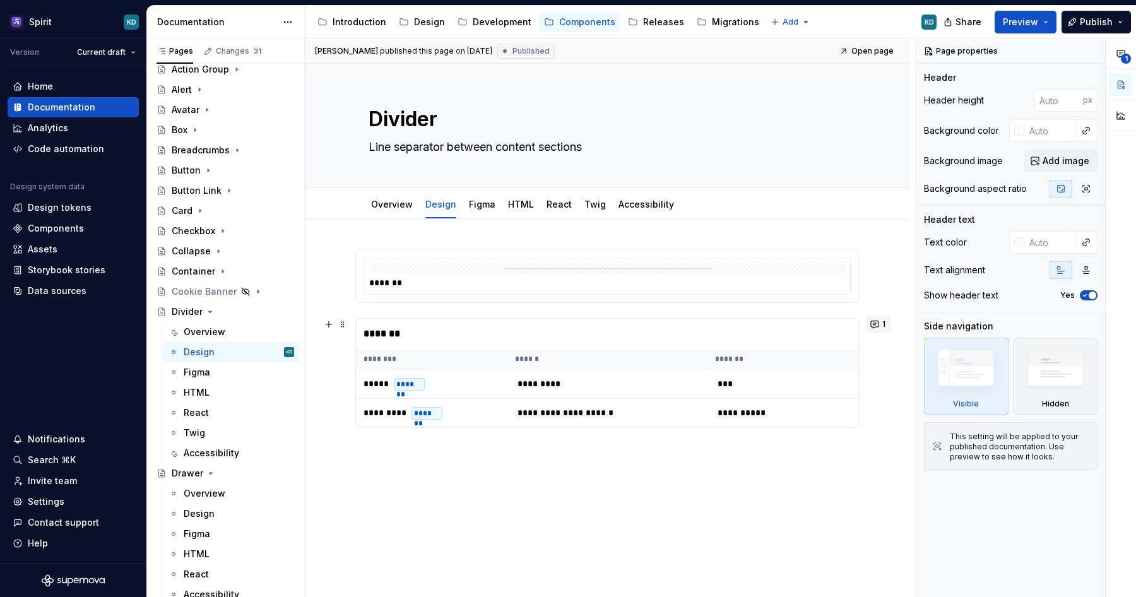
click at [882, 319] on button "1" at bounding box center [878, 324] width 25 height 18
type textarea "*"
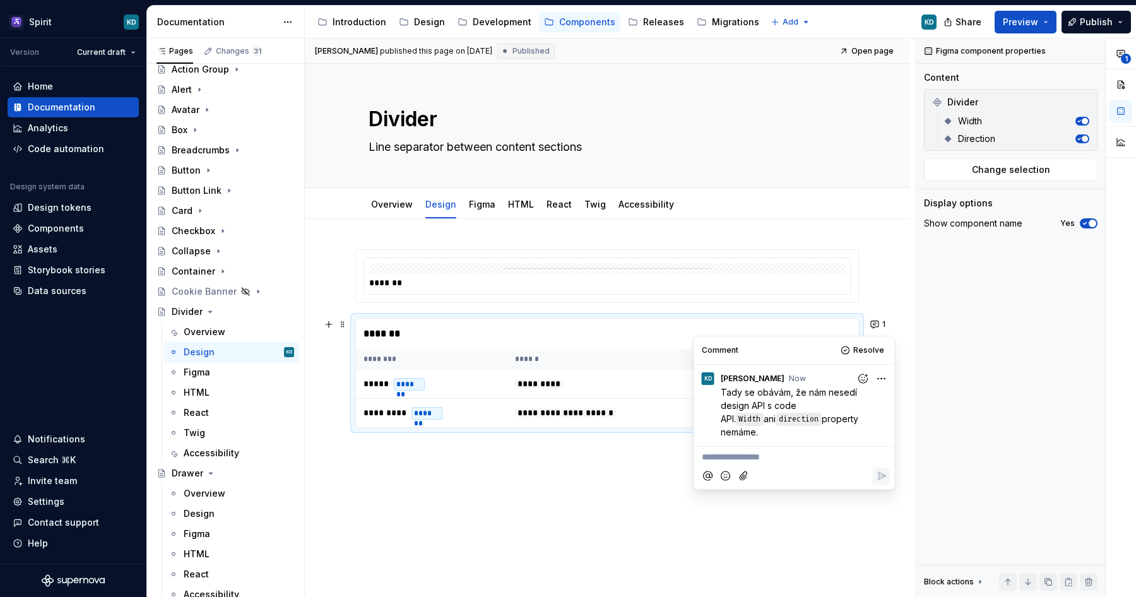
click at [883, 380] on html "Spirit KD Version Current draft Home Documentation Analytics Code automation De…" at bounding box center [568, 298] width 1136 height 597
click at [852, 399] on span "Edit comment" at bounding box center [840, 402] width 59 height 13
click at [812, 394] on span "Tady se obávám, že nám nesedí design API s code API." at bounding box center [790, 405] width 139 height 37
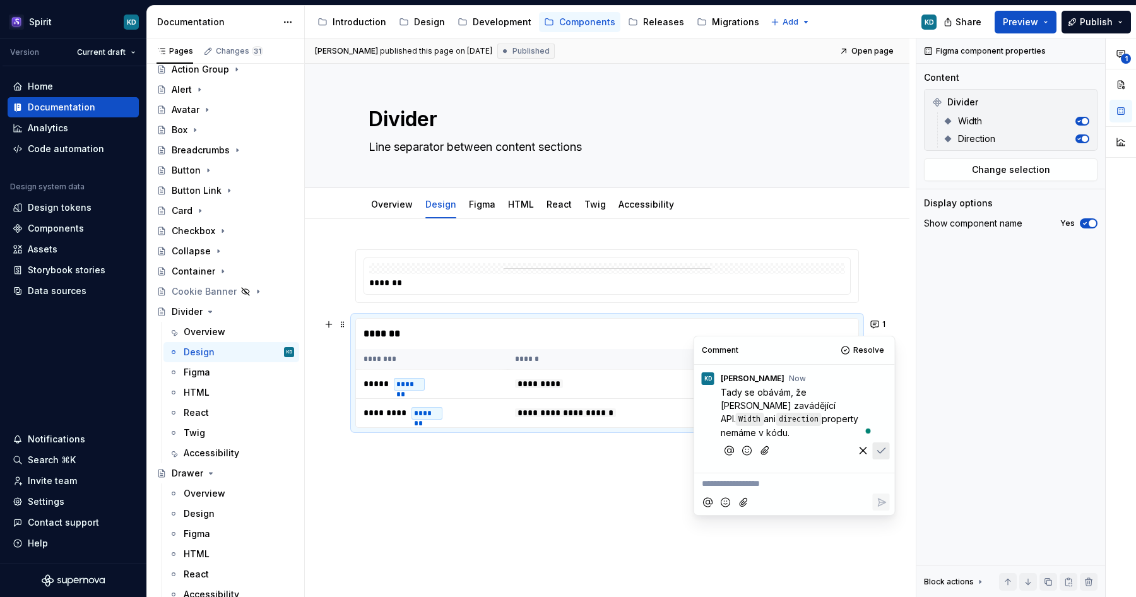
click at [884, 453] on icon "Save" at bounding box center [881, 450] width 13 height 13
click at [485, 459] on div "**********" at bounding box center [607, 361] width 504 height 224
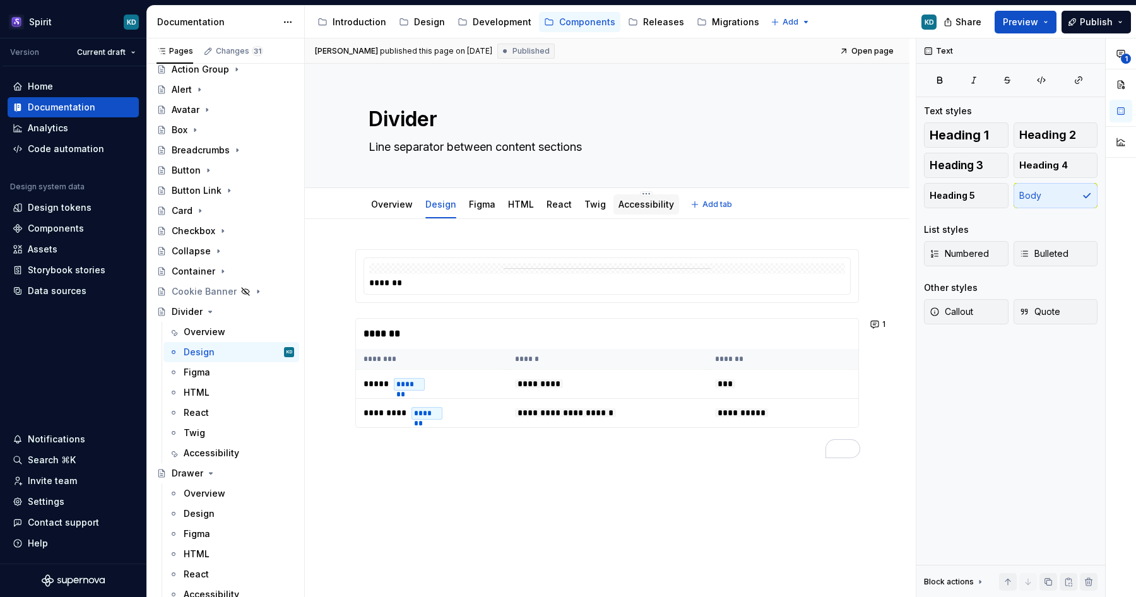
click at [637, 205] on link "Accessibility" at bounding box center [646, 204] width 56 height 11
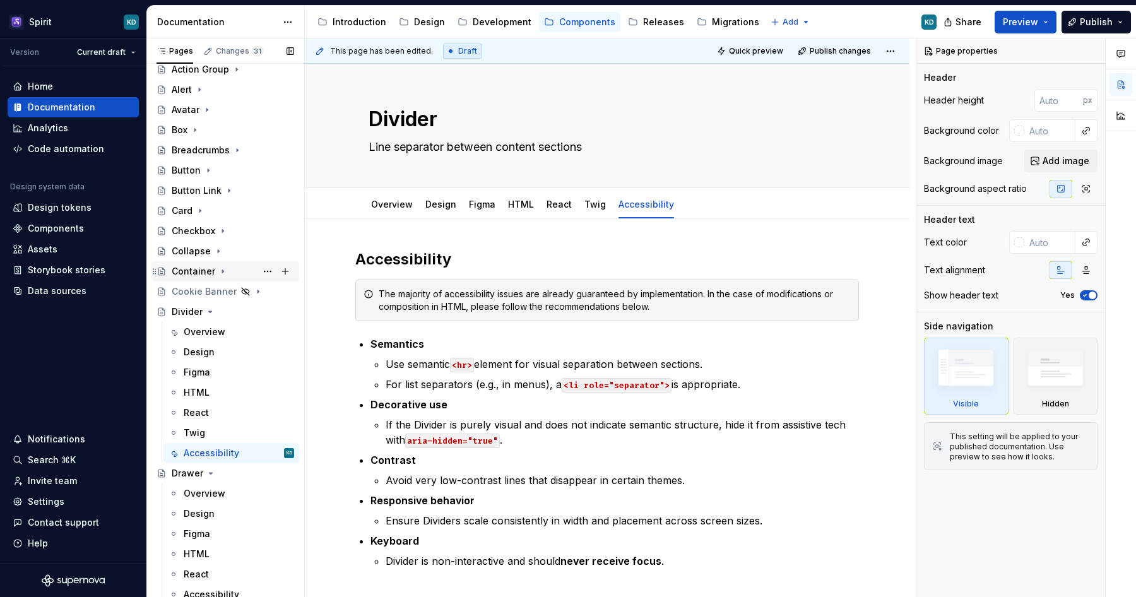
click at [219, 274] on icon "Page tree" at bounding box center [223, 271] width 10 height 10
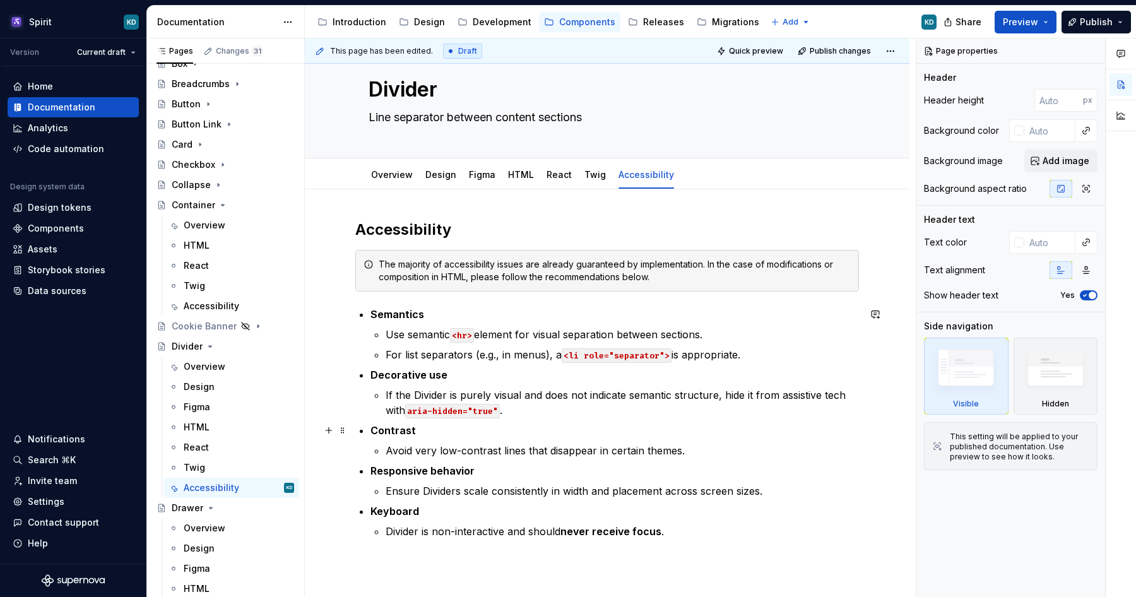
scroll to position [35, 0]
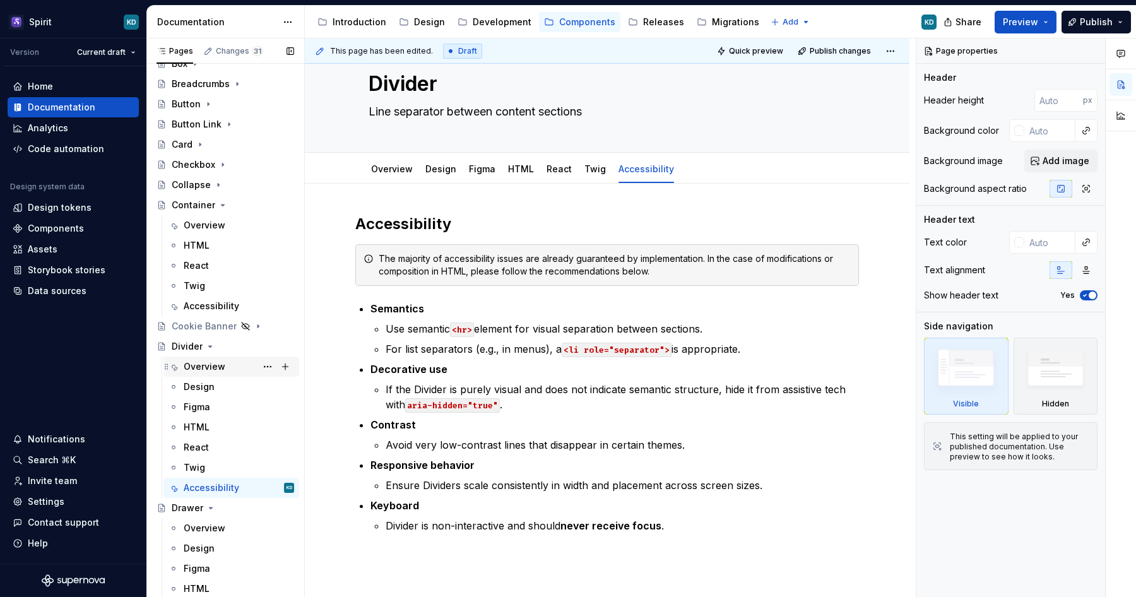
click at [209, 370] on div "Overview" at bounding box center [205, 366] width 42 height 13
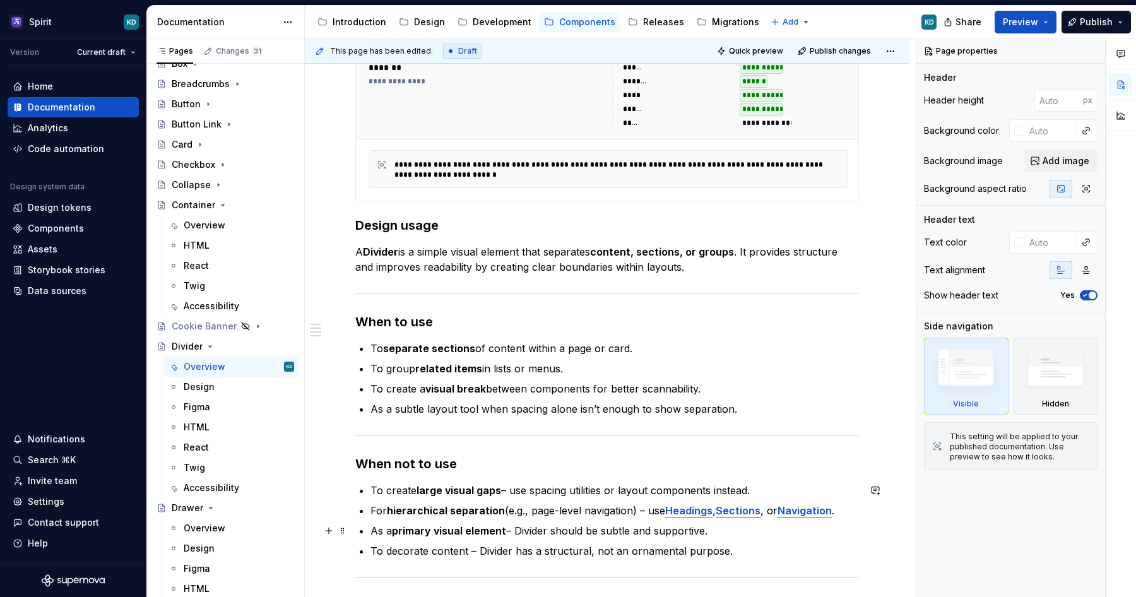
scroll to position [457, 0]
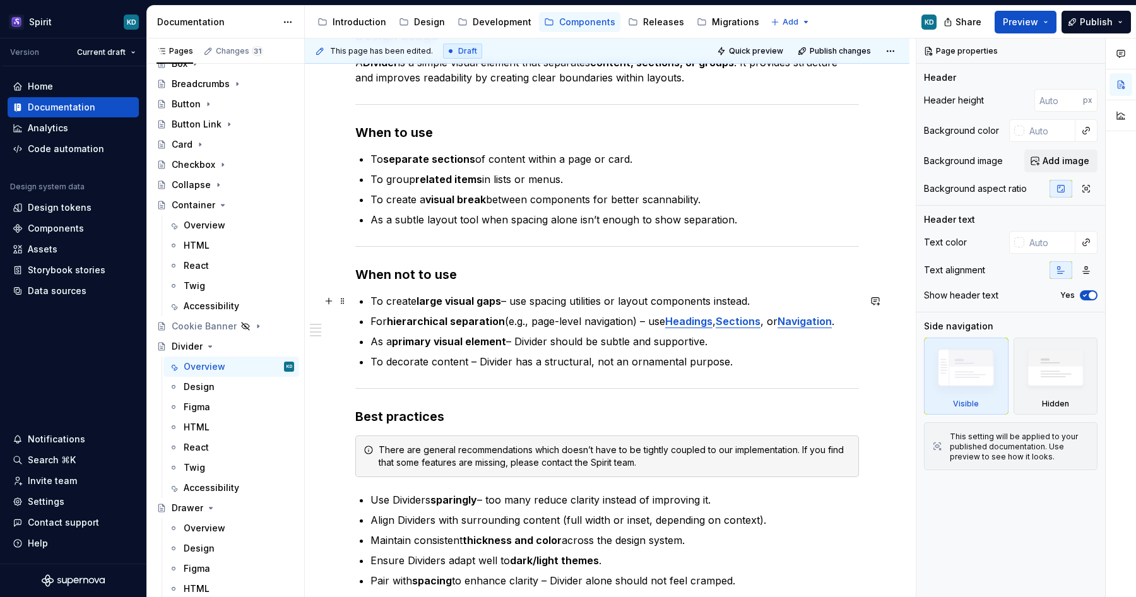
click at [655, 300] on p "To create large visual gaps – use spacing utilities or layout components instea…" at bounding box center [614, 300] width 488 height 15
type textarea "*"
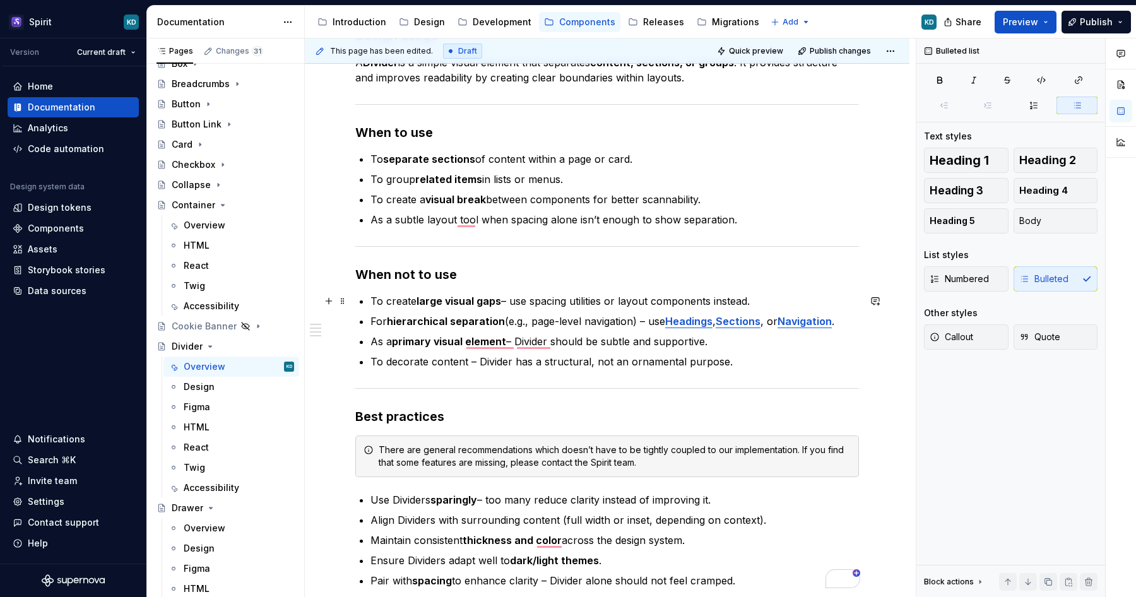
click at [716, 302] on p "To create large visual gaps – use spacing utilities or layout components instea…" at bounding box center [614, 300] width 488 height 15
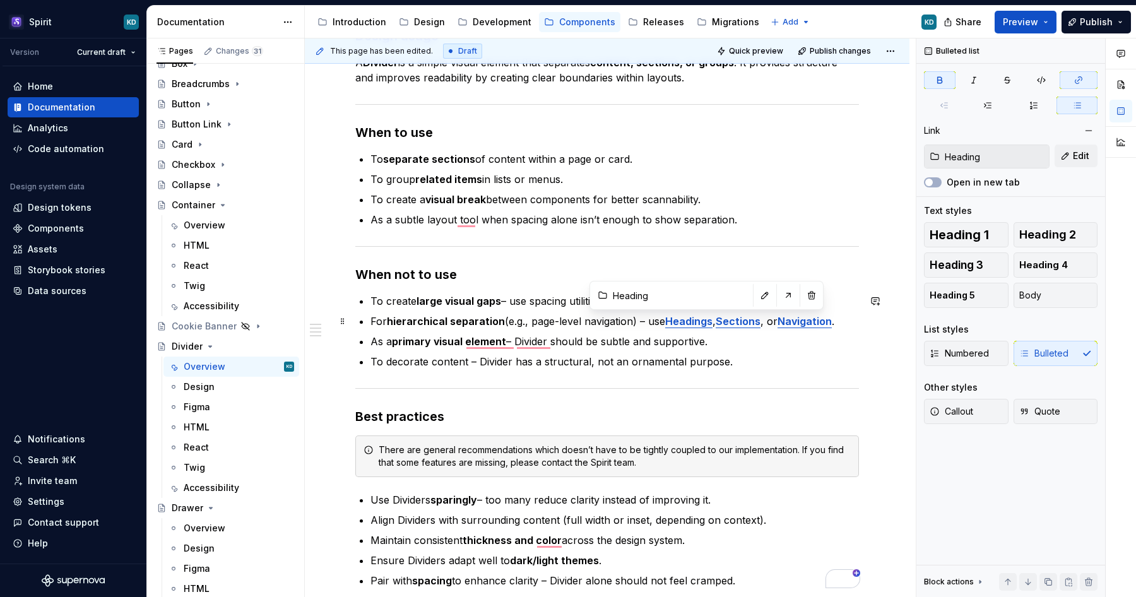
click at [692, 320] on strong "Headings" at bounding box center [688, 321] width 47 height 13
click at [713, 262] on div "**********" at bounding box center [607, 190] width 504 height 796
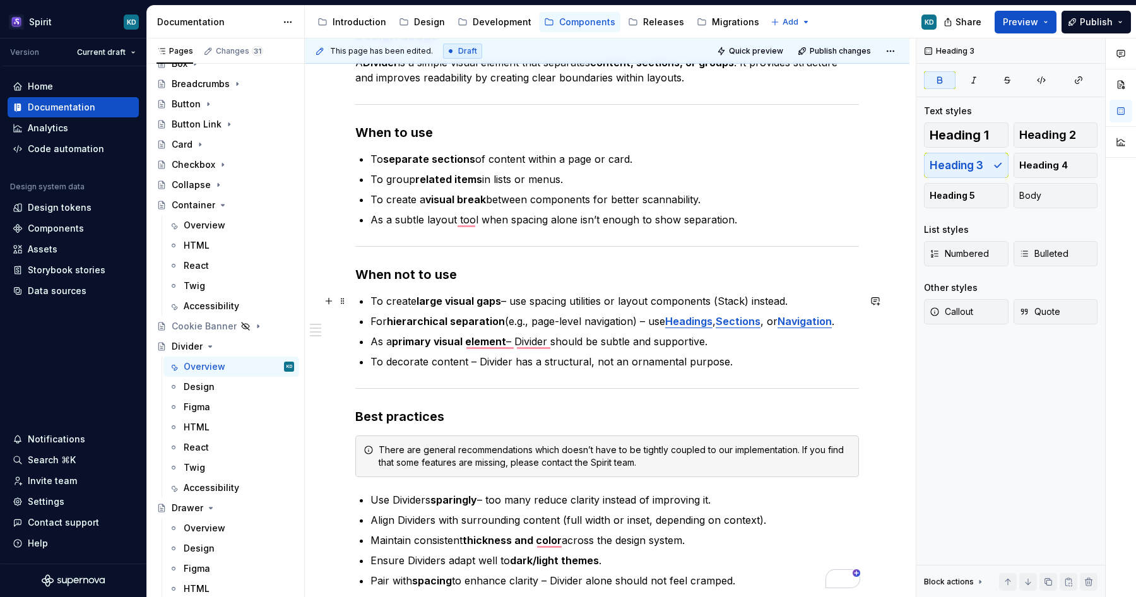
click at [741, 298] on p "To create large visual gaps – use spacing utilities or layout components (Stack…" at bounding box center [614, 300] width 488 height 15
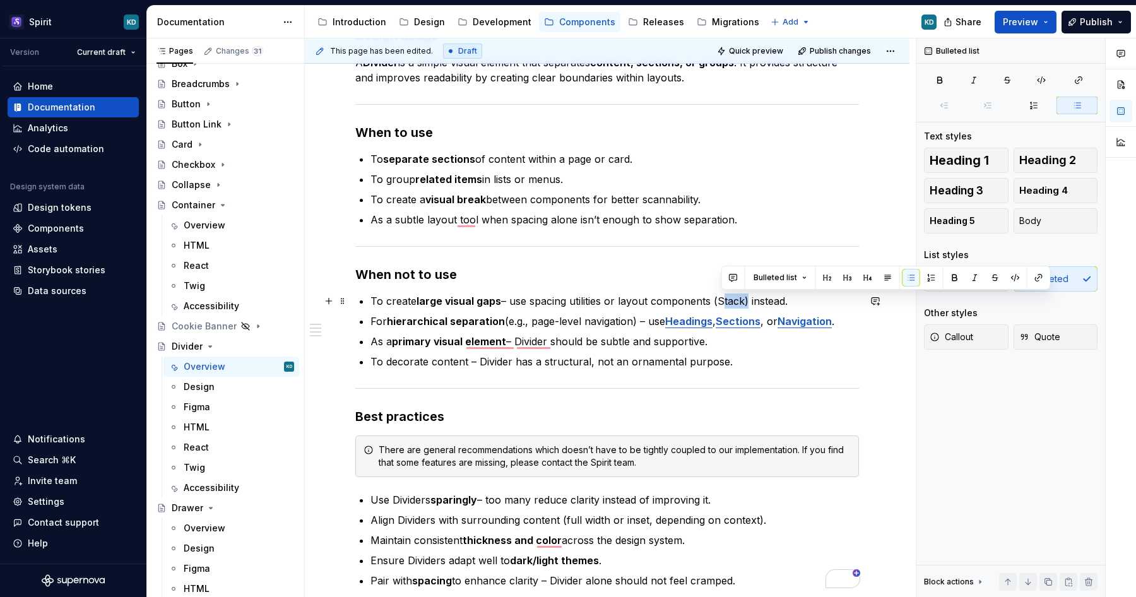
click at [741, 298] on p "To create large visual gaps – use spacing utilities or layout components (Stack…" at bounding box center [614, 300] width 488 height 15
click at [1075, 80] on icon "button" at bounding box center [1078, 80] width 10 height 10
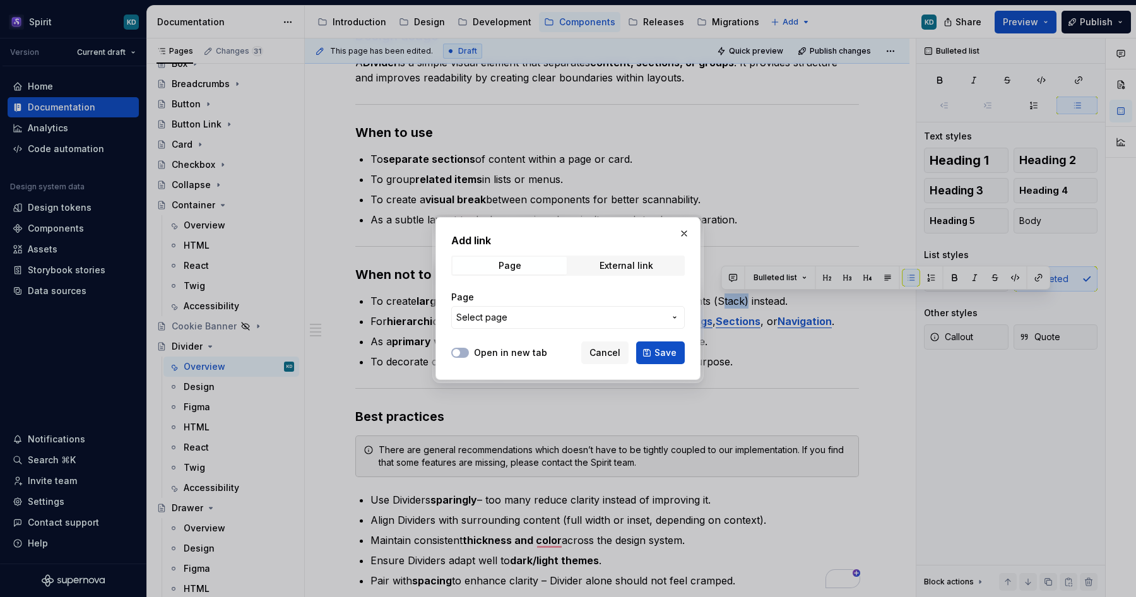
click at [586, 307] on button "Select page" at bounding box center [567, 317] width 233 height 23
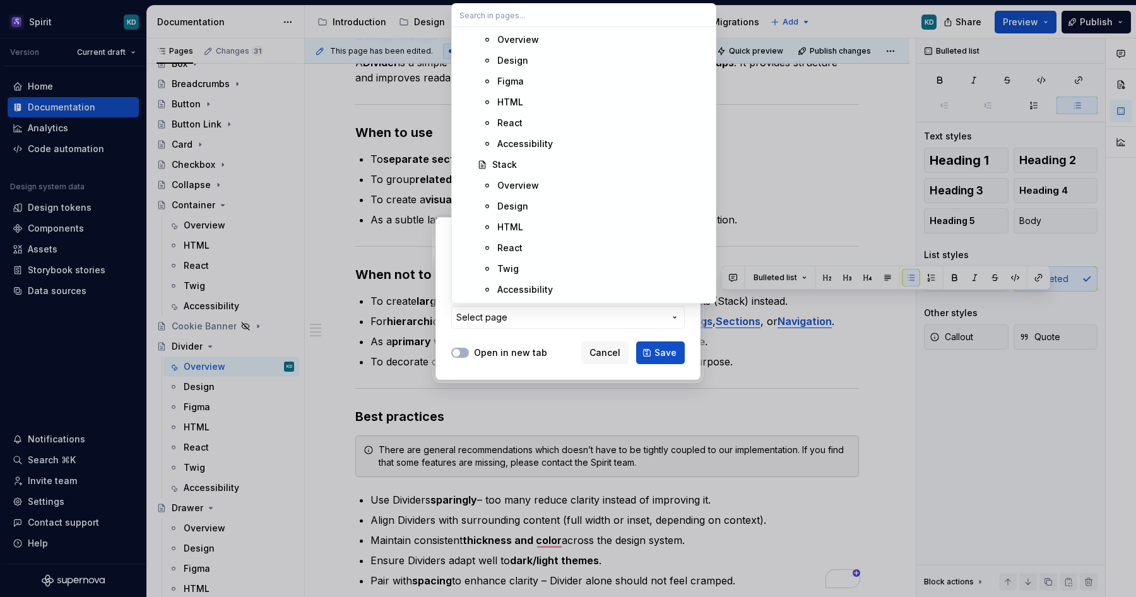
scroll to position [8365, 0]
click at [509, 211] on div "Stack" at bounding box center [504, 212] width 25 height 13
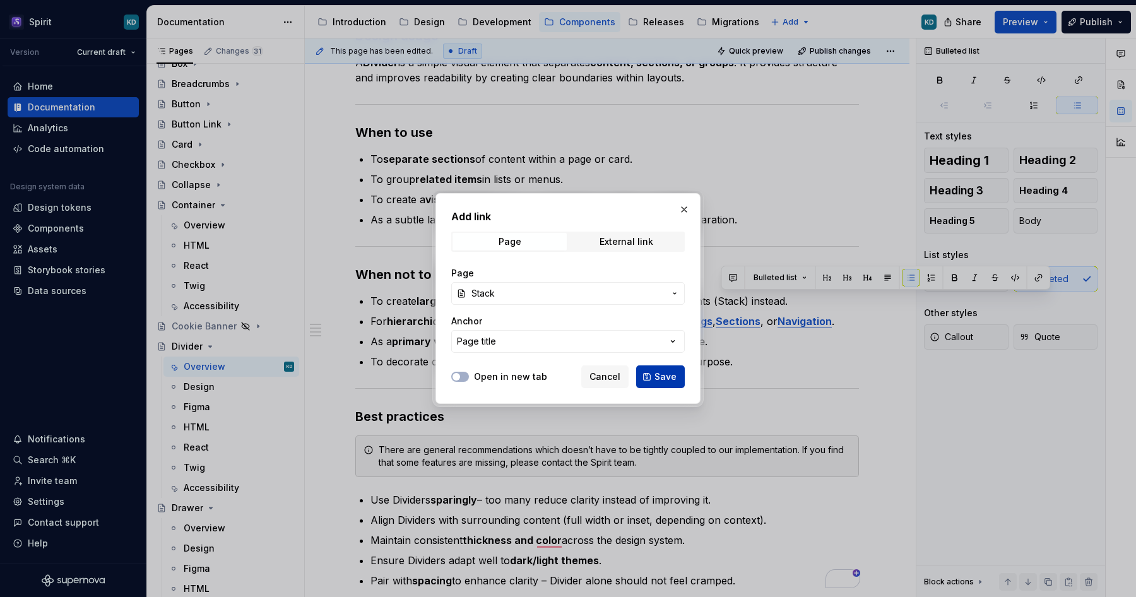
click at [666, 375] on span "Save" at bounding box center [665, 376] width 22 height 13
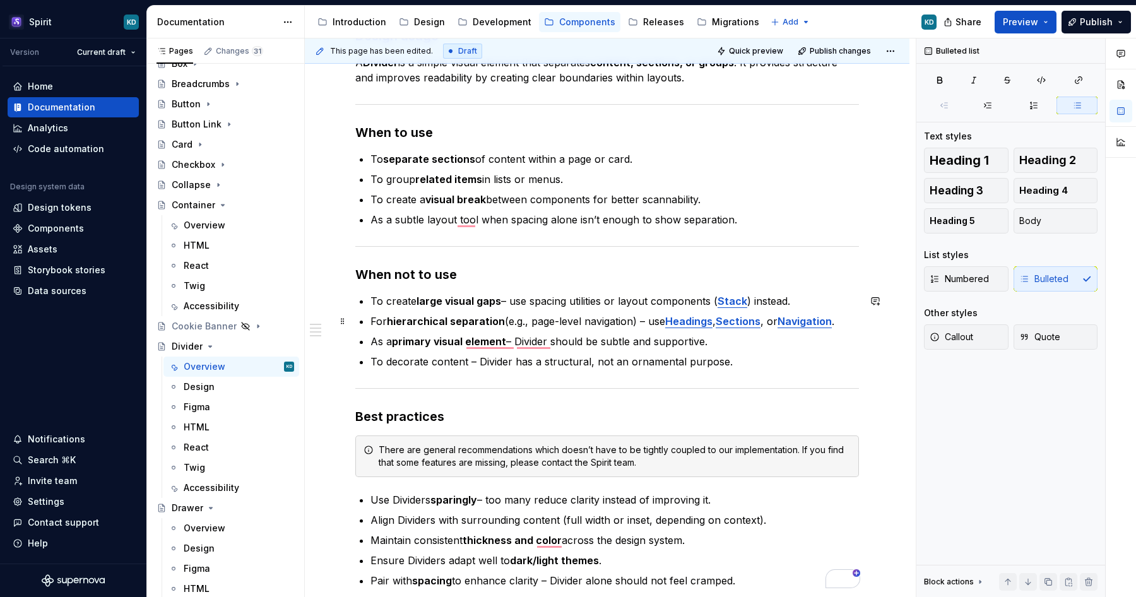
click at [565, 324] on p "For hierarchical separation (e.g., page-level navigation) – use Headings , Sect…" at bounding box center [614, 321] width 488 height 15
click at [509, 302] on p "To create large visual gaps – use spacing utilities or layout components ( Stac…" at bounding box center [614, 300] width 488 height 15
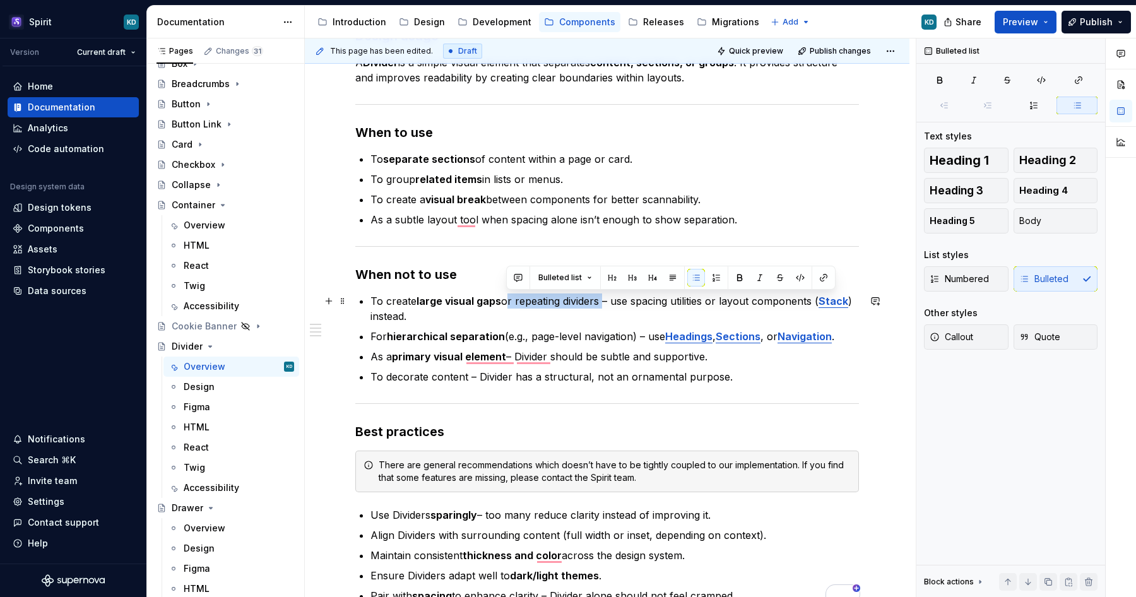
drag, startPoint x: 506, startPoint y: 300, endPoint x: 604, endPoint y: 300, distance: 97.8
click at [604, 300] on p "To create large visual gaps or repeating dividers – use spacing utilities or la…" at bounding box center [614, 308] width 488 height 30
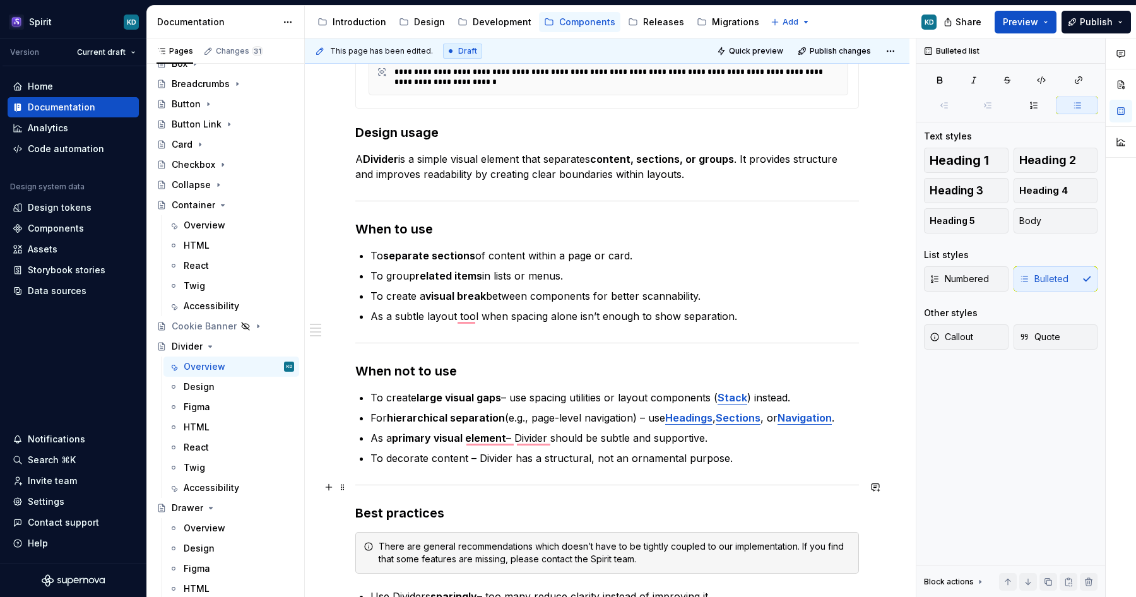
scroll to position [0, 0]
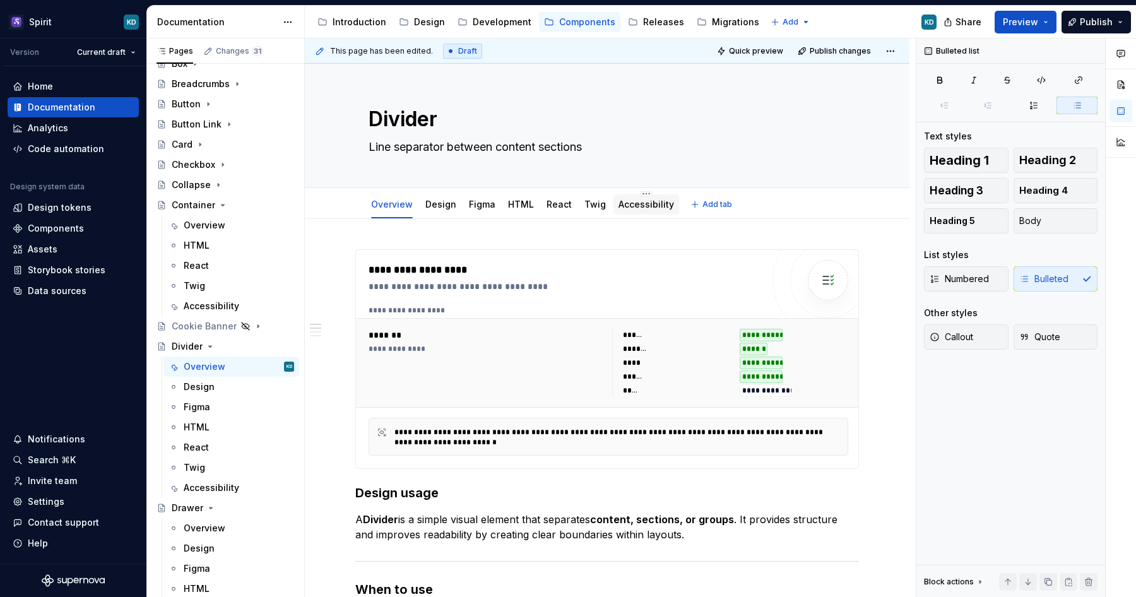
click at [618, 201] on link "Accessibility" at bounding box center [646, 204] width 56 height 11
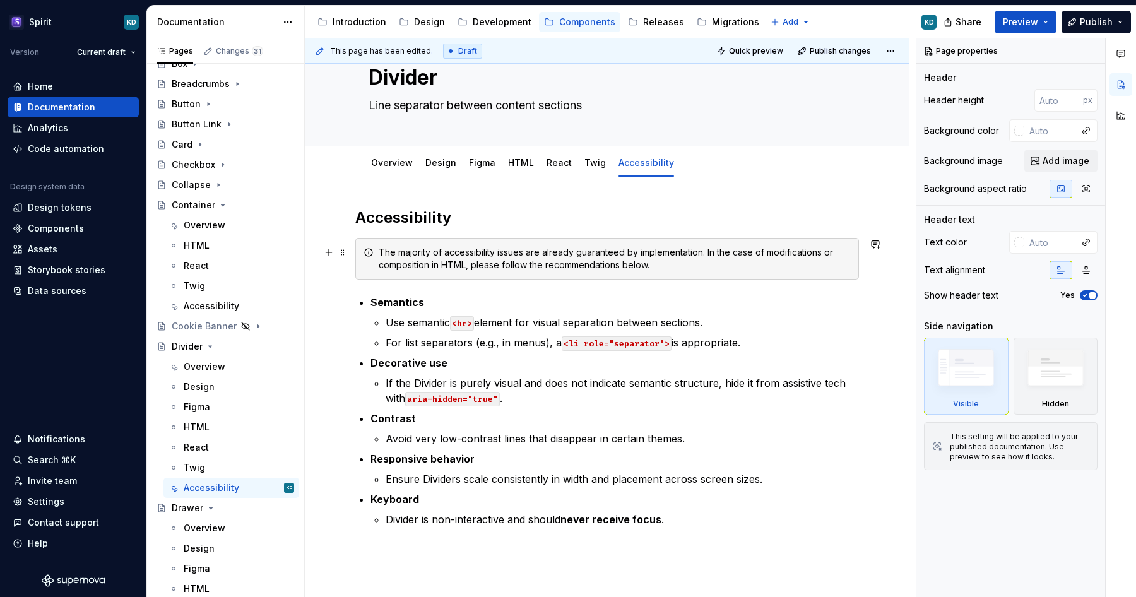
scroll to position [48, 0]
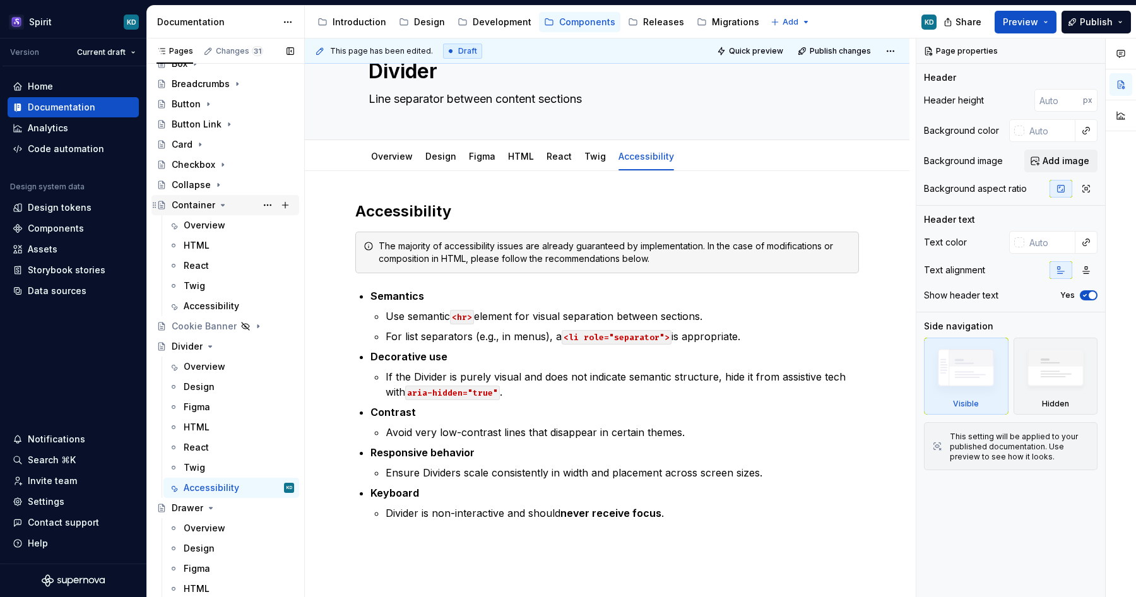
click at [218, 206] on icon "Page tree" at bounding box center [223, 205] width 10 height 10
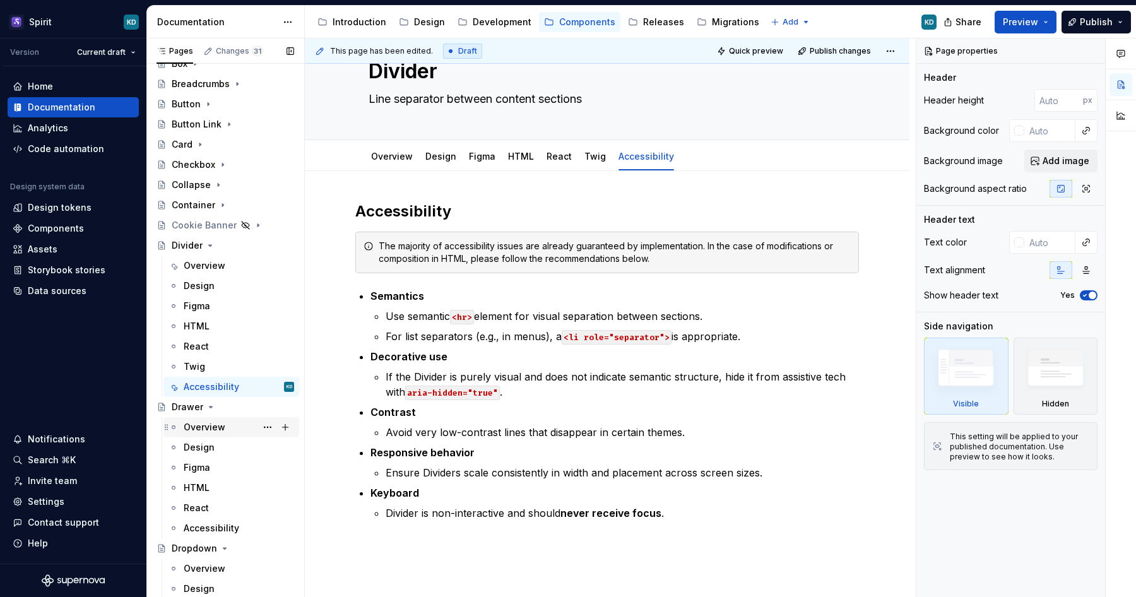
click at [209, 427] on div "Overview" at bounding box center [205, 427] width 42 height 13
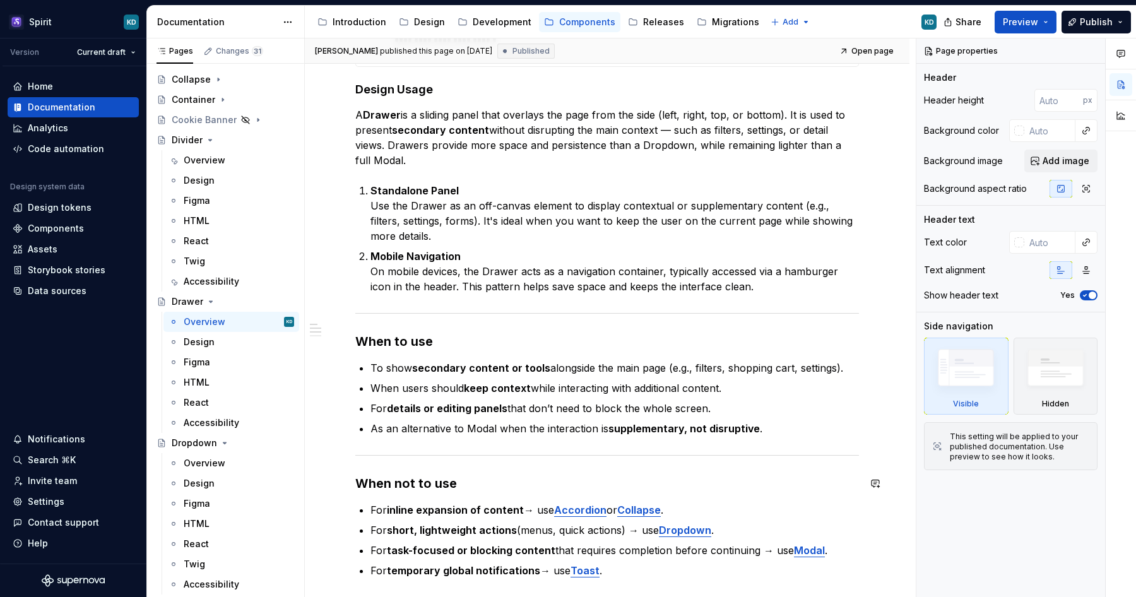
scroll to position [435, 0]
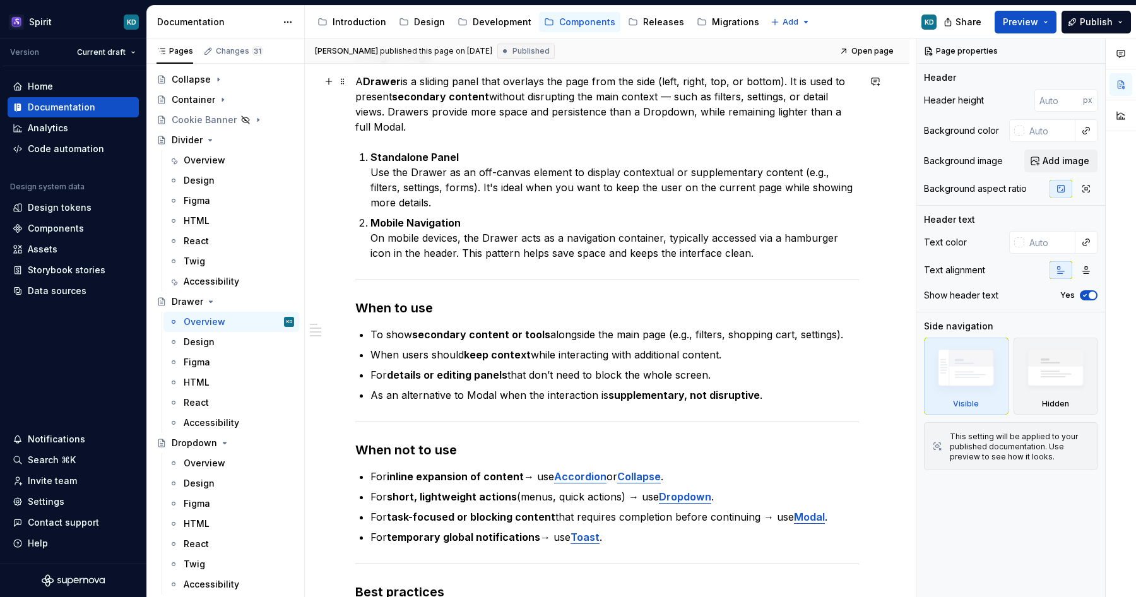
click at [673, 95] on p "A Drawer is a sliding panel that overlays the page from the side (left, right, …" at bounding box center [607, 104] width 504 height 61
type textarea "*"
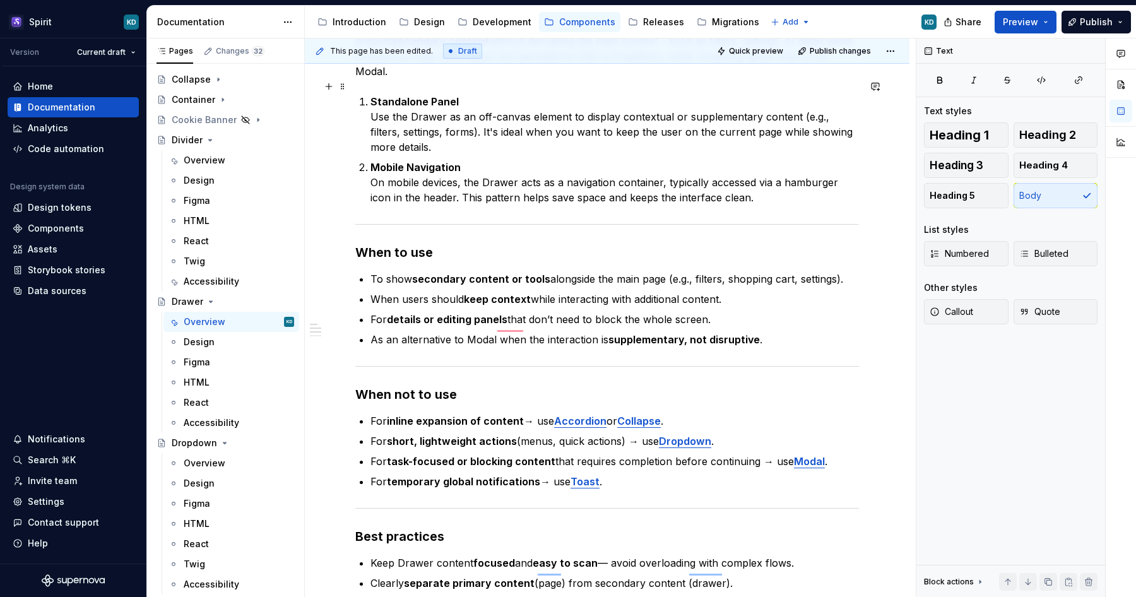
scroll to position [492, 0]
click at [538, 413] on p "For inline expansion of content → use Accordion or Collapse ." at bounding box center [614, 420] width 488 height 15
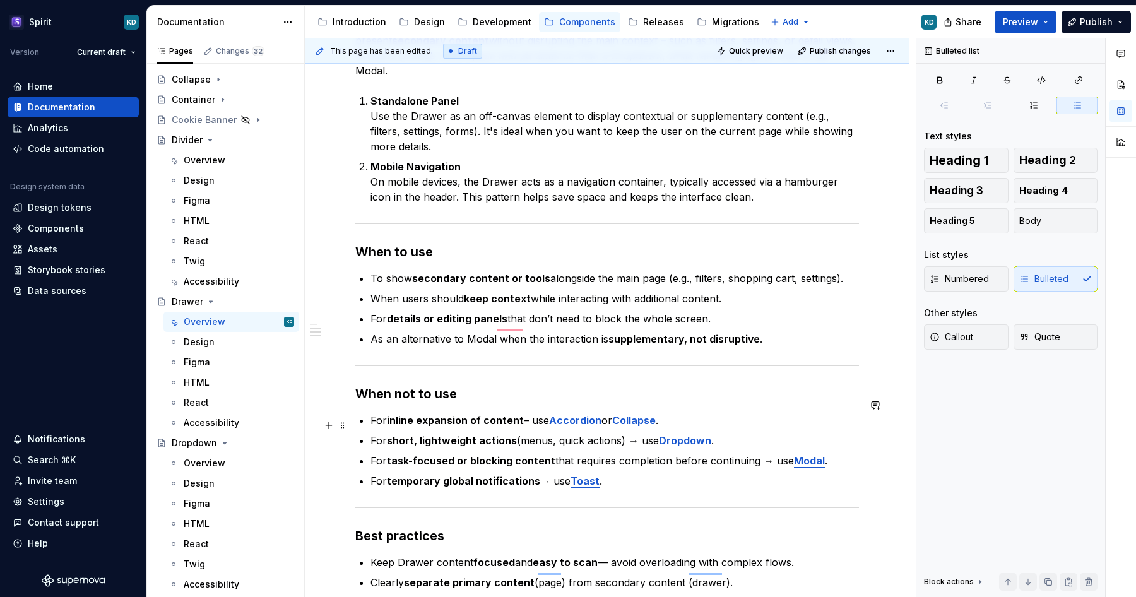
click at [638, 433] on p "For short, lightweight actions (menus, quick actions) → use Dropdown ." at bounding box center [614, 440] width 488 height 15
click at [771, 453] on p "For task-focused or blocking content that requires completion before continuing…" at bounding box center [614, 460] width 488 height 15
click at [552, 473] on p "For temporary global notifications → use Toast ." at bounding box center [614, 480] width 488 height 15
click at [616, 473] on p "For temporary global notifications – use Toast ." at bounding box center [614, 480] width 488 height 15
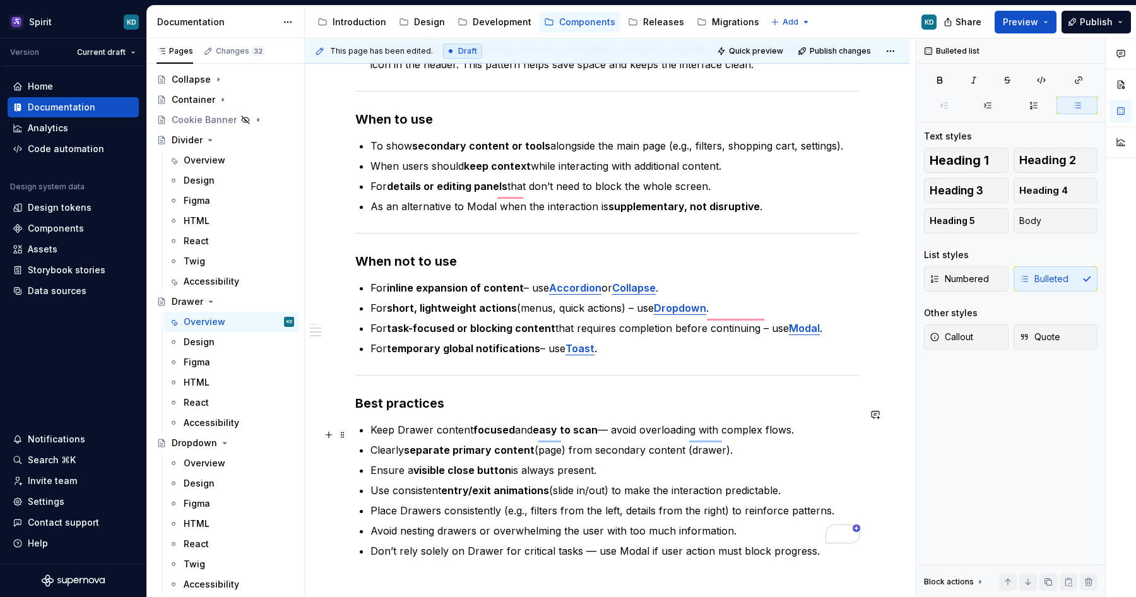
scroll to position [627, 0]
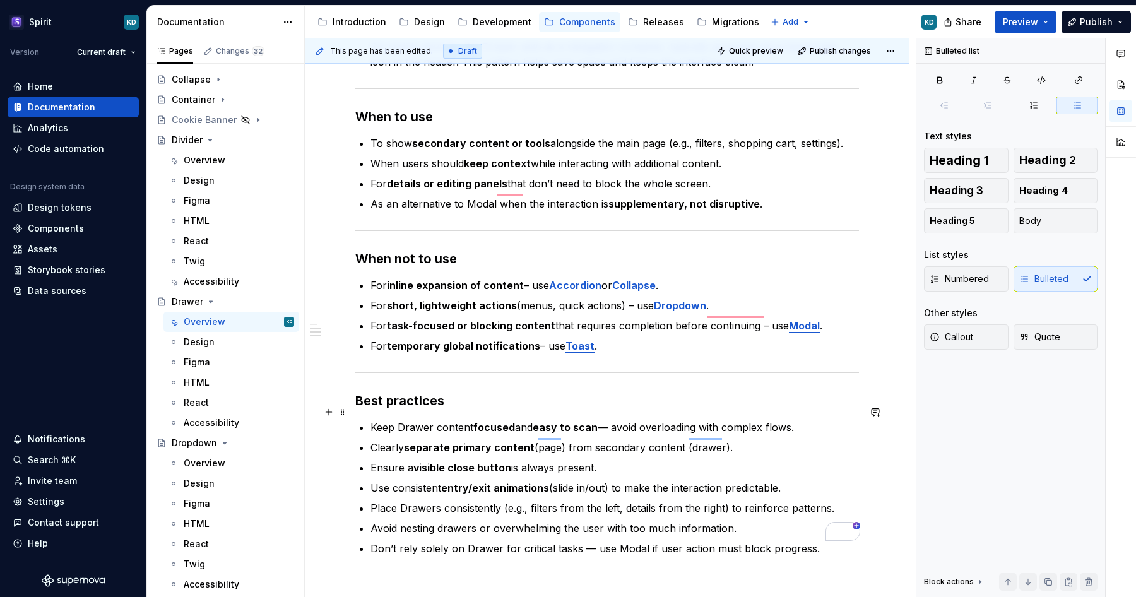
click at [615, 420] on p "Keep Drawer content focused and easy to scan — avoid overloading with complex f…" at bounding box center [614, 427] width 488 height 15
click at [222, 161] on div "Overview" at bounding box center [205, 160] width 42 height 13
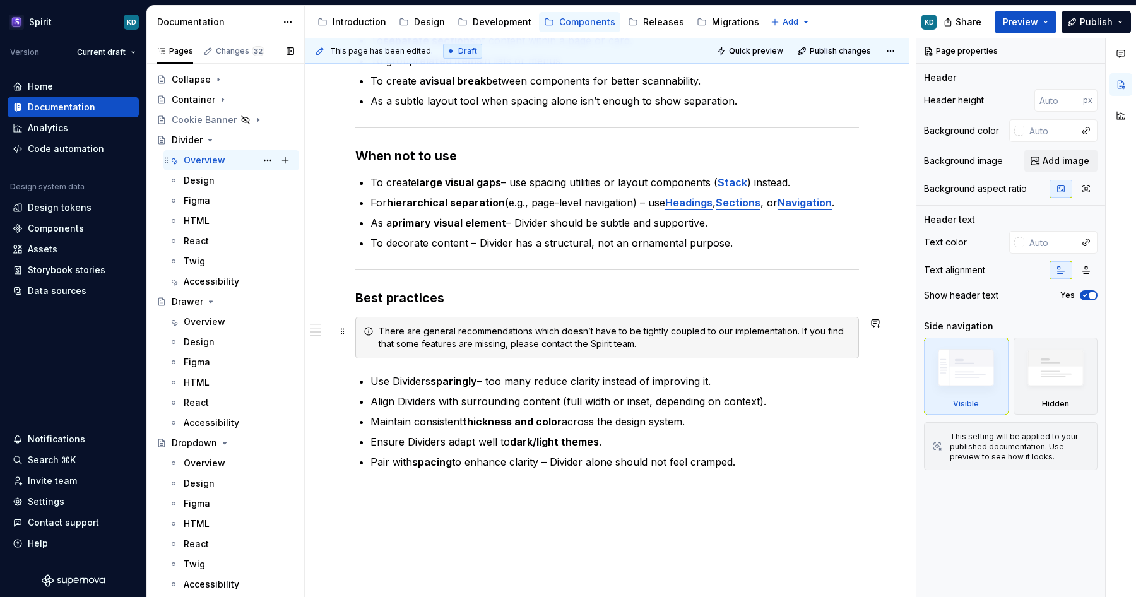
scroll to position [642, 0]
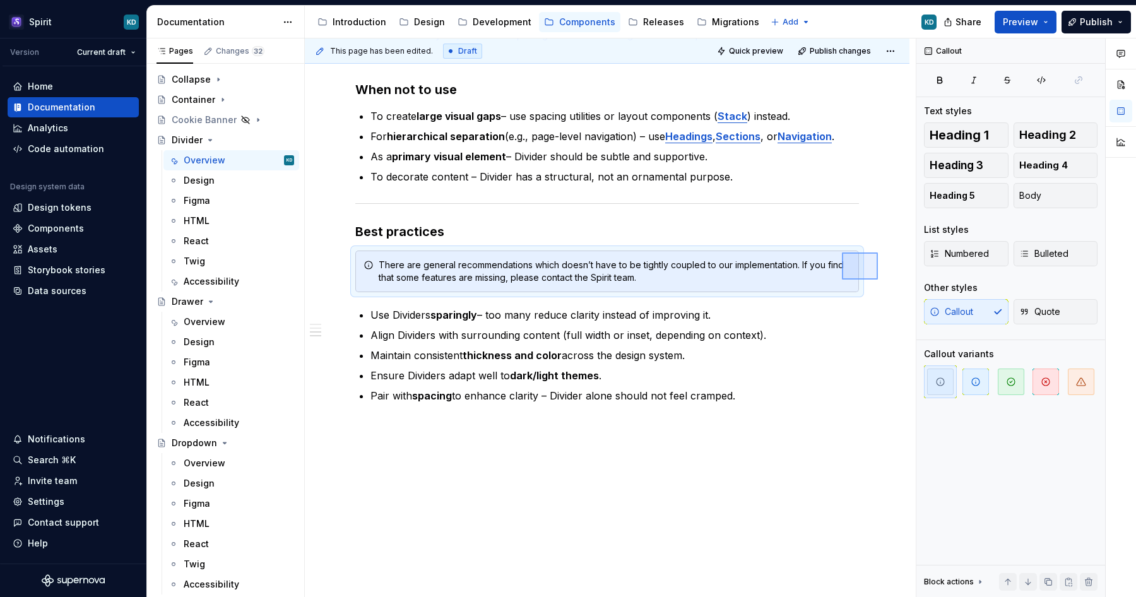
click at [842, 252] on div "**********" at bounding box center [610, 317] width 611 height 559
copy strong "Best practices"
click at [231, 314] on div "Overview" at bounding box center [239, 322] width 110 height 18
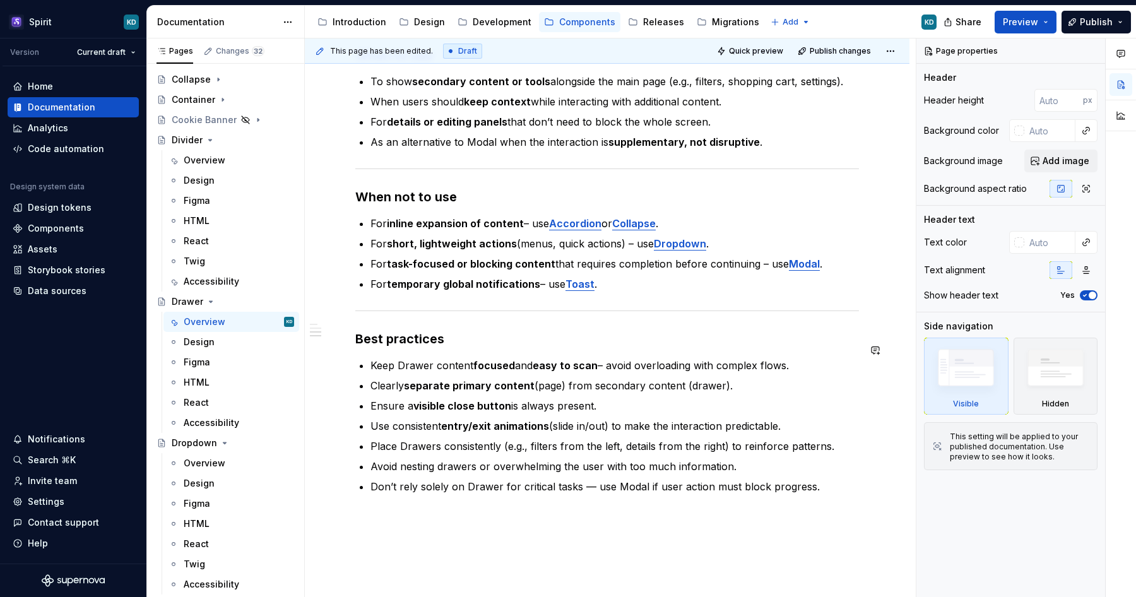
scroll to position [707, 0]
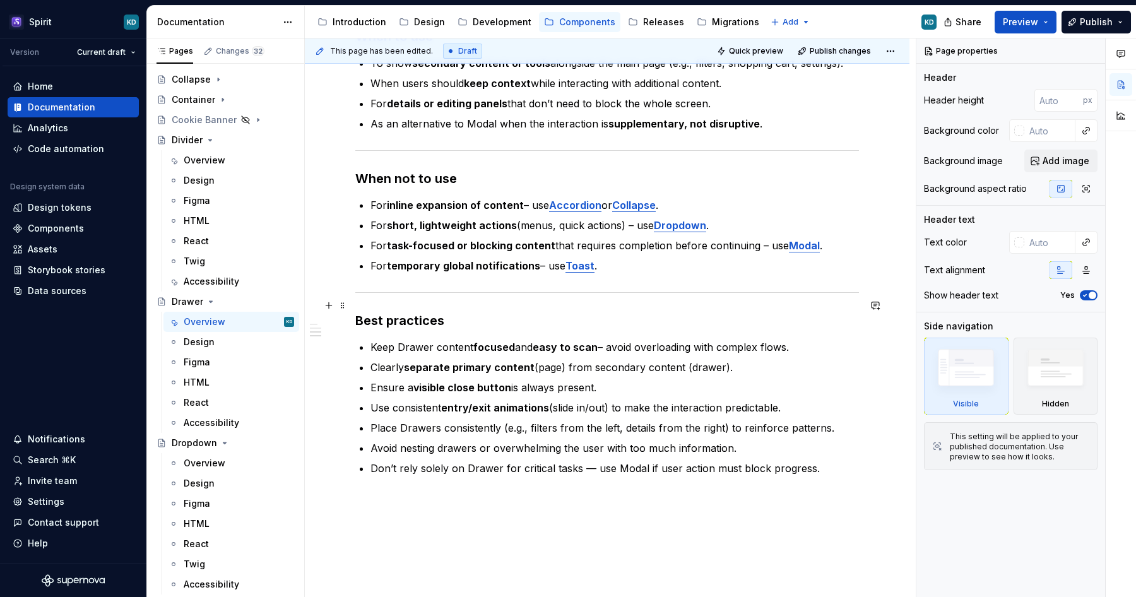
click at [467, 312] on h3 "Best practices" at bounding box center [607, 321] width 504 height 18
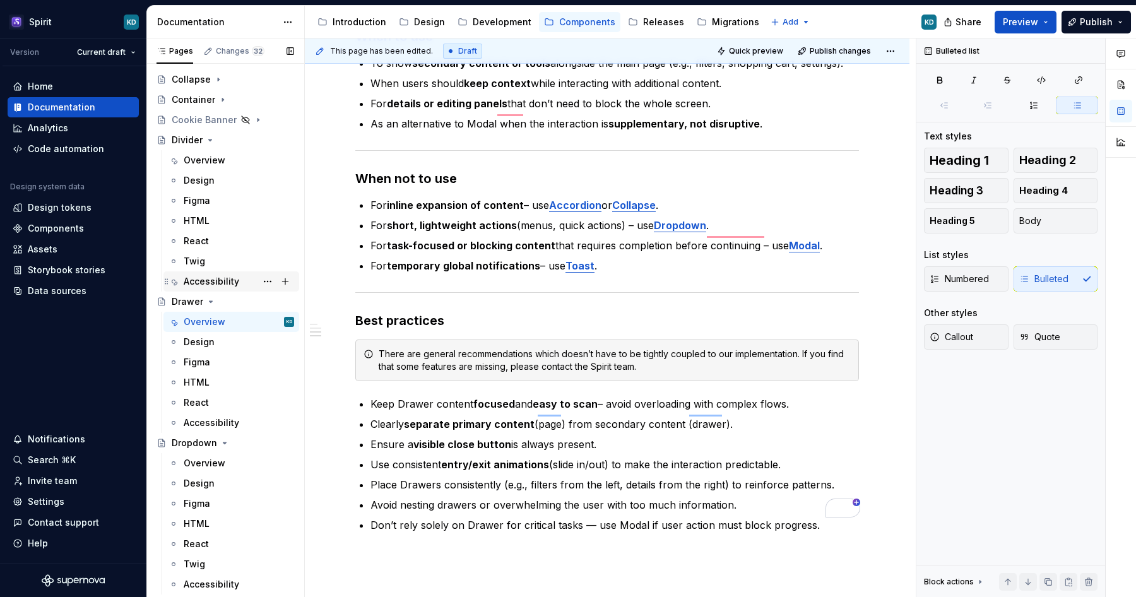
click at [233, 286] on div "Accessibility" at bounding box center [212, 281] width 56 height 13
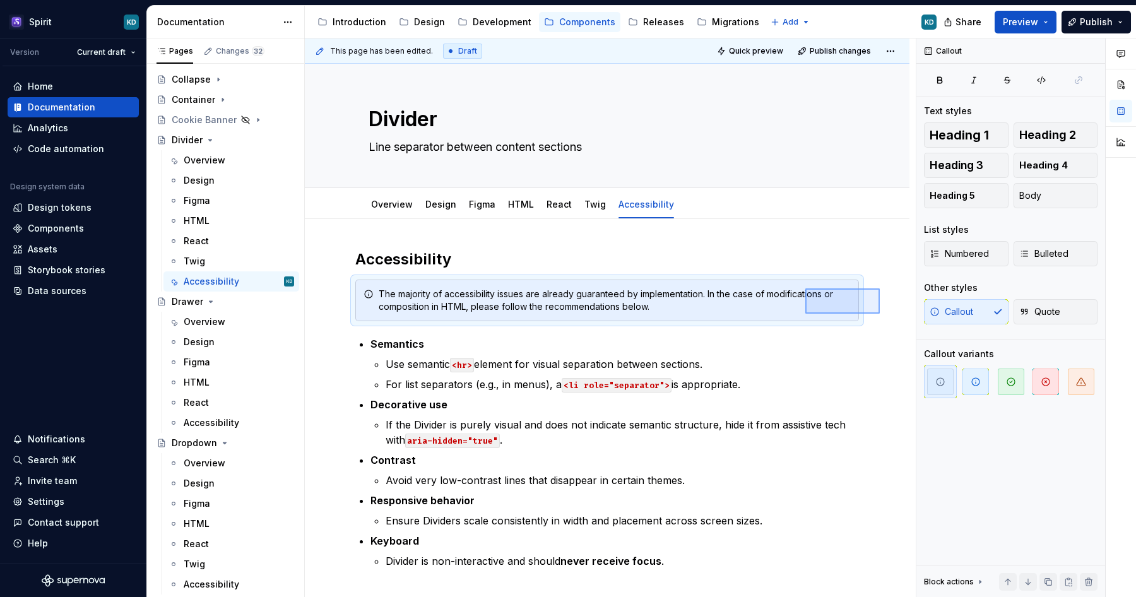
drag, startPoint x: 880, startPoint y: 314, endPoint x: 804, endPoint y: 288, distance: 79.4
click at [804, 288] on div "This page has been edited. Draft Quick preview Publish changes Divider Line sep…" at bounding box center [610, 317] width 611 height 559
copy h2 "Accessibility"
click at [220, 420] on div "Accessibility" at bounding box center [212, 422] width 56 height 13
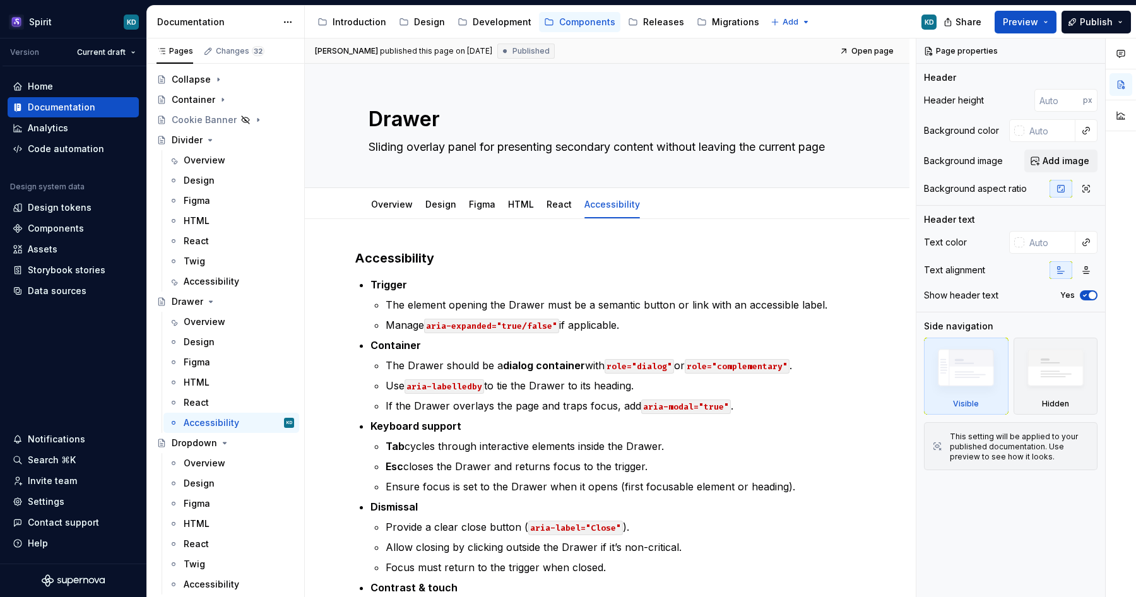
click at [473, 265] on h3 "Accessibility" at bounding box center [607, 258] width 504 height 18
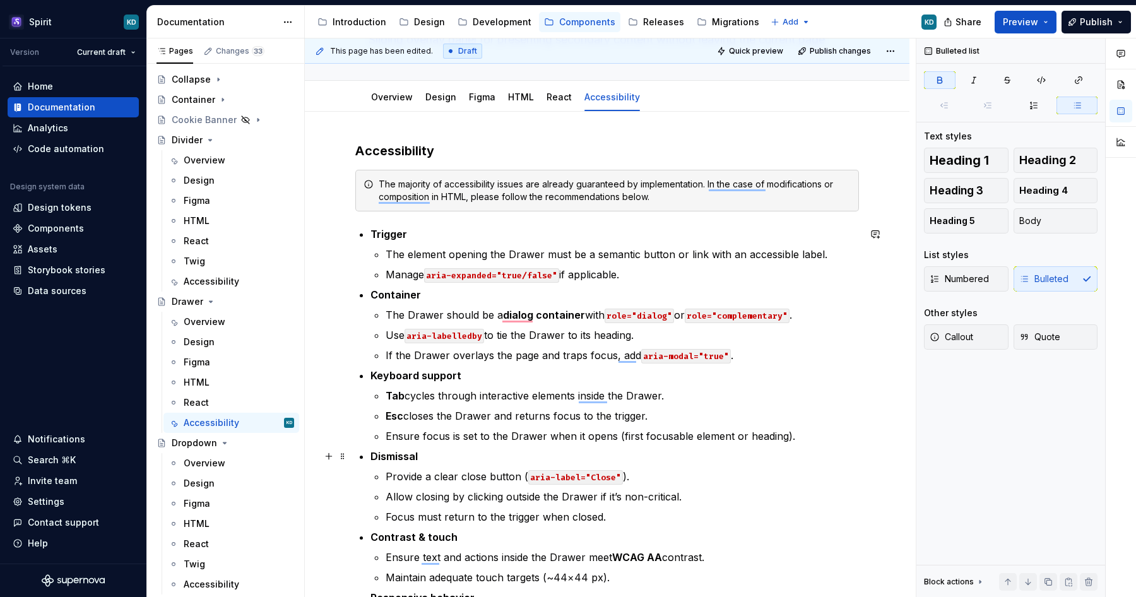
scroll to position [110, 0]
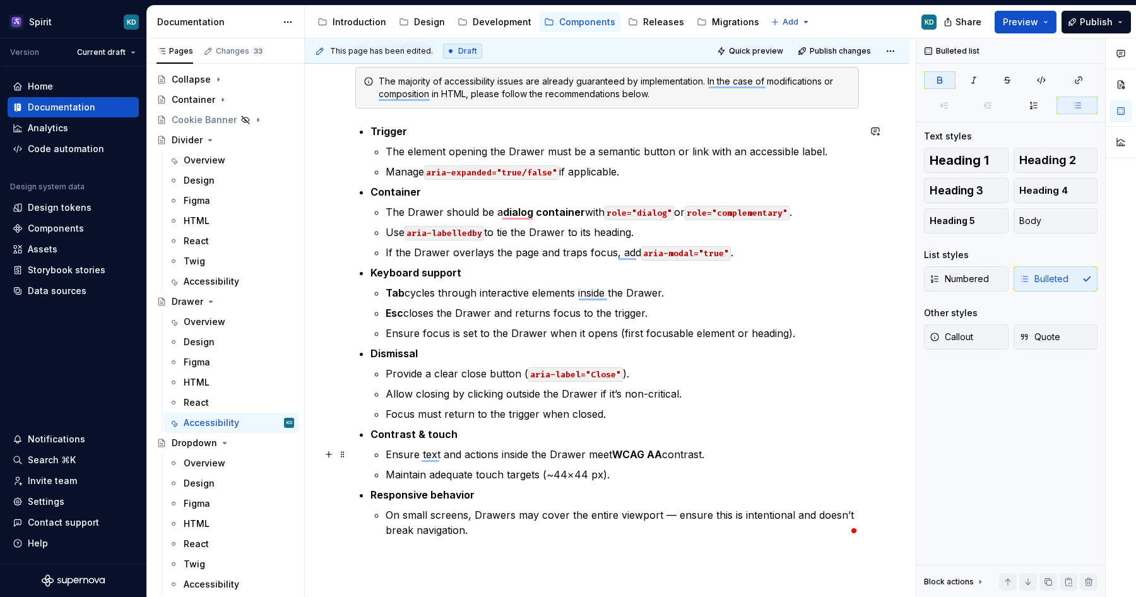
type textarea "*"
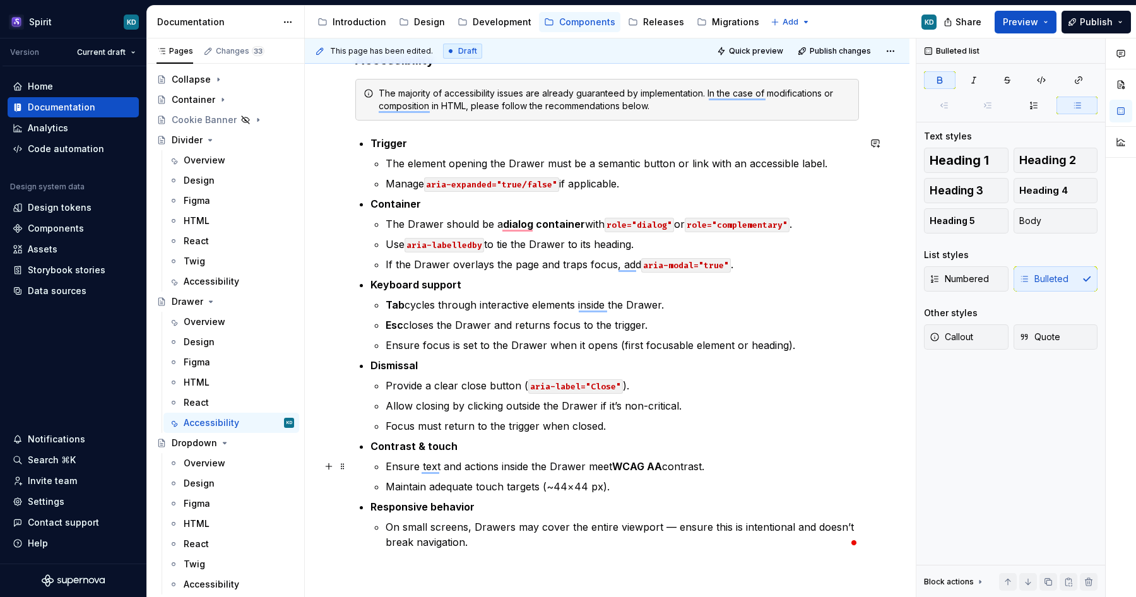
scroll to position [200, 0]
click at [208, 141] on icon "Page tree" at bounding box center [210, 140] width 10 height 10
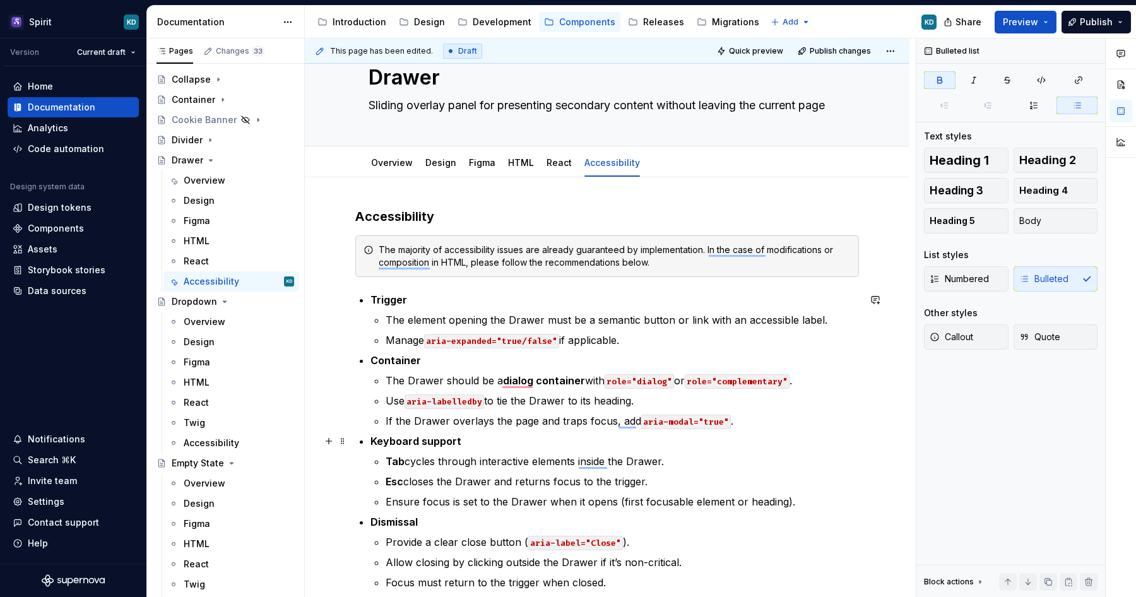
scroll to position [0, 0]
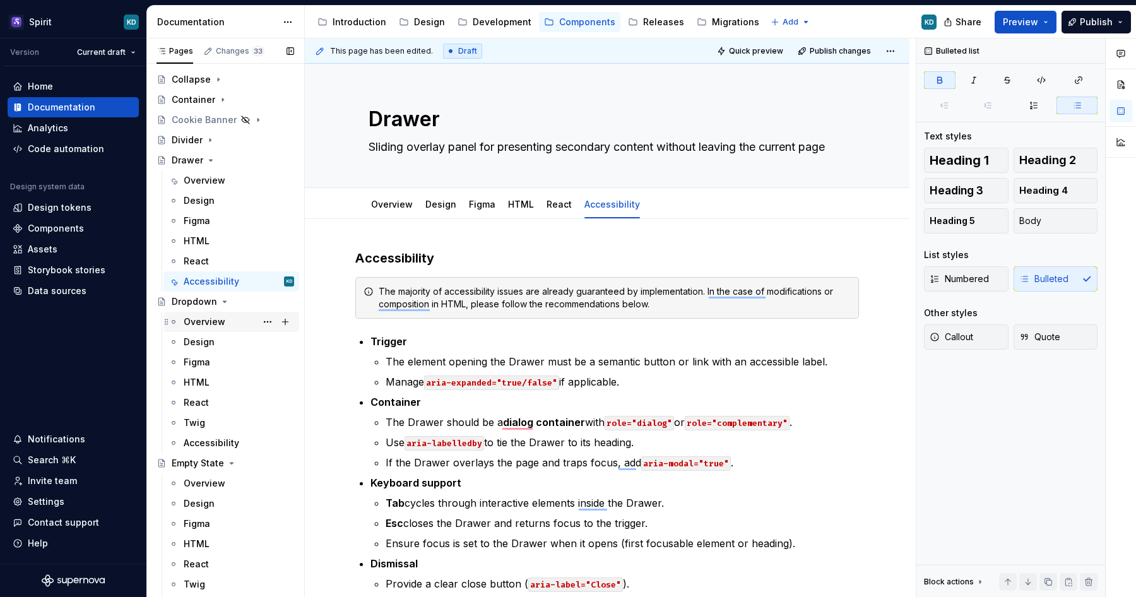
click at [212, 325] on div "Overview" at bounding box center [205, 321] width 42 height 13
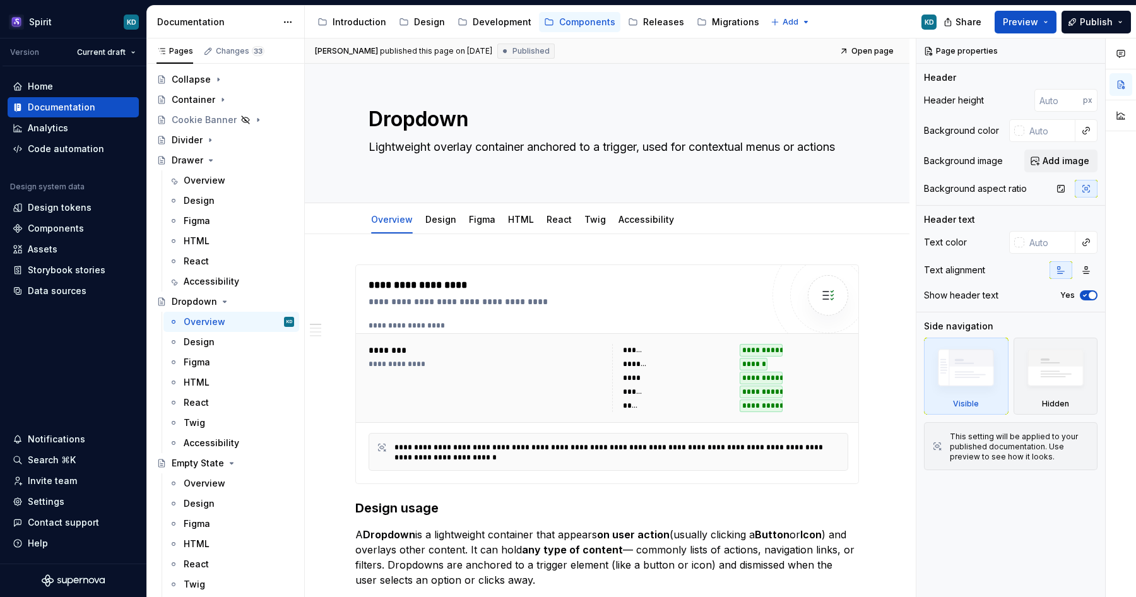
type textarea "*"
